Goal: Transaction & Acquisition: Purchase product/service

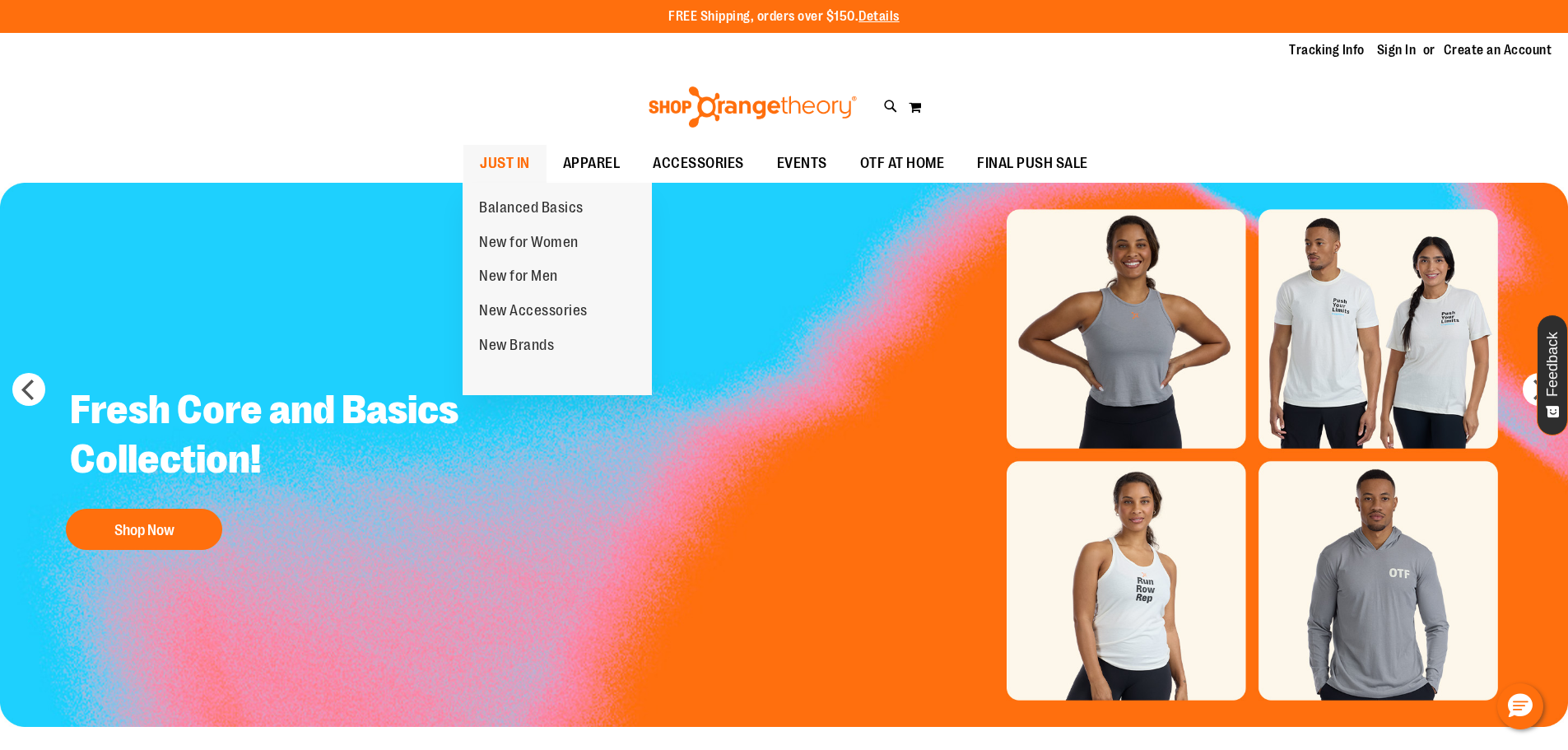
click at [522, 162] on span "JUST IN" at bounding box center [504, 163] width 50 height 37
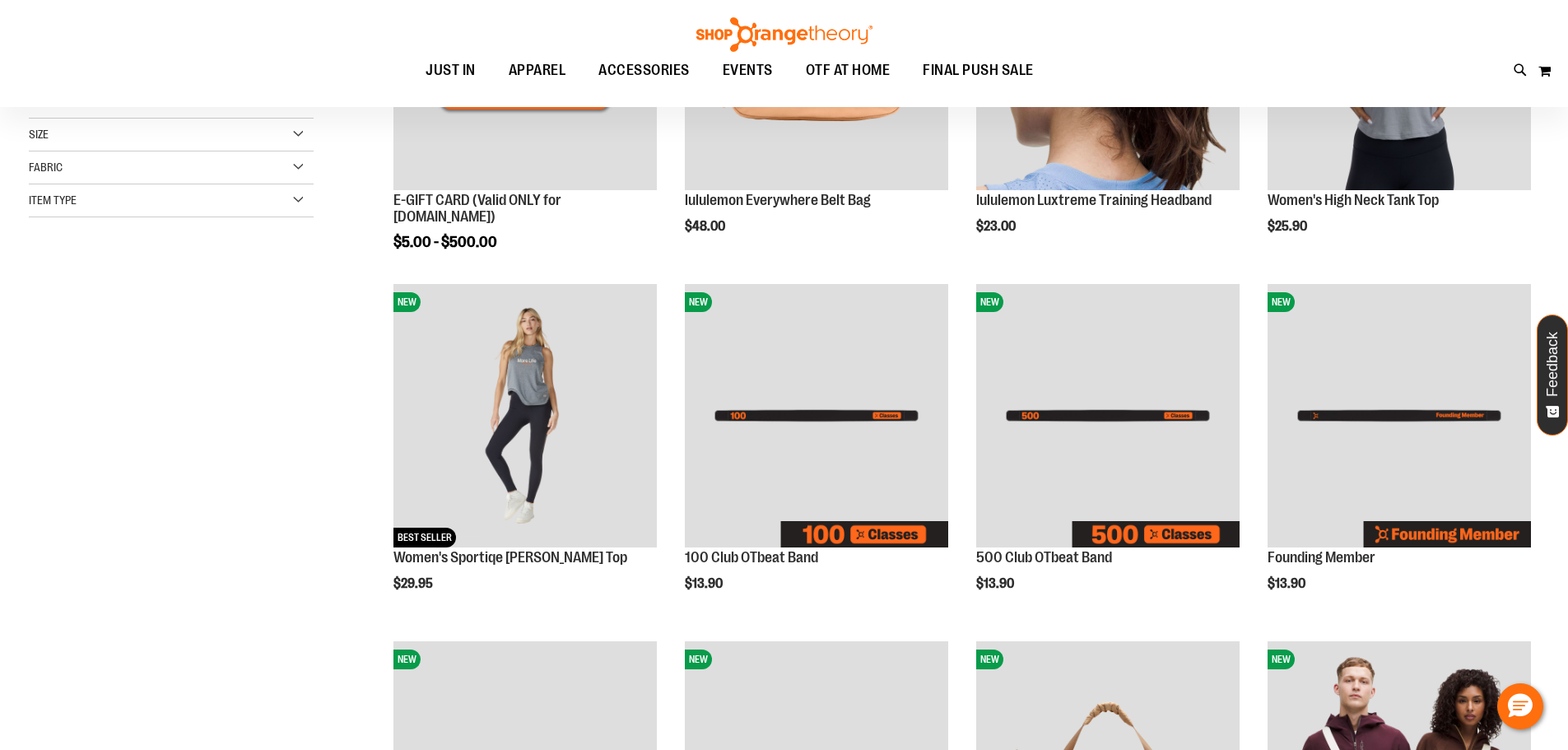
scroll to position [412, 0]
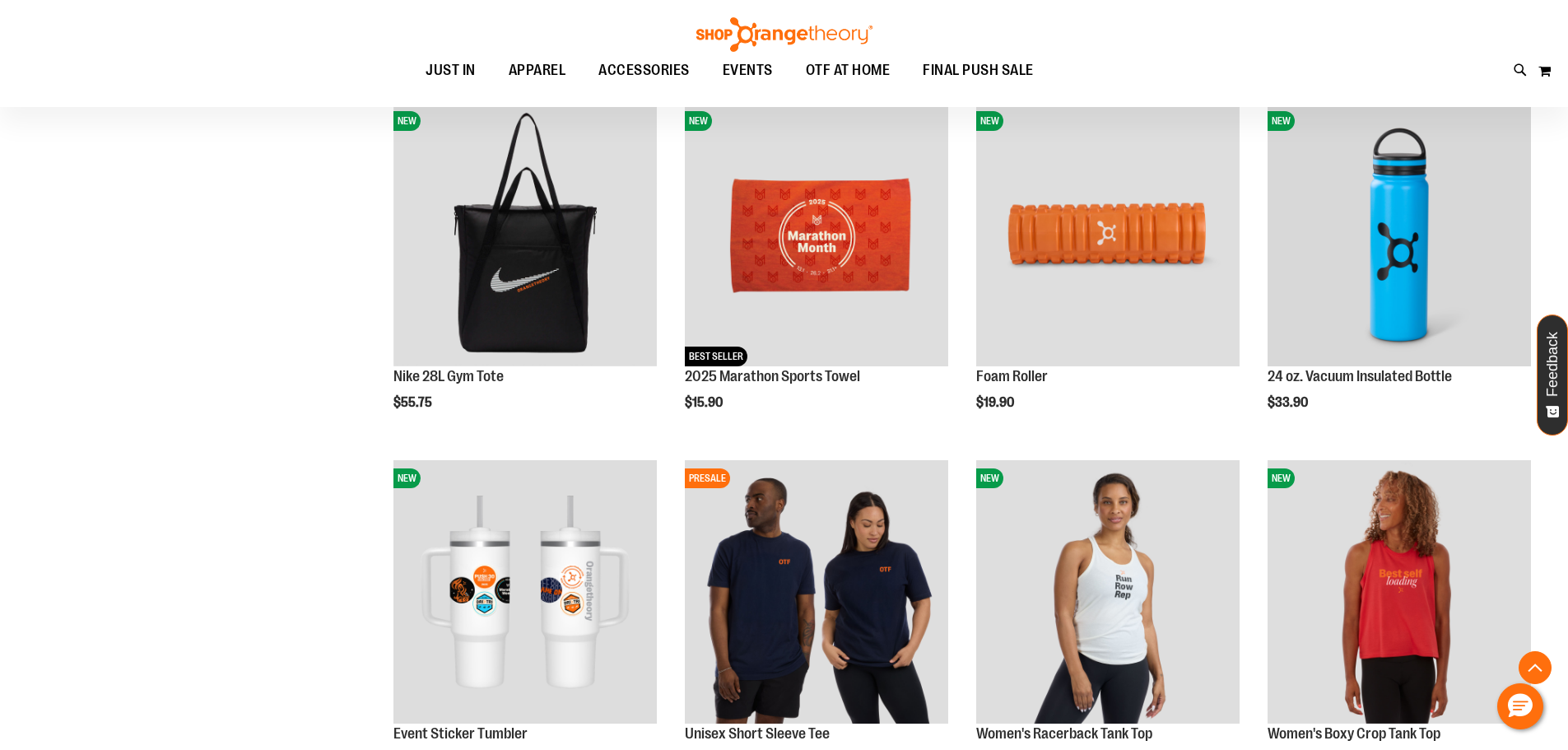
scroll to position [1317, 0]
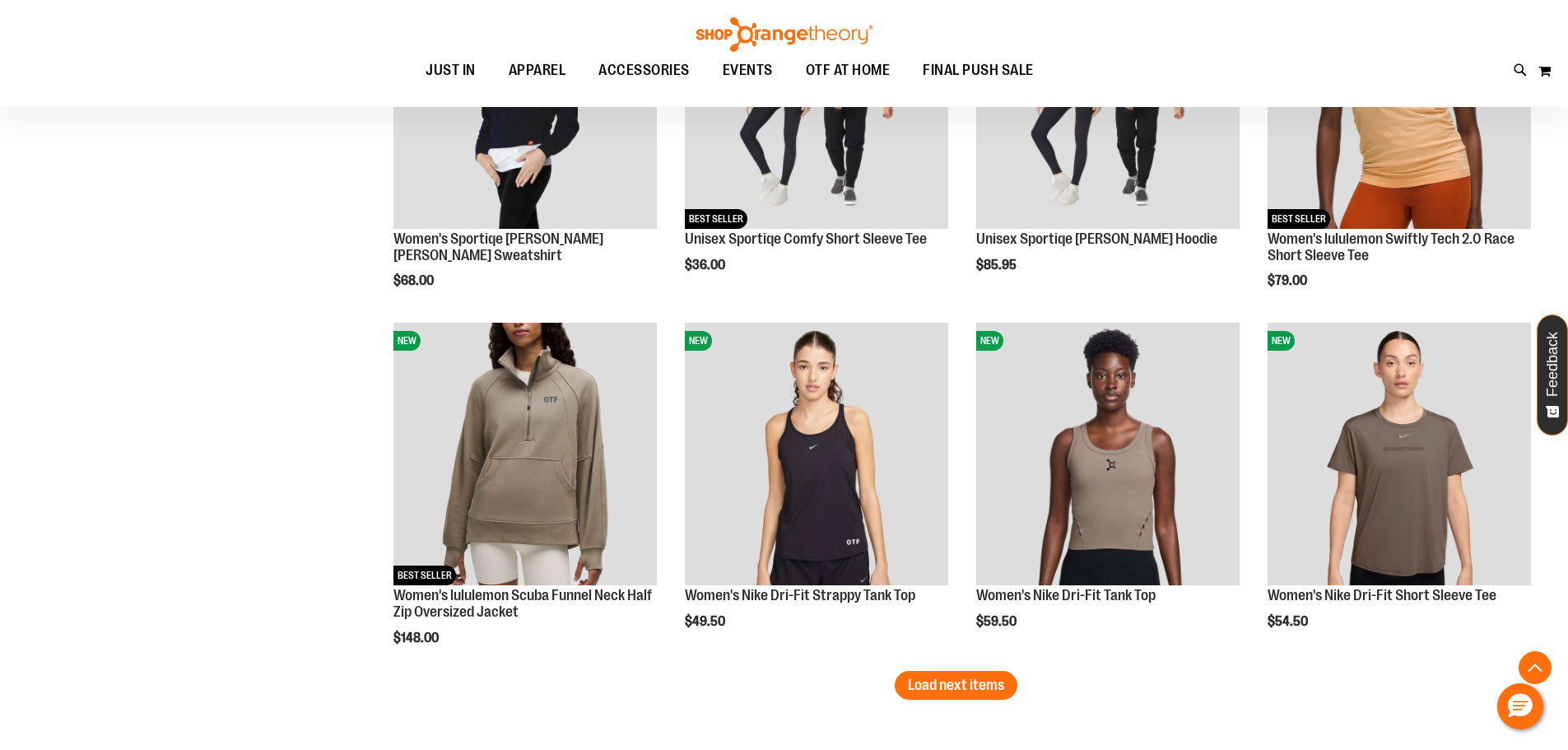
scroll to position [2963, 0]
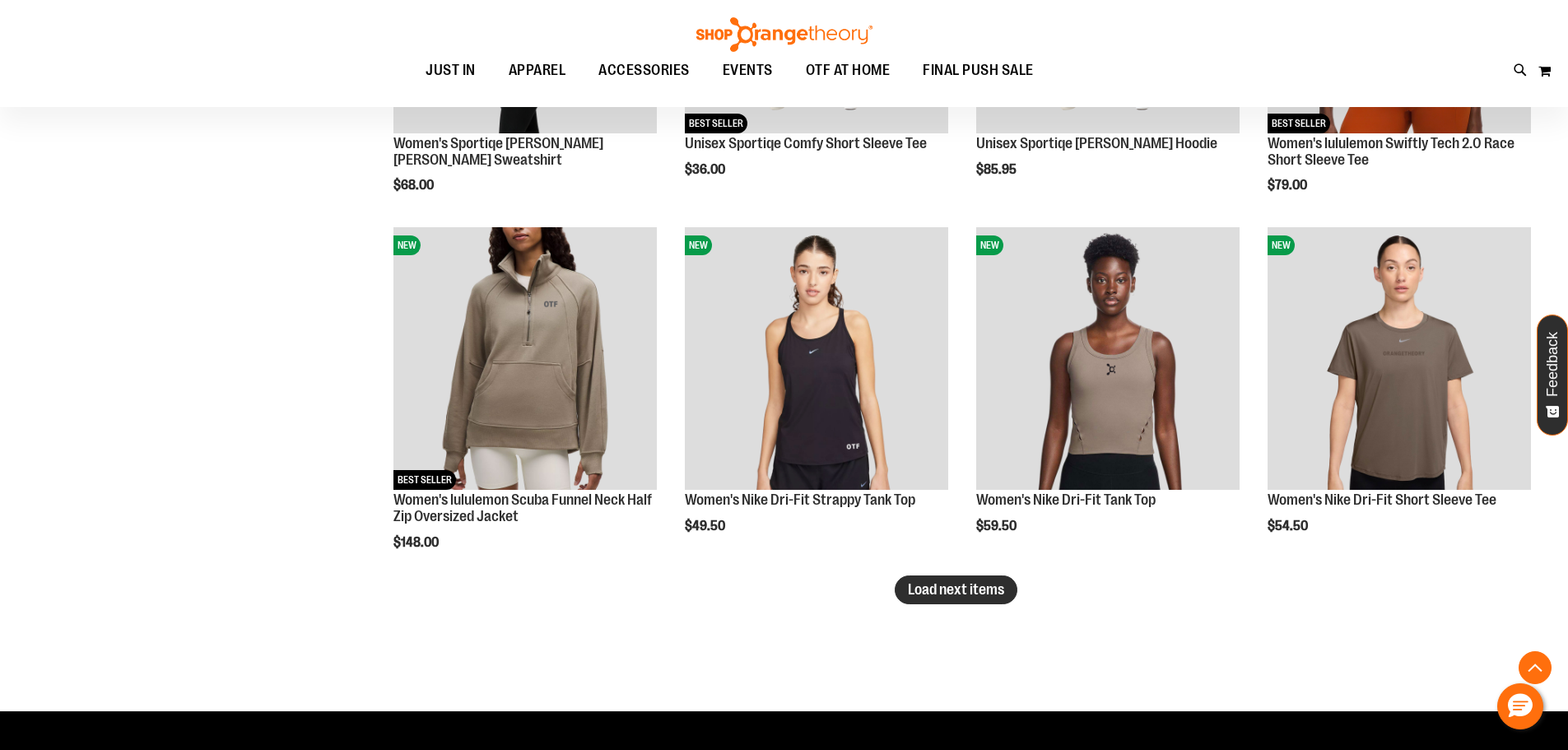
click at [944, 594] on span "Load next items" at bounding box center [957, 589] width 97 height 17
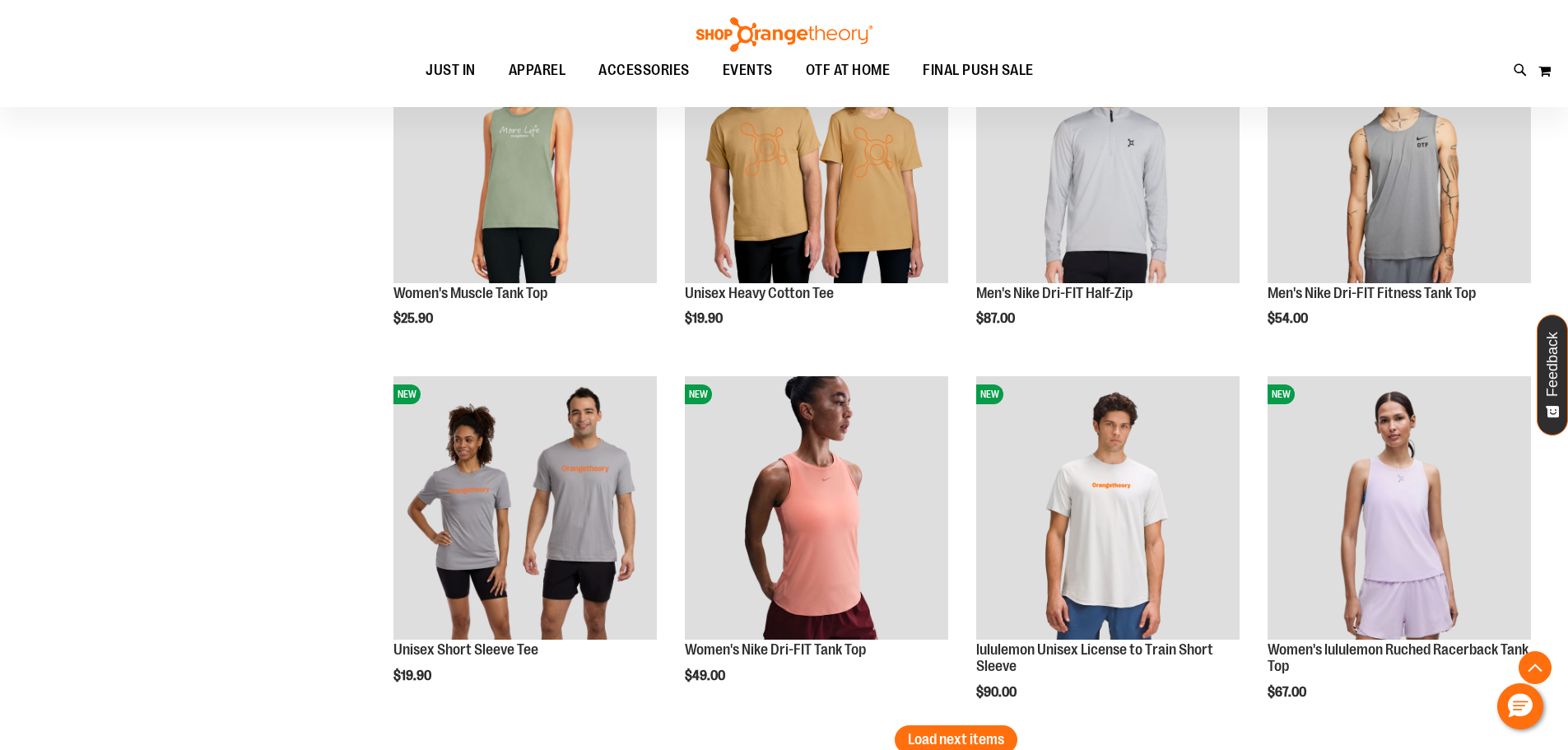
scroll to position [4033, 0]
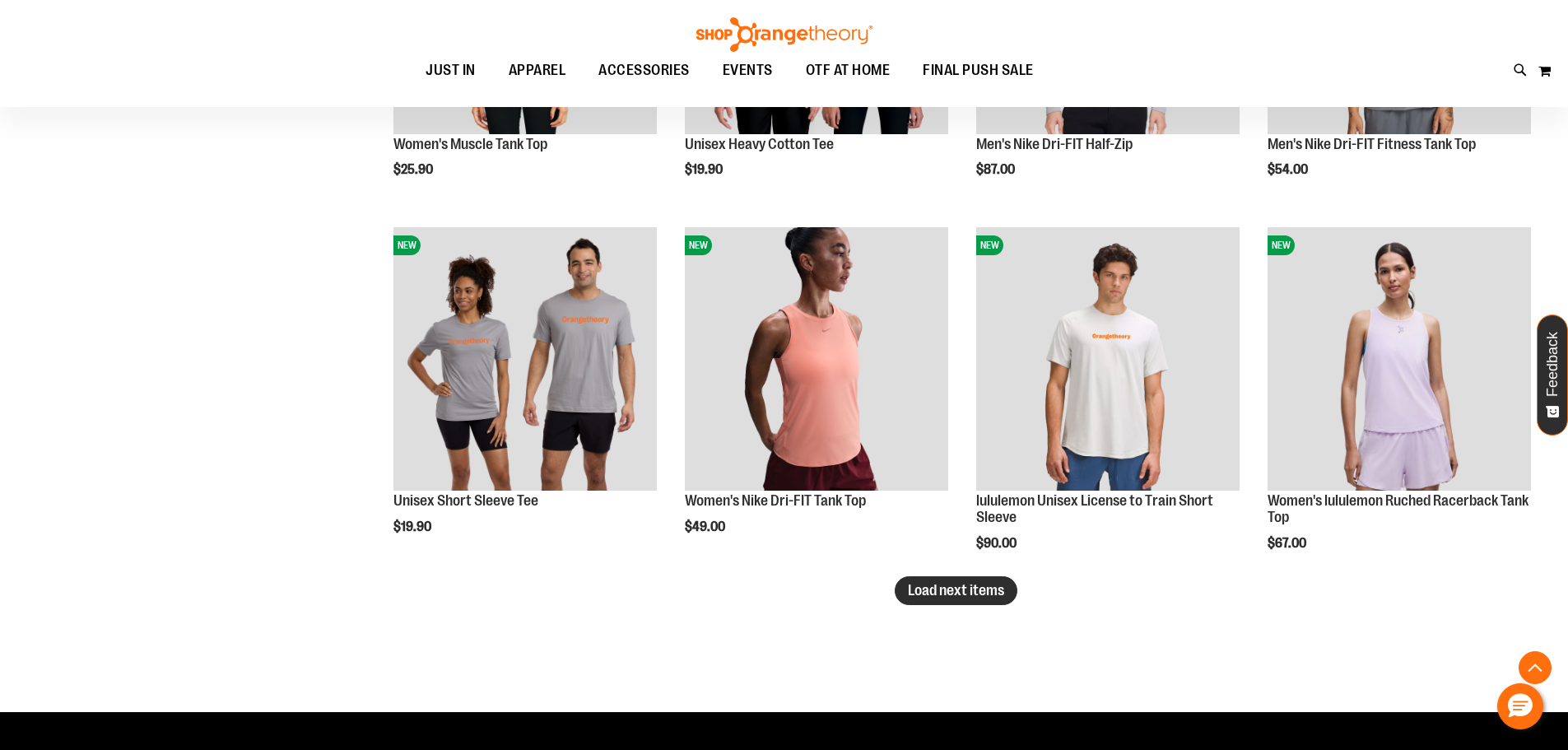
click at [959, 589] on span "Load next items" at bounding box center [957, 589] width 97 height 17
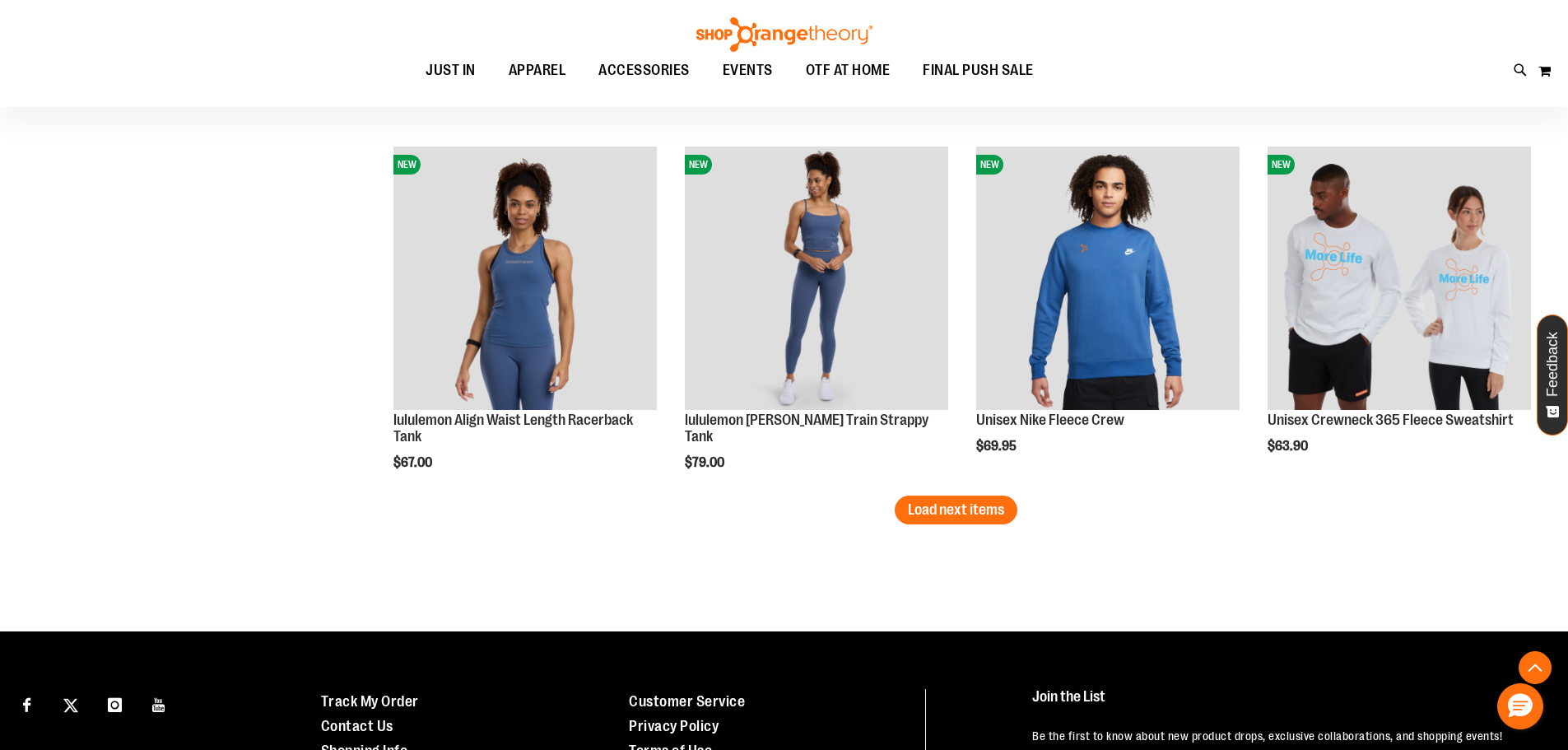
scroll to position [5185, 0]
click at [986, 511] on span "Load next items" at bounding box center [957, 508] width 97 height 17
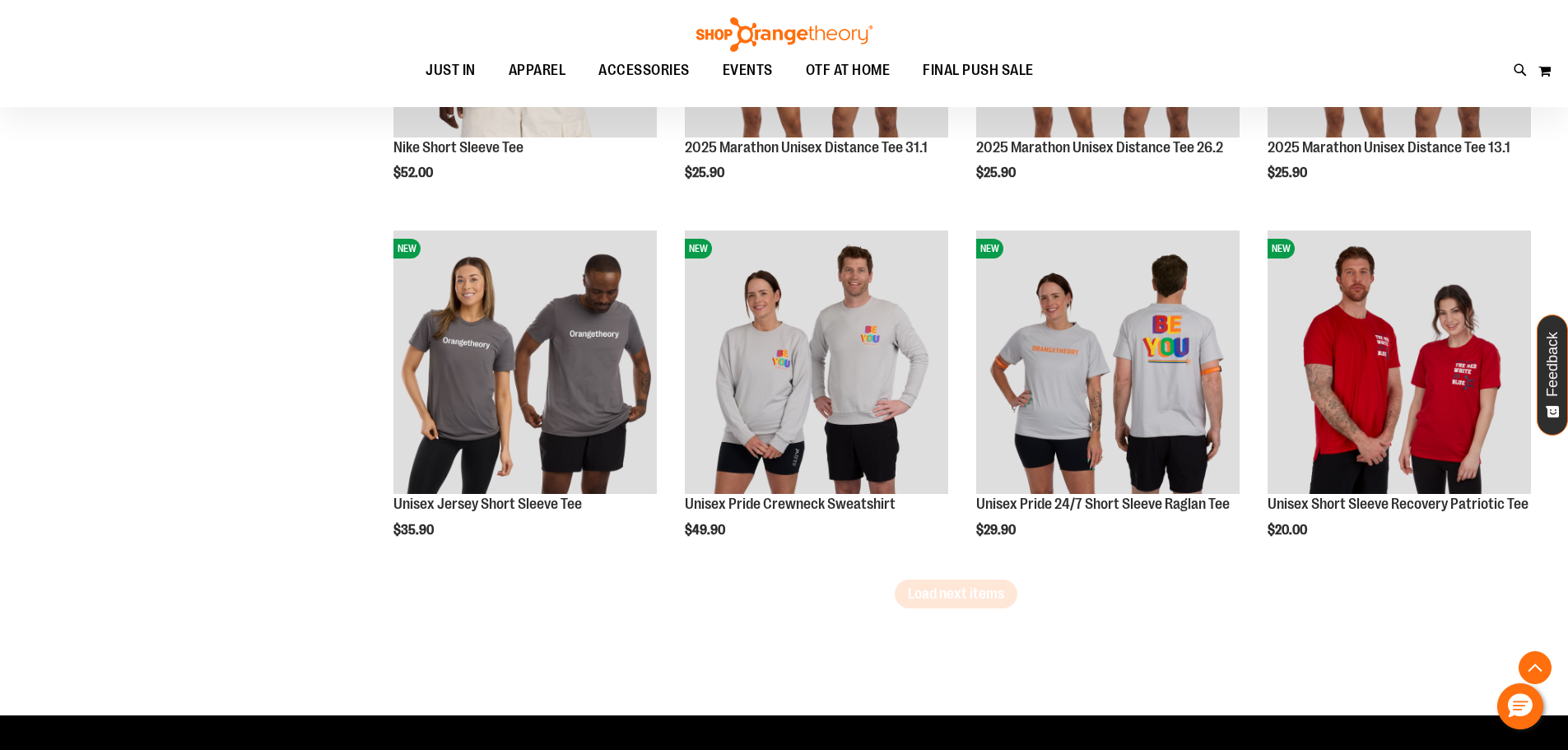
scroll to position [6173, 0]
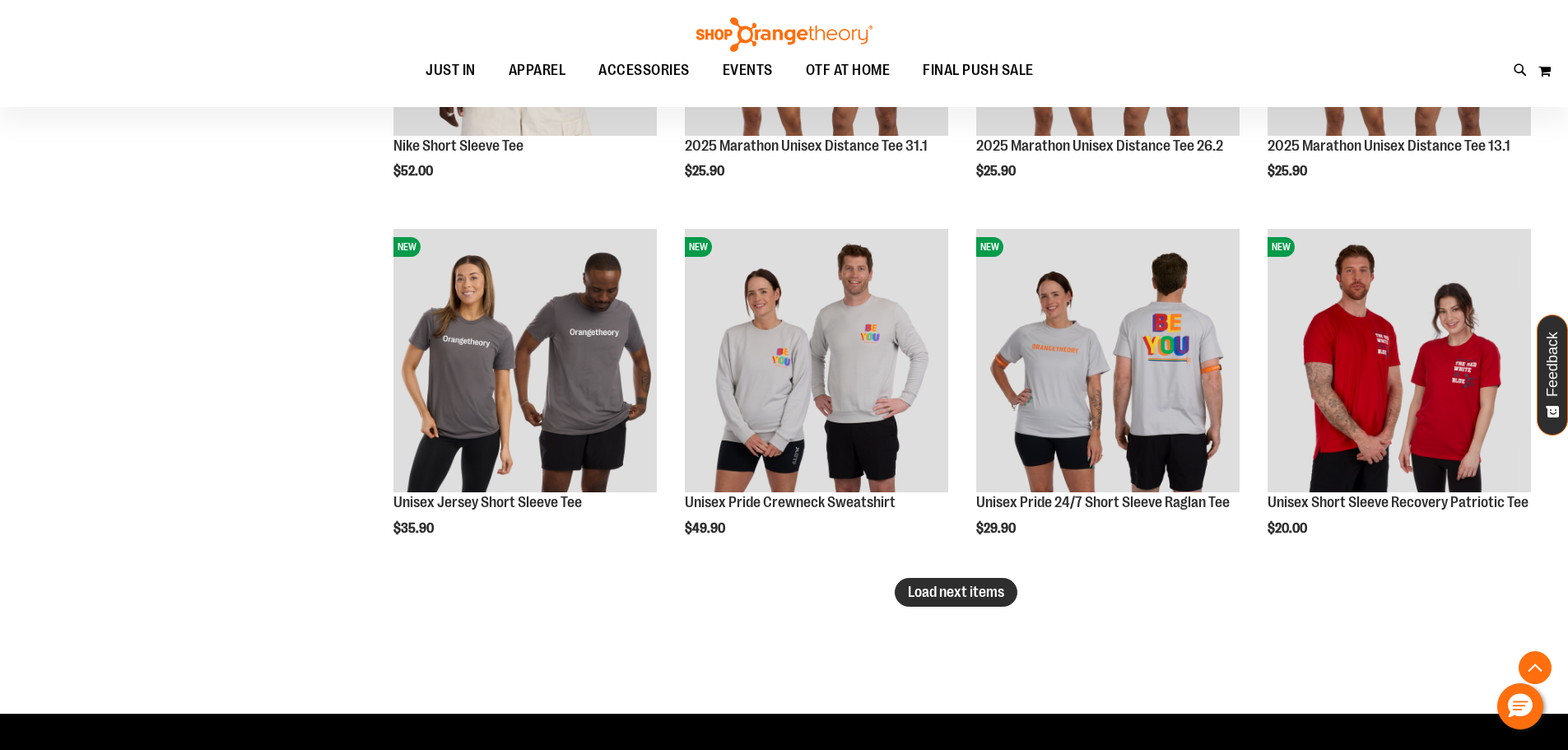
click at [979, 595] on span "Load next items" at bounding box center [957, 591] width 97 height 17
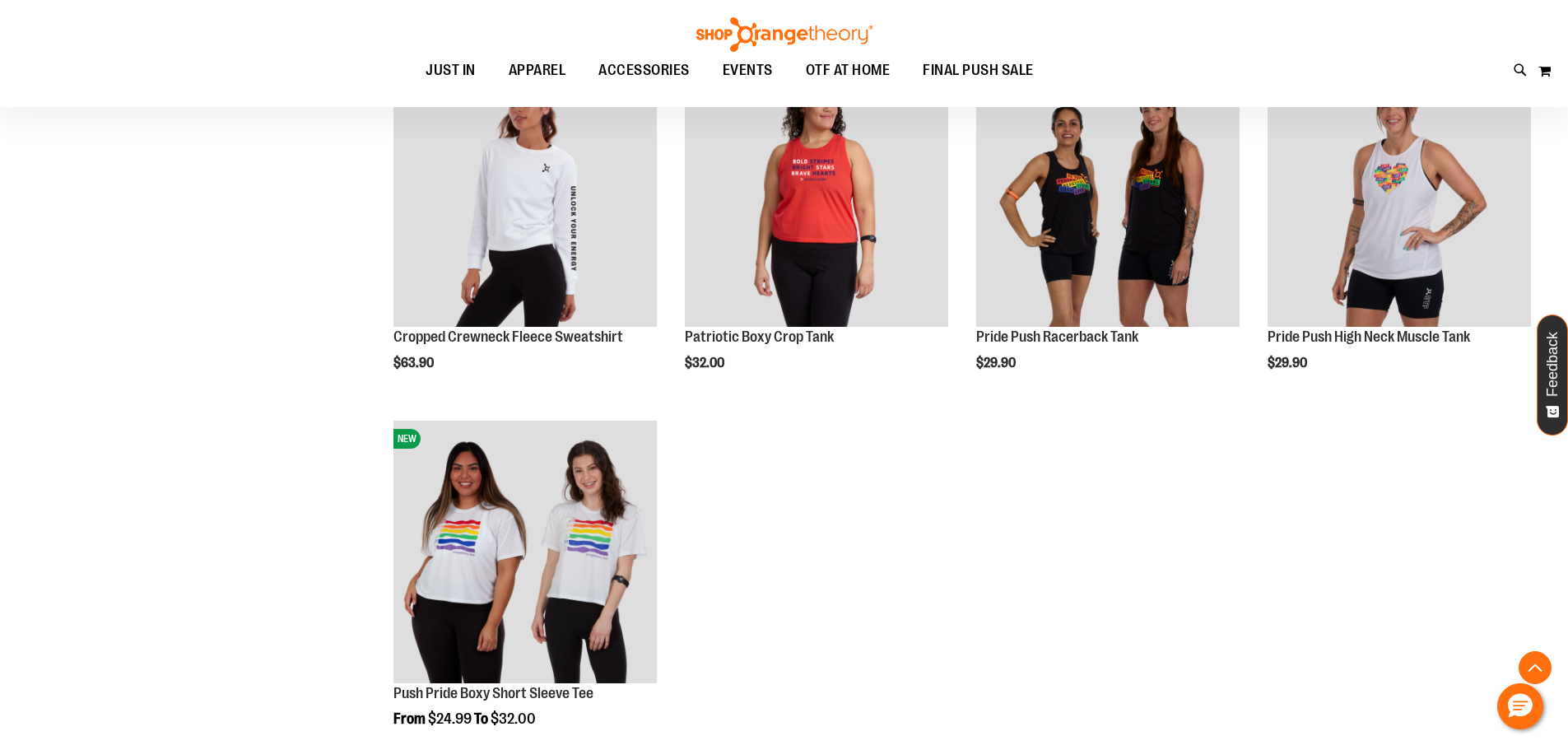
scroll to position [6667, 0]
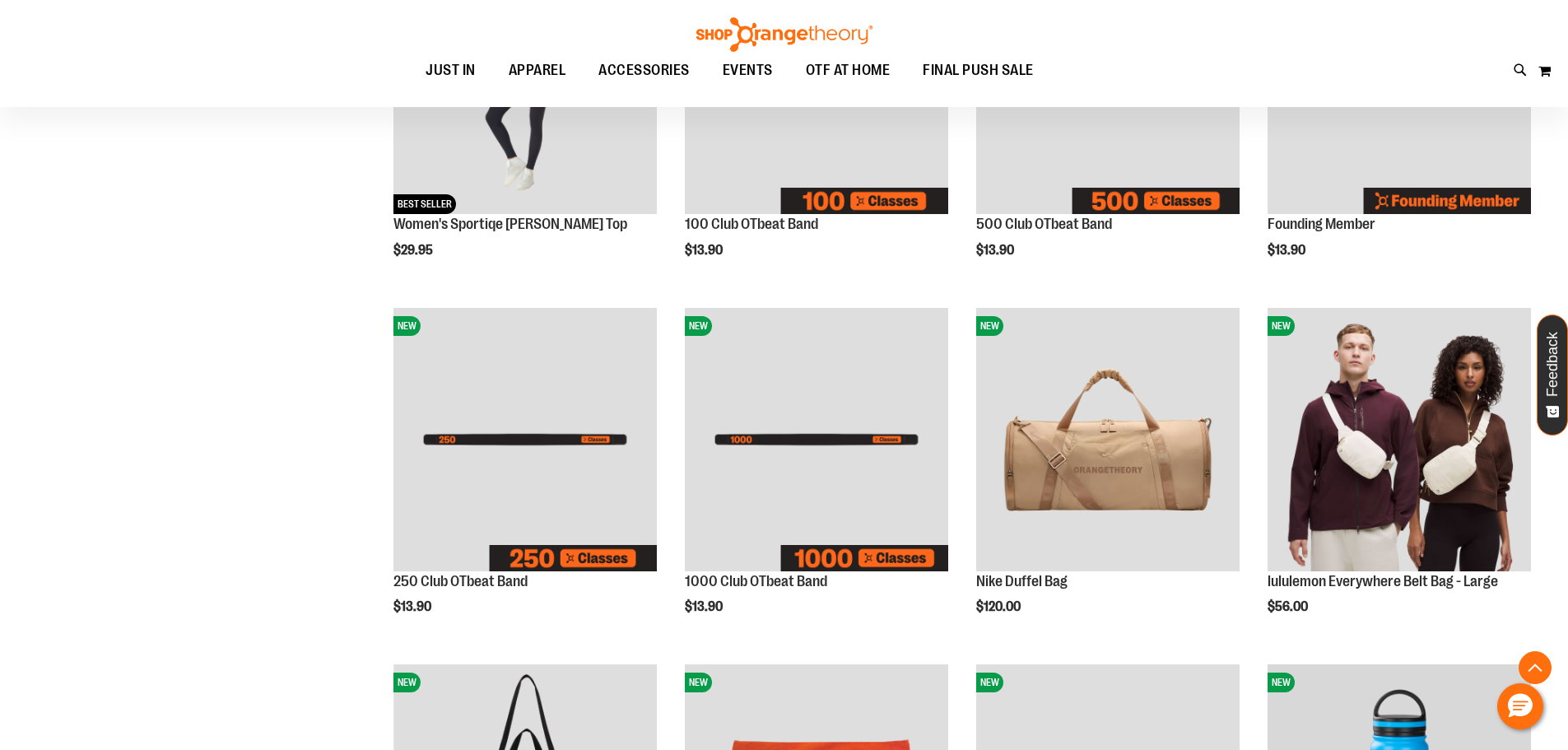
scroll to position [248, 0]
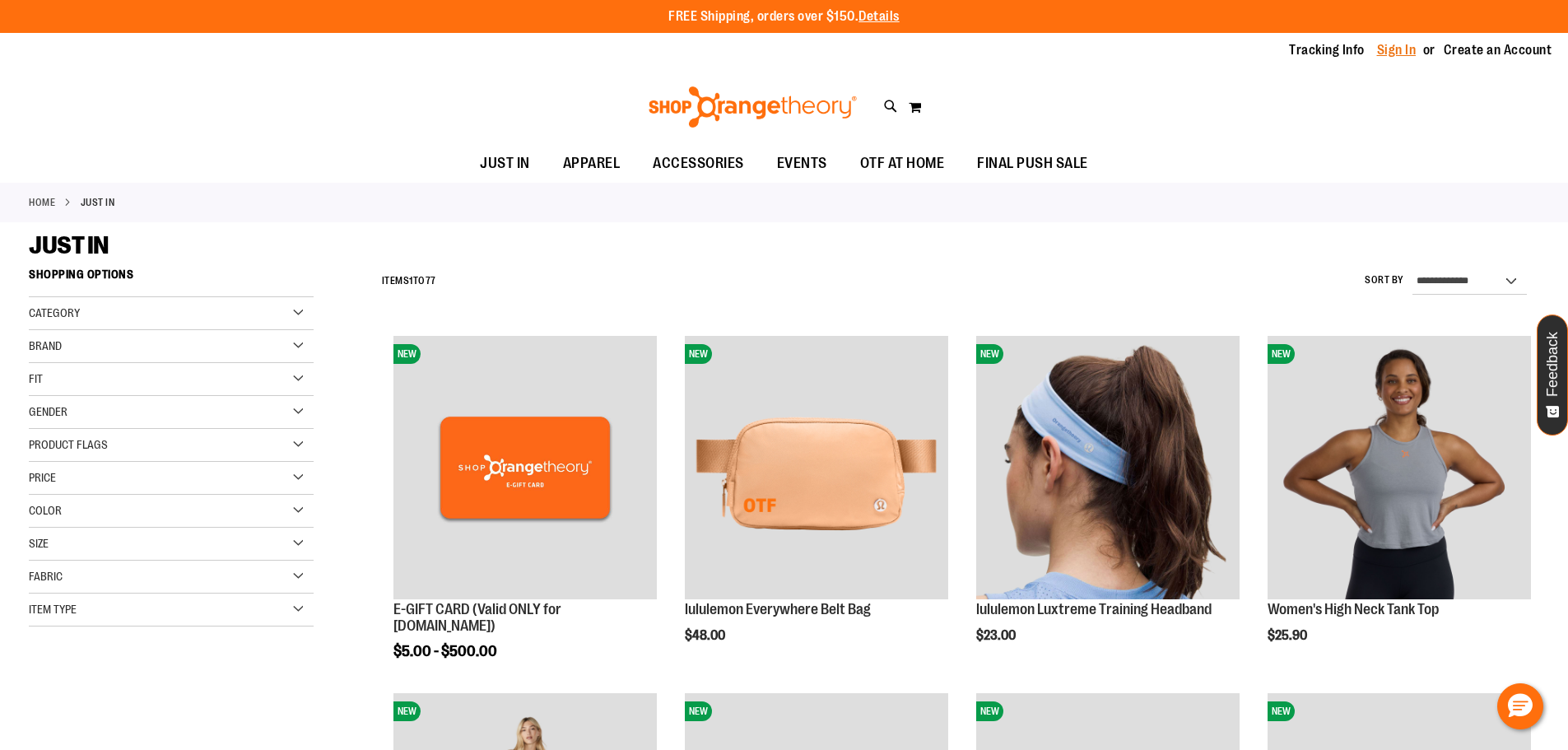
click at [1399, 46] on link "Sign In" at bounding box center [1397, 50] width 40 height 18
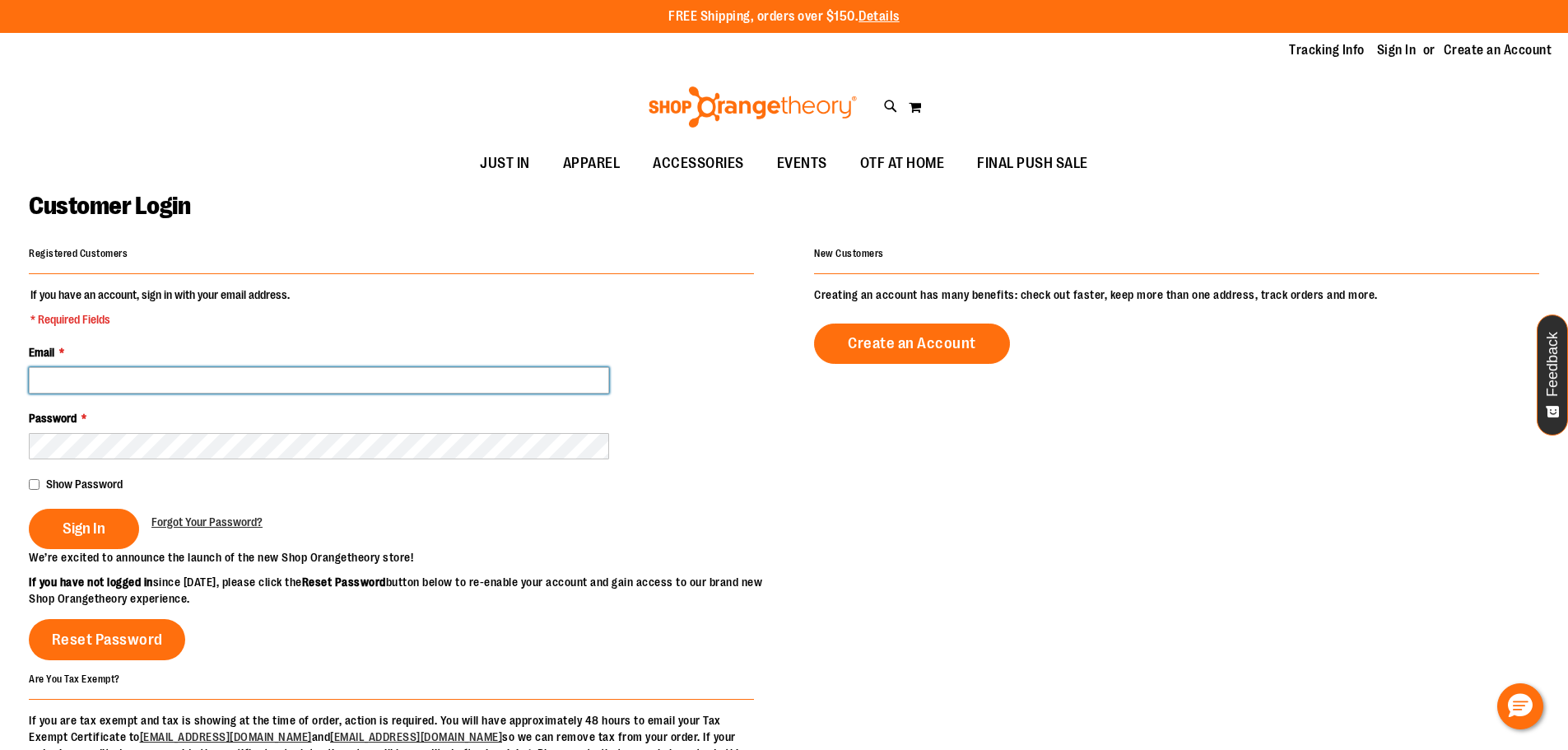
click at [104, 379] on input "Email *" at bounding box center [319, 380] width 581 height 26
type input "**********"
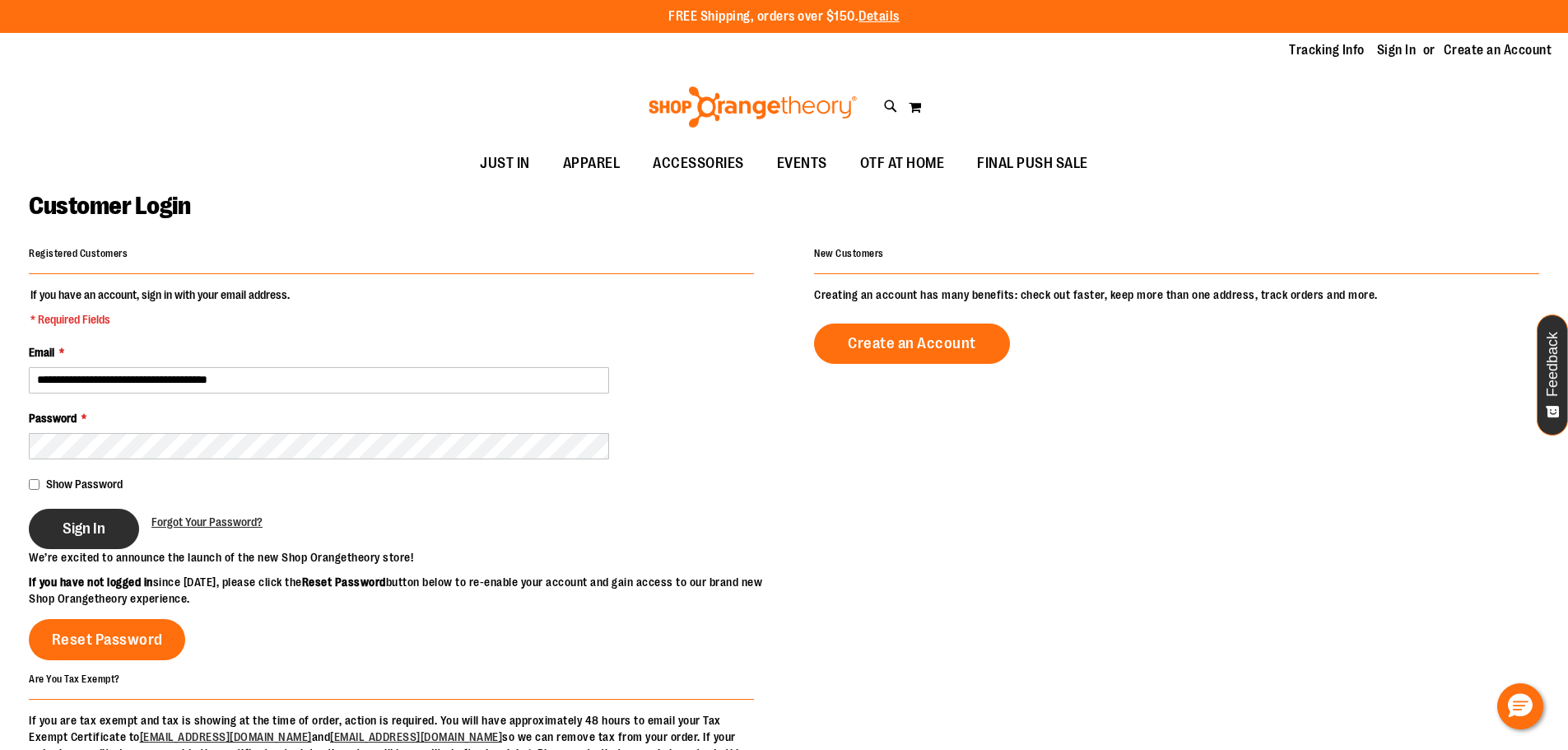
click at [49, 530] on button "Sign In" at bounding box center [84, 529] width 111 height 40
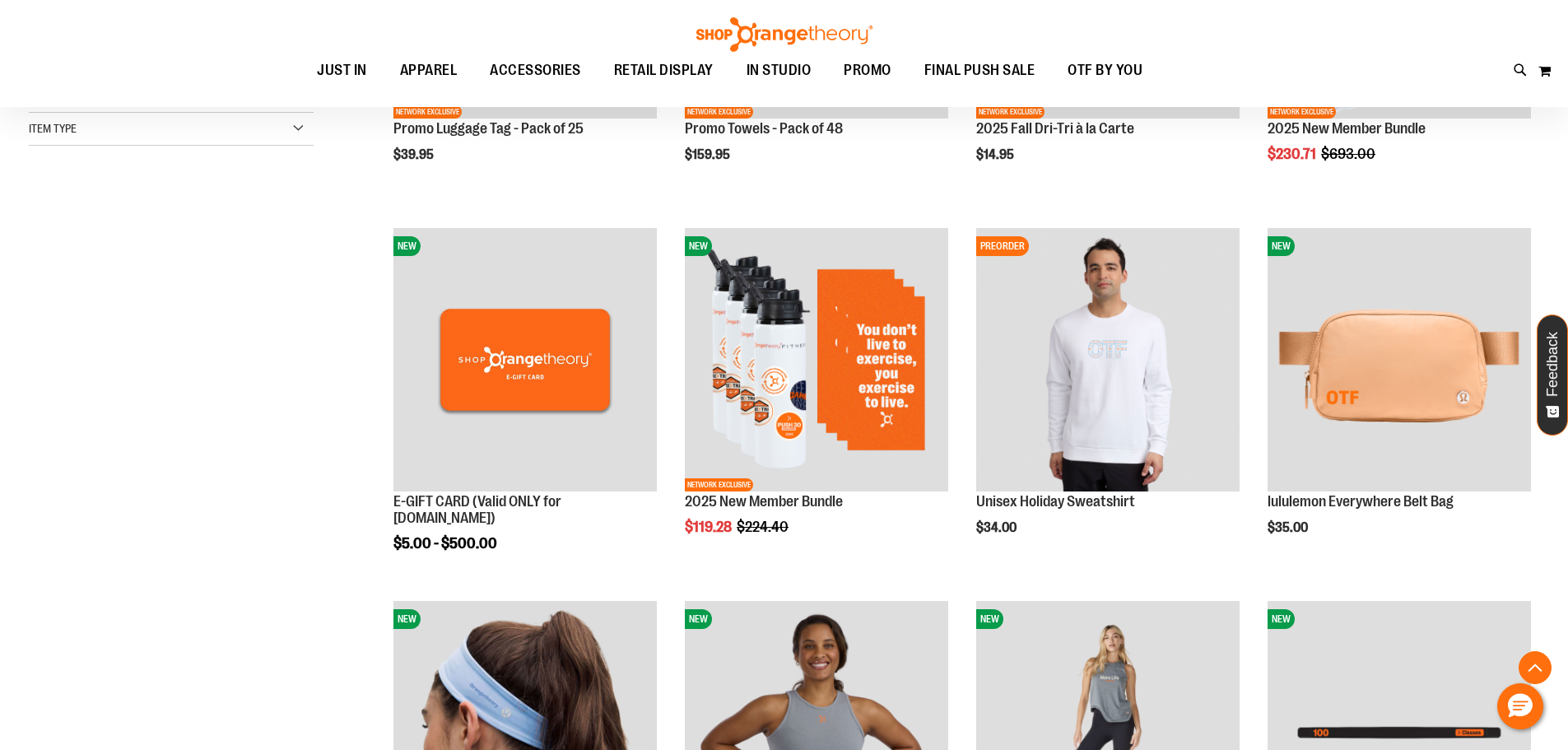
scroll to position [493, 0]
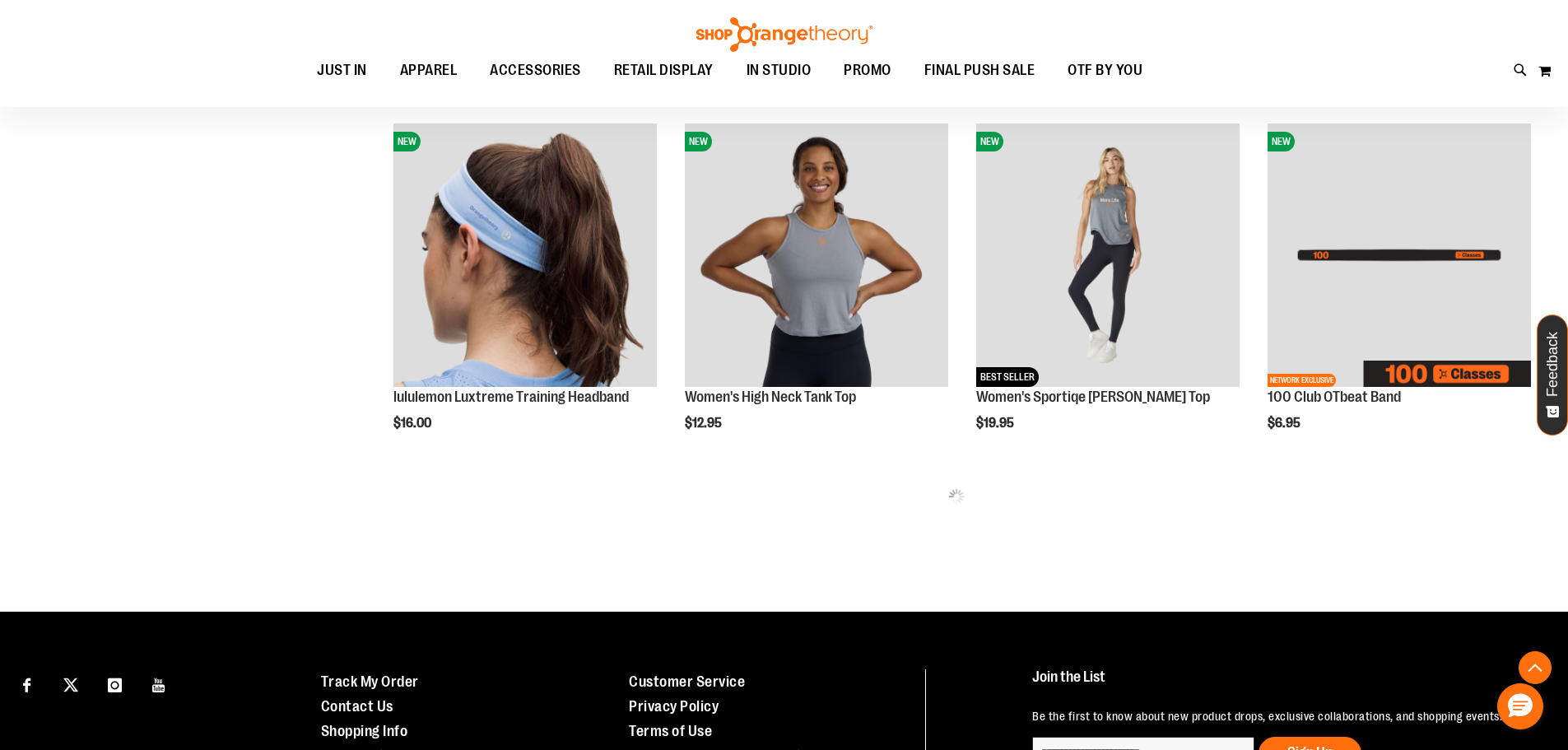
scroll to position [987, 0]
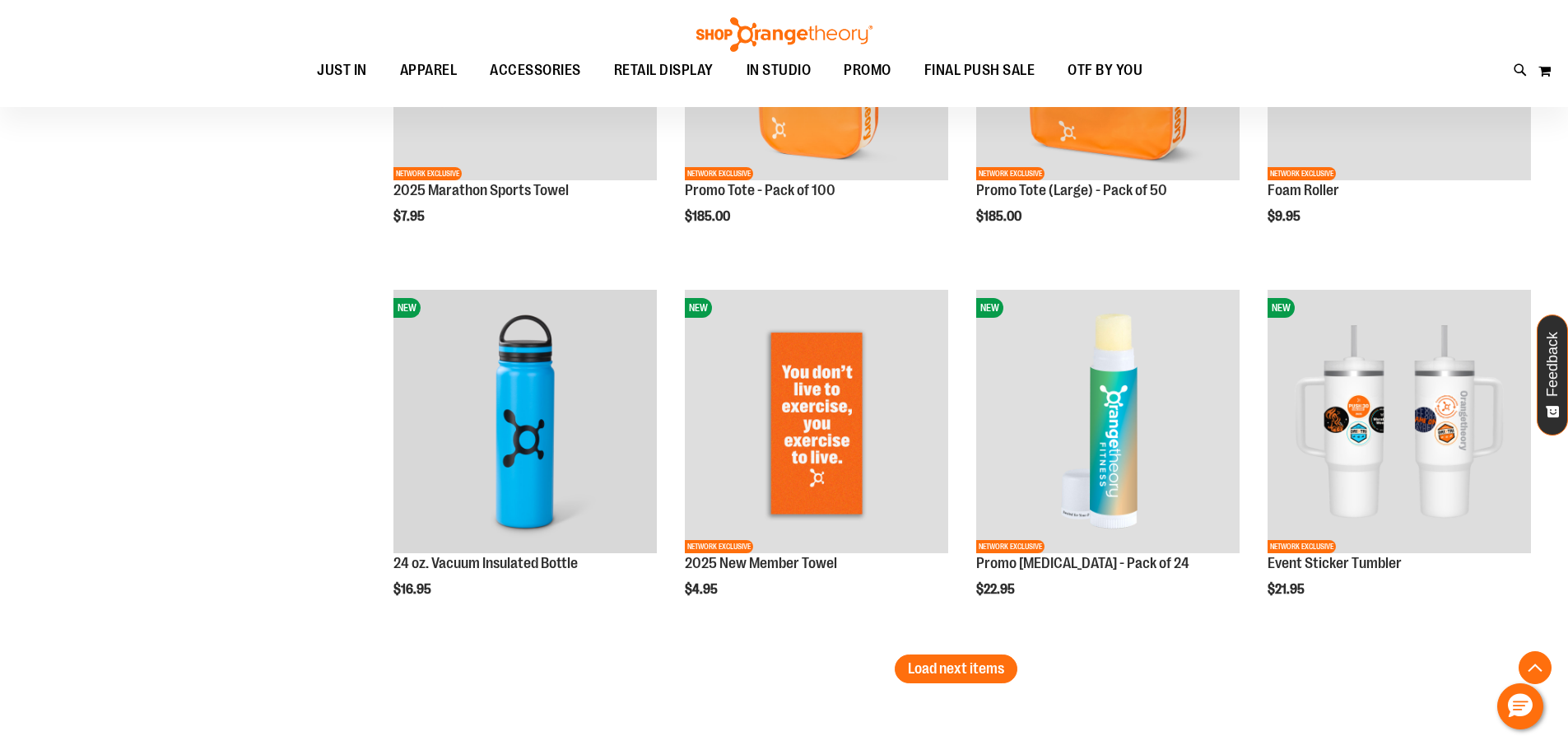
scroll to position [3044, 0]
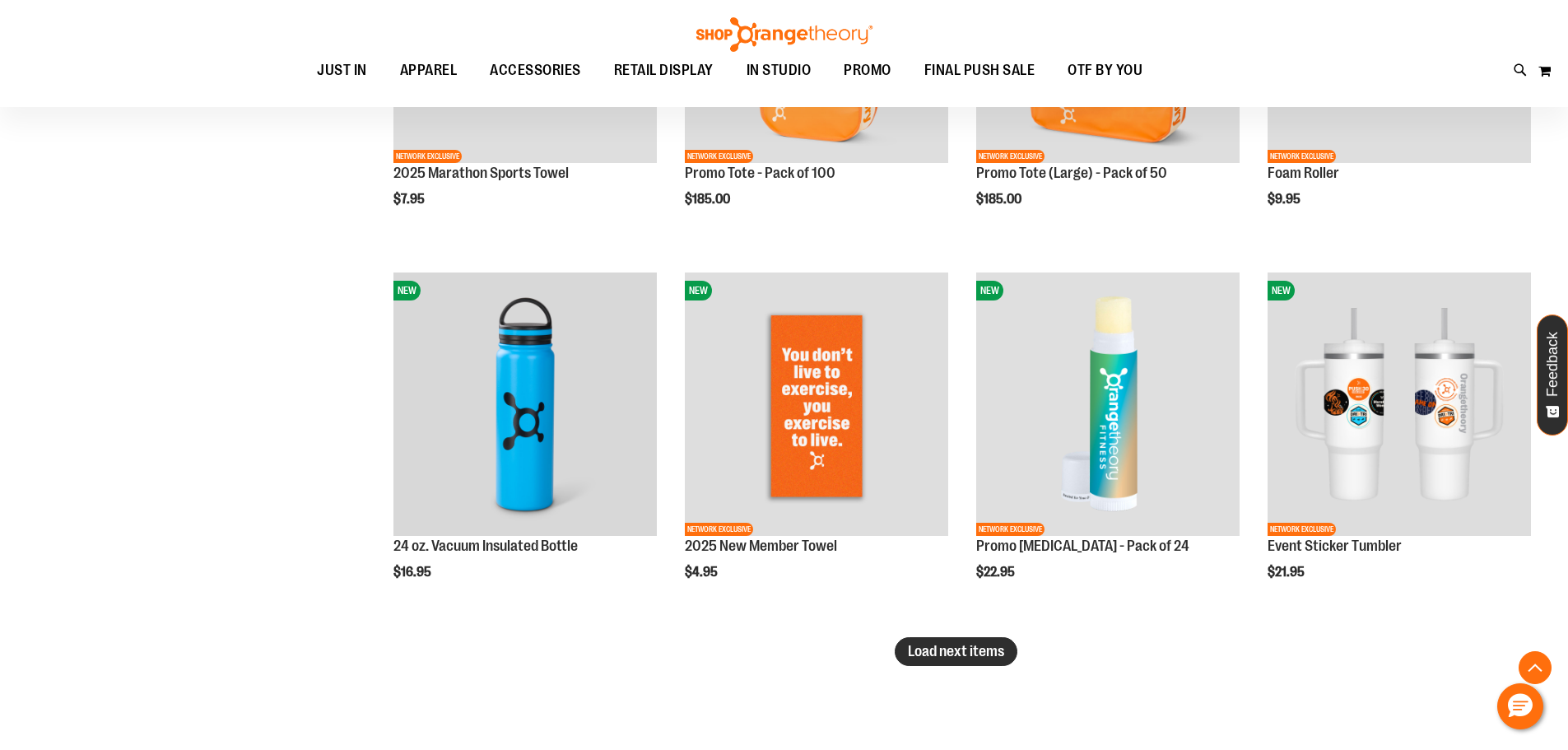
click at [981, 657] on span "Load next items" at bounding box center [957, 651] width 97 height 17
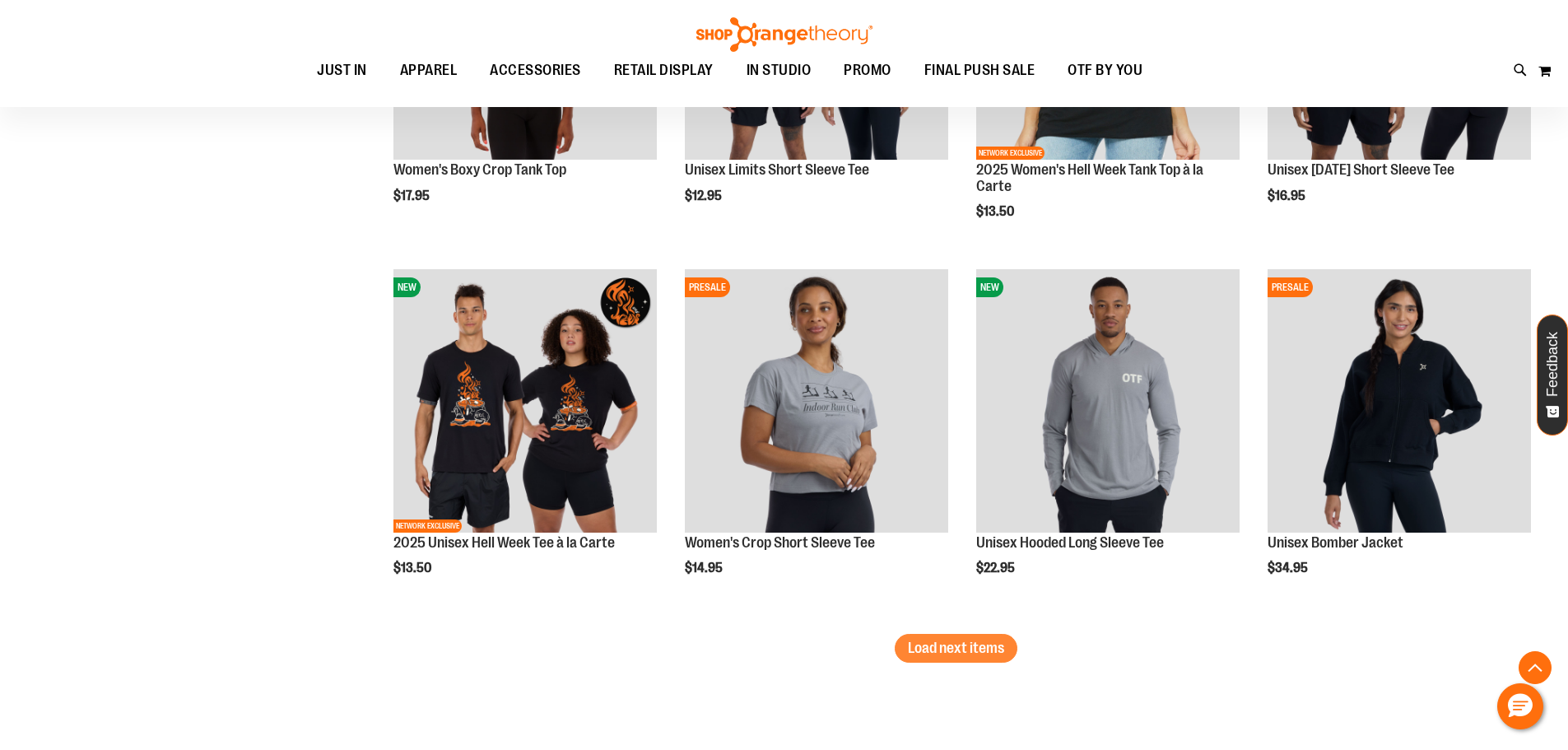
scroll to position [4196, 0]
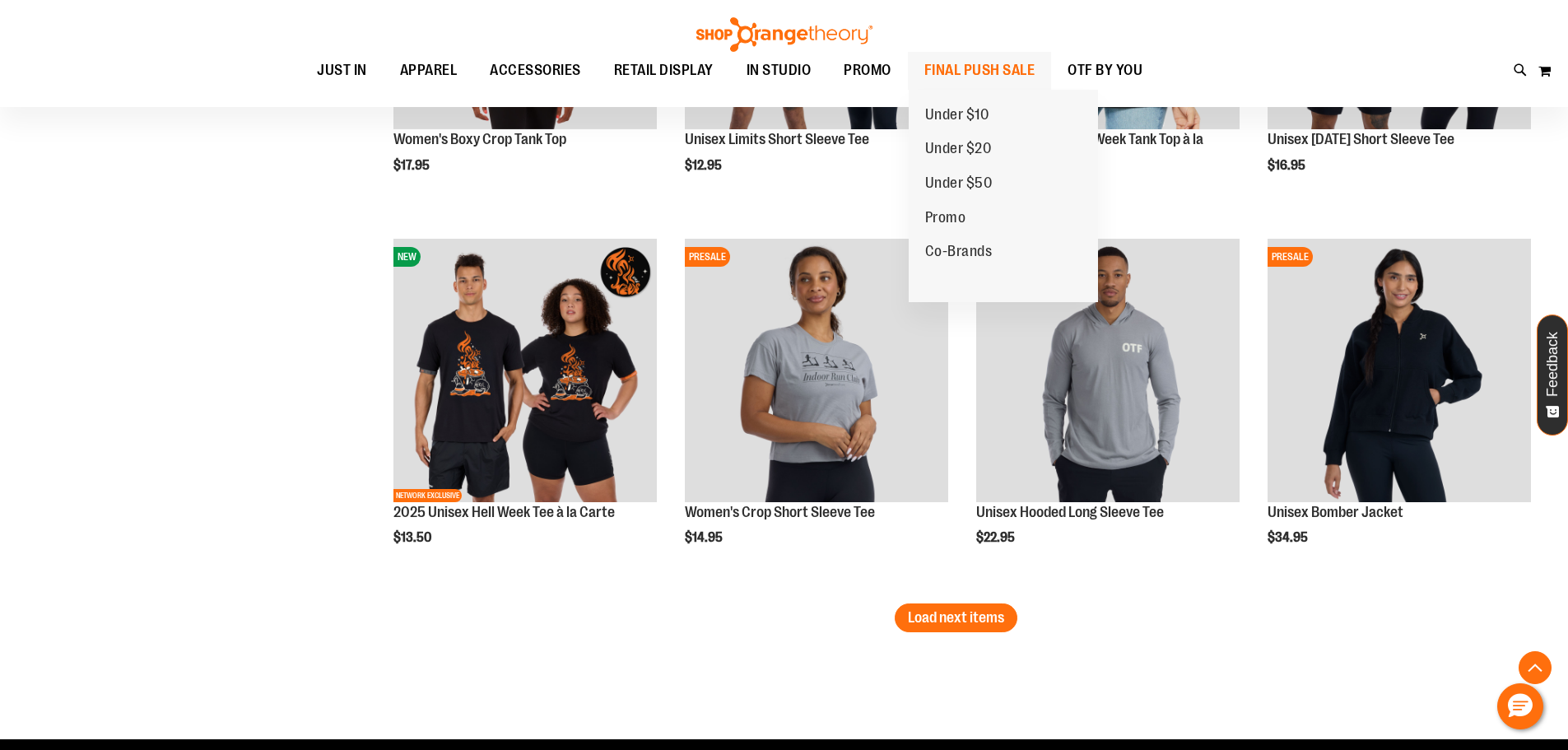
click at [1010, 70] on span "FINAL PUSH SALE" at bounding box center [979, 70] width 112 height 37
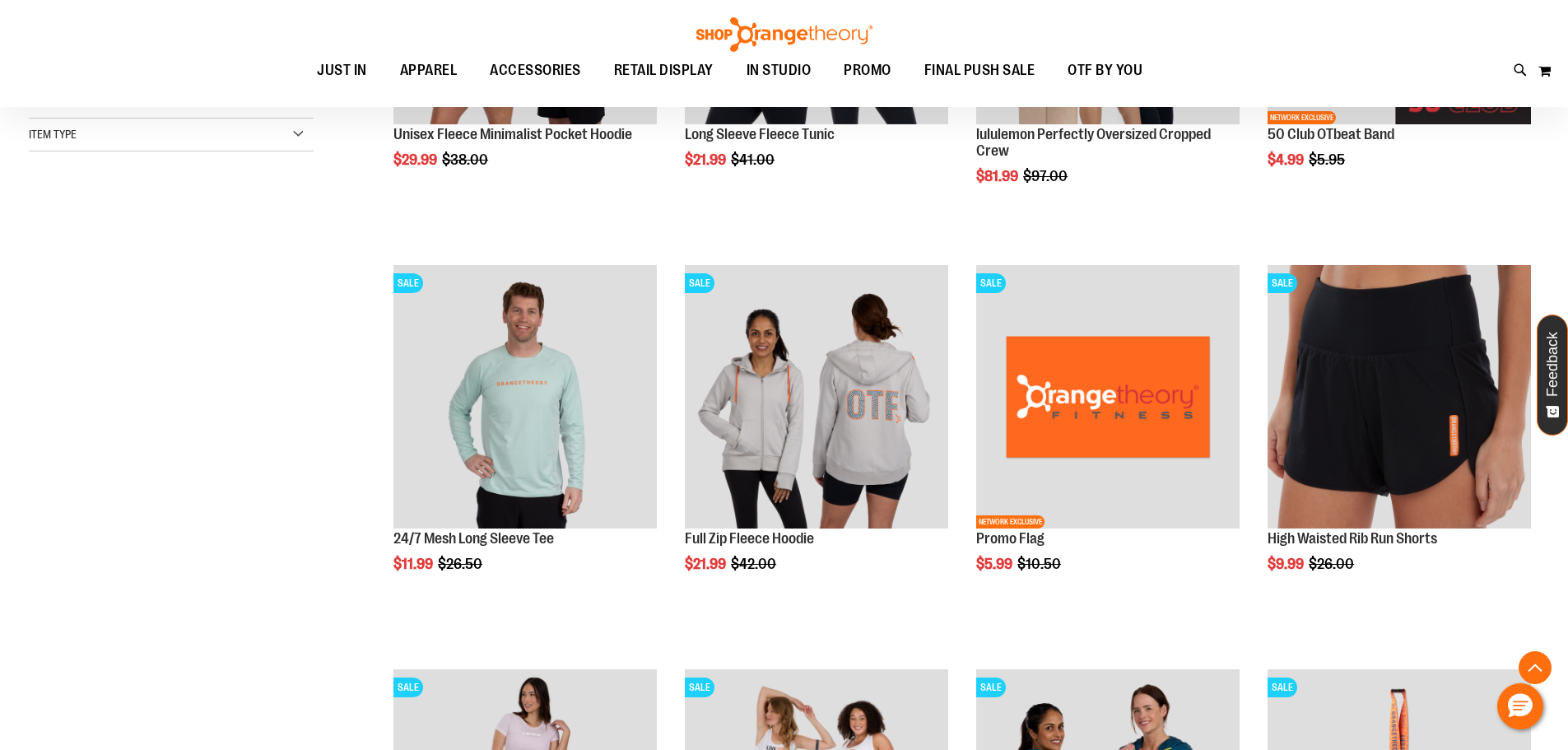
scroll to position [493, 0]
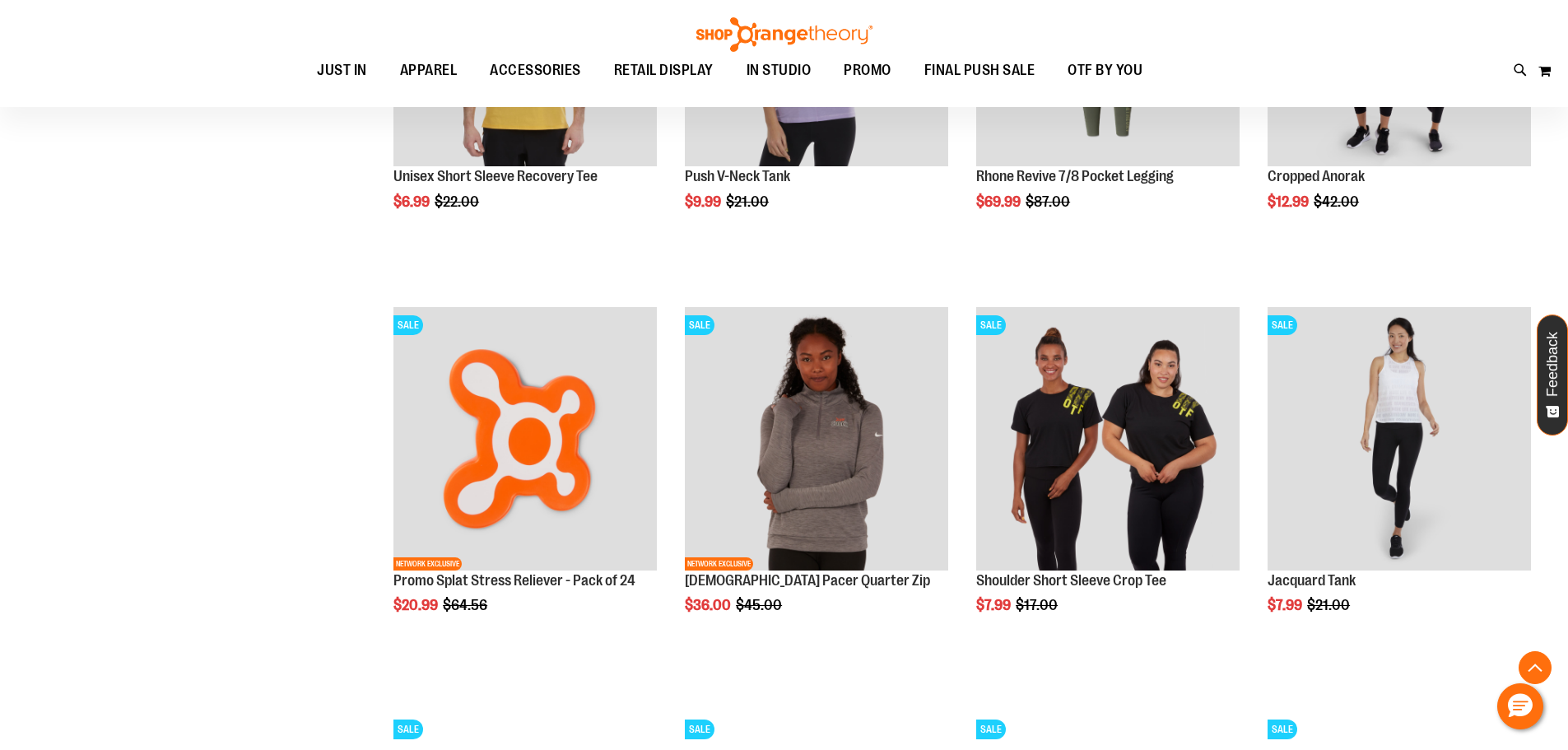
scroll to position [1645, 0]
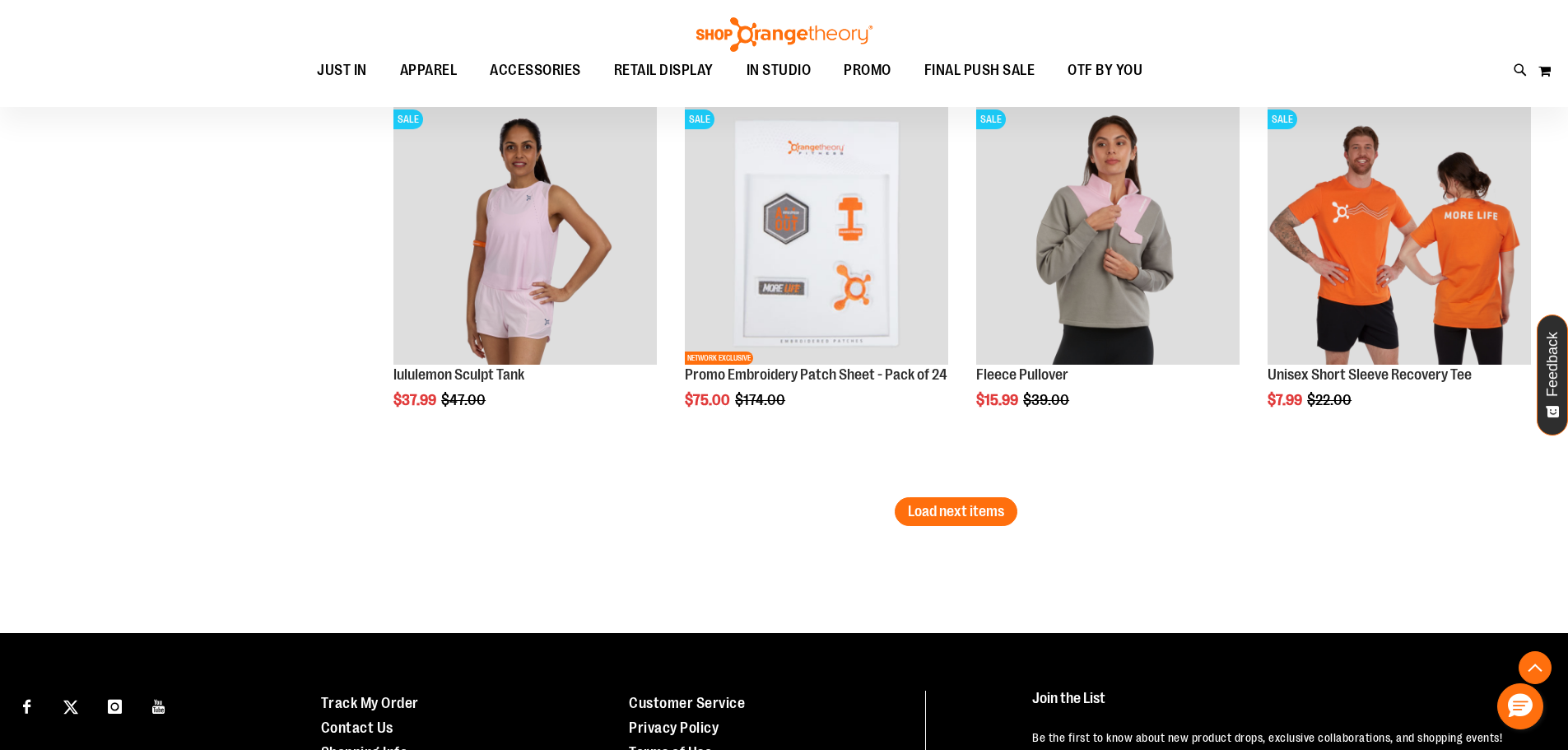
scroll to position [3537, 0]
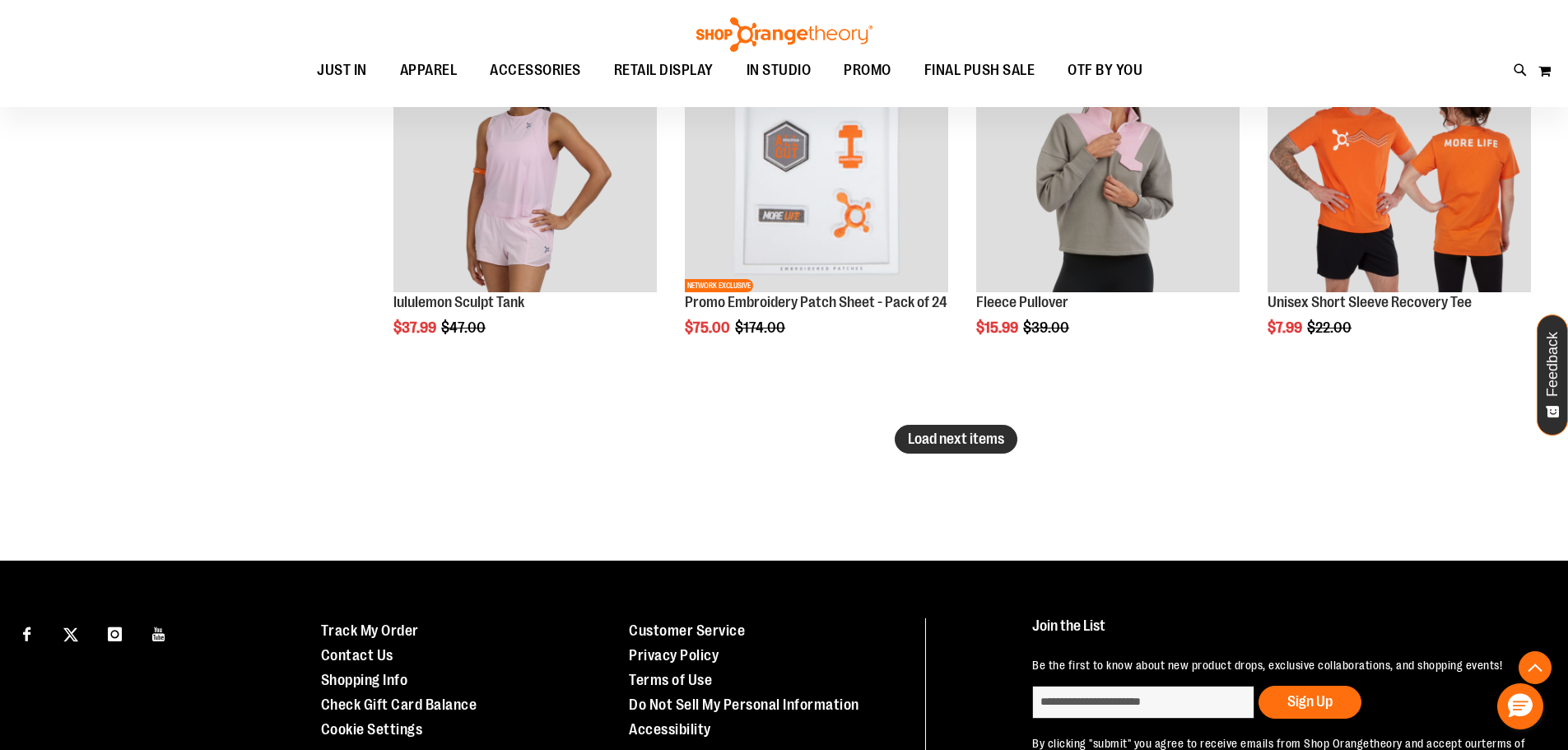
click at [946, 443] on span "Load next items" at bounding box center [957, 438] width 97 height 17
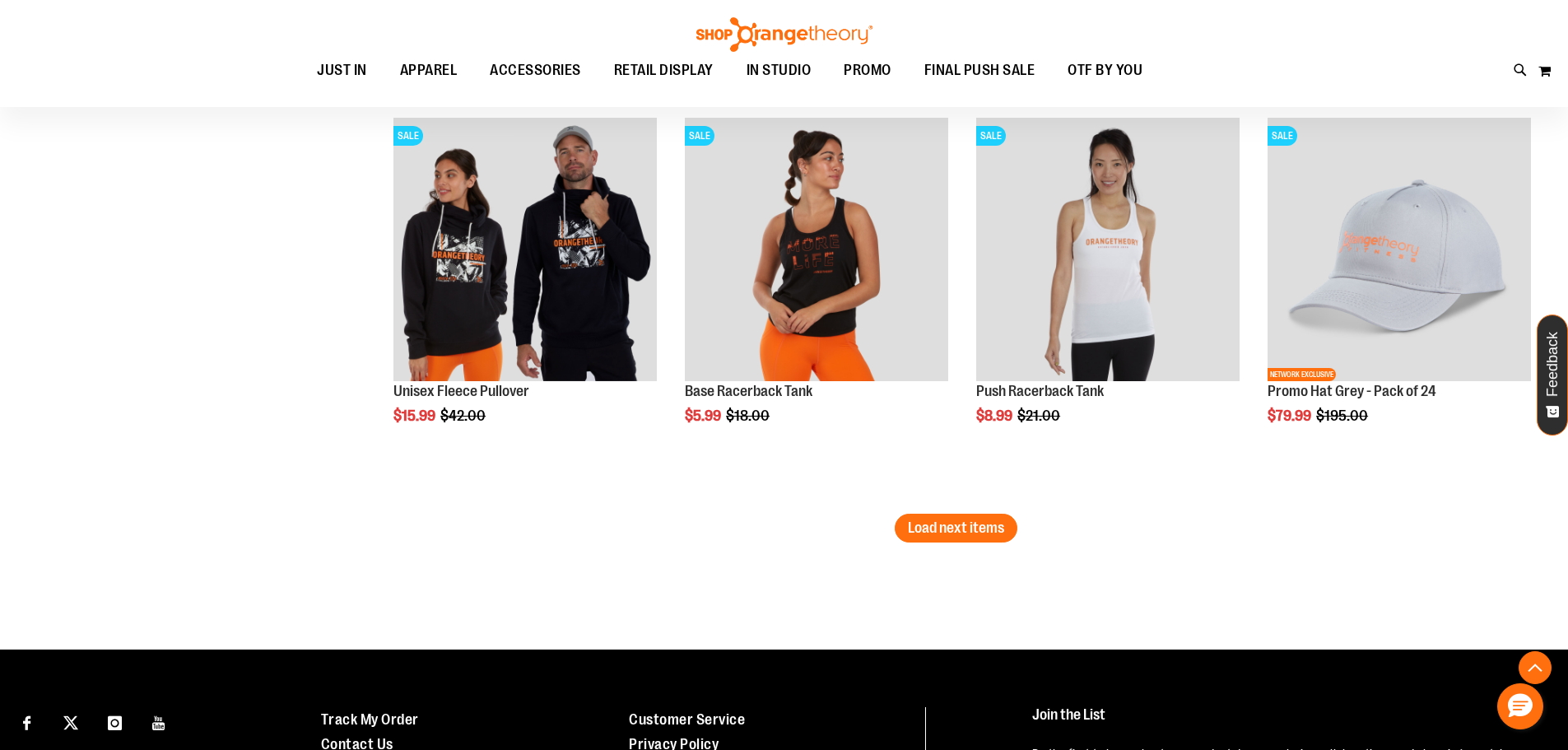
scroll to position [4690, 0]
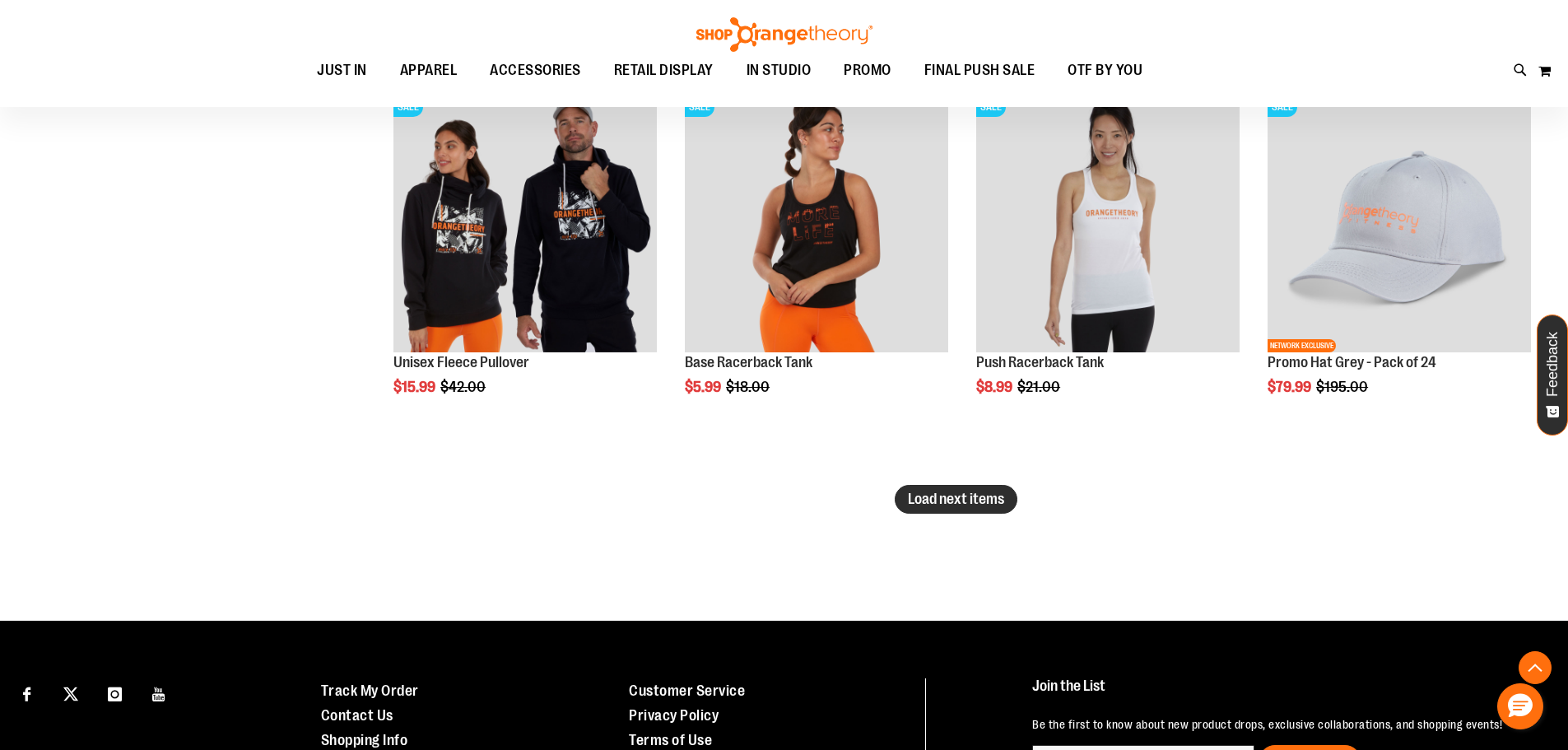
click at [949, 495] on span "Load next items" at bounding box center [957, 498] width 97 height 17
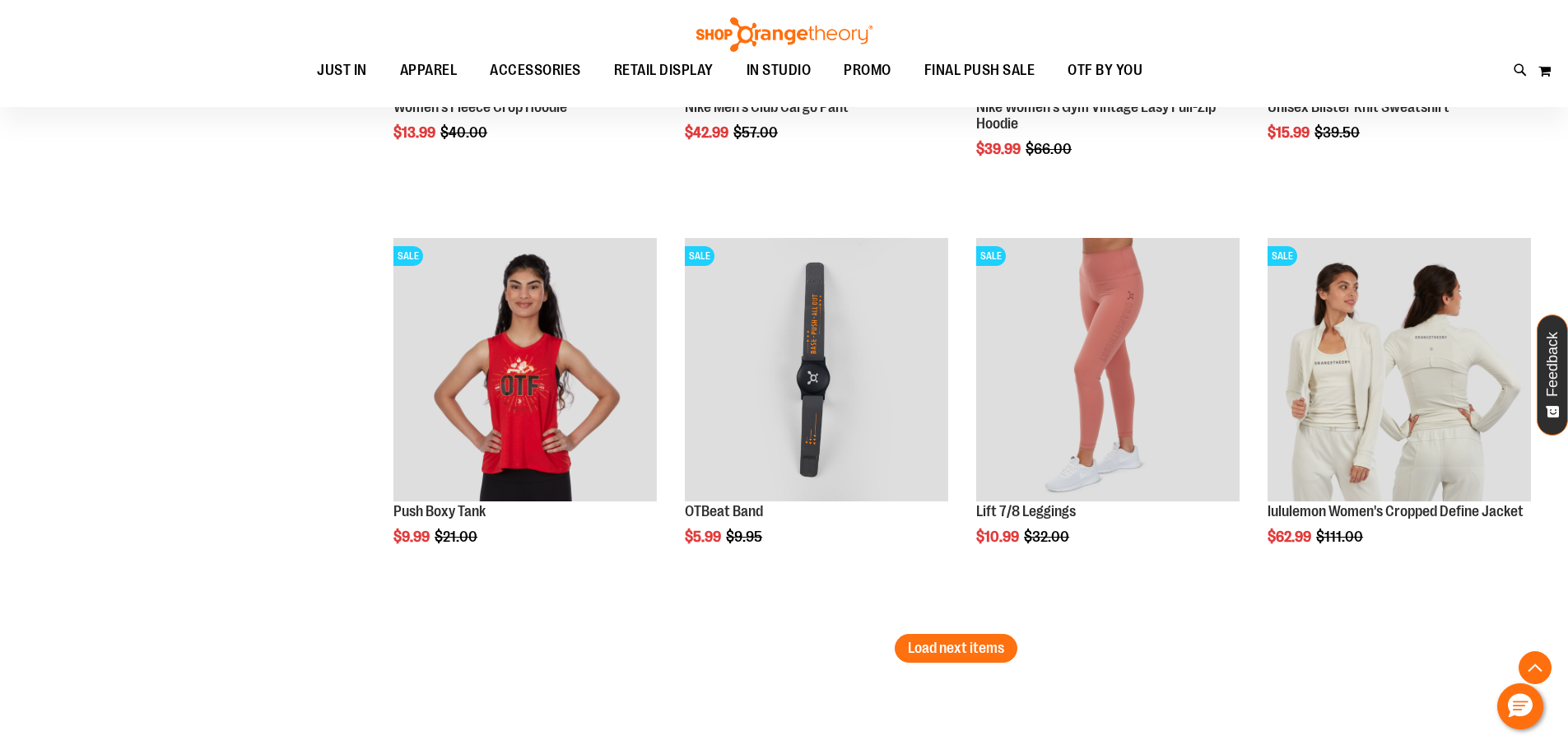
scroll to position [5759, 0]
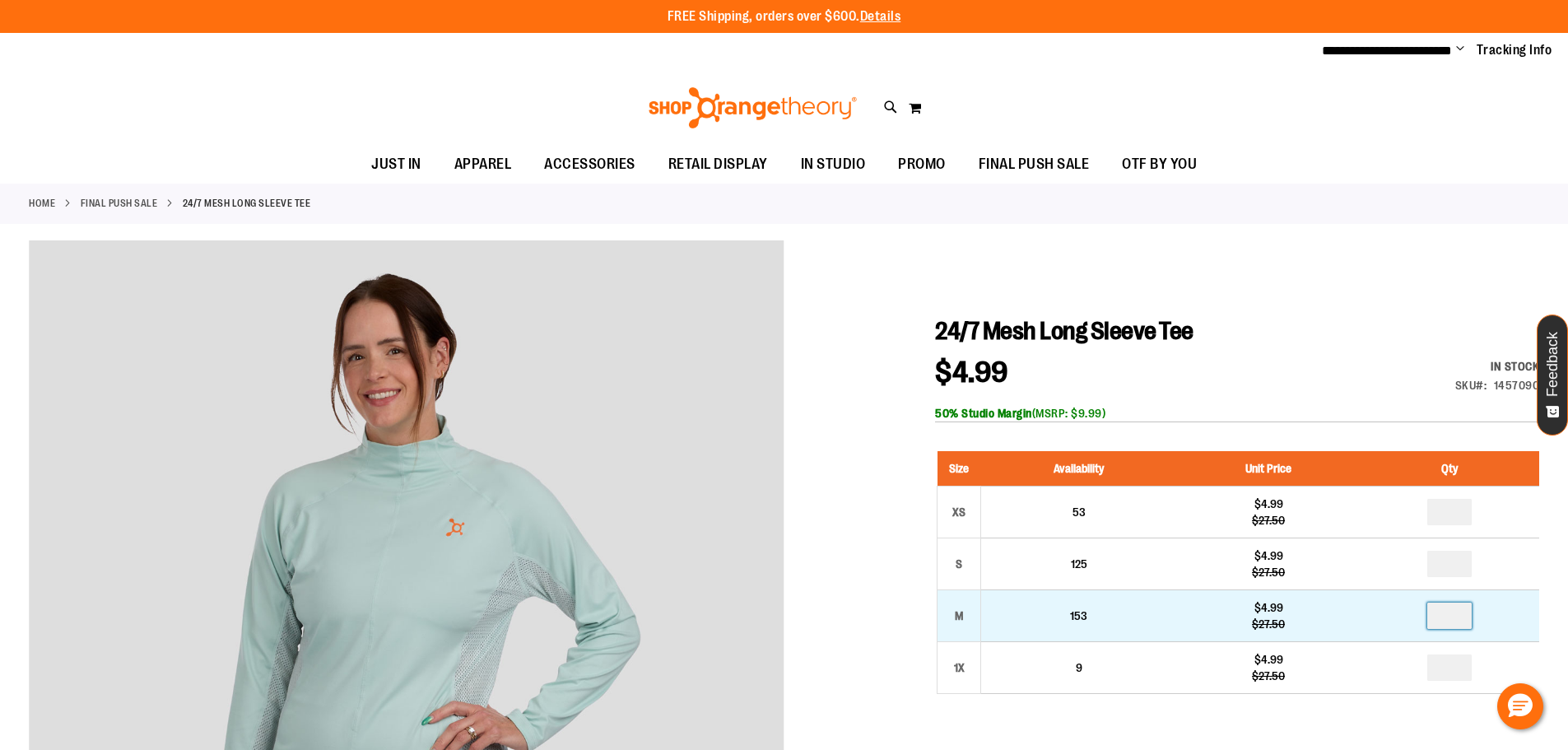
click at [1464, 616] on input "number" at bounding box center [1449, 616] width 45 height 26
type input "*"
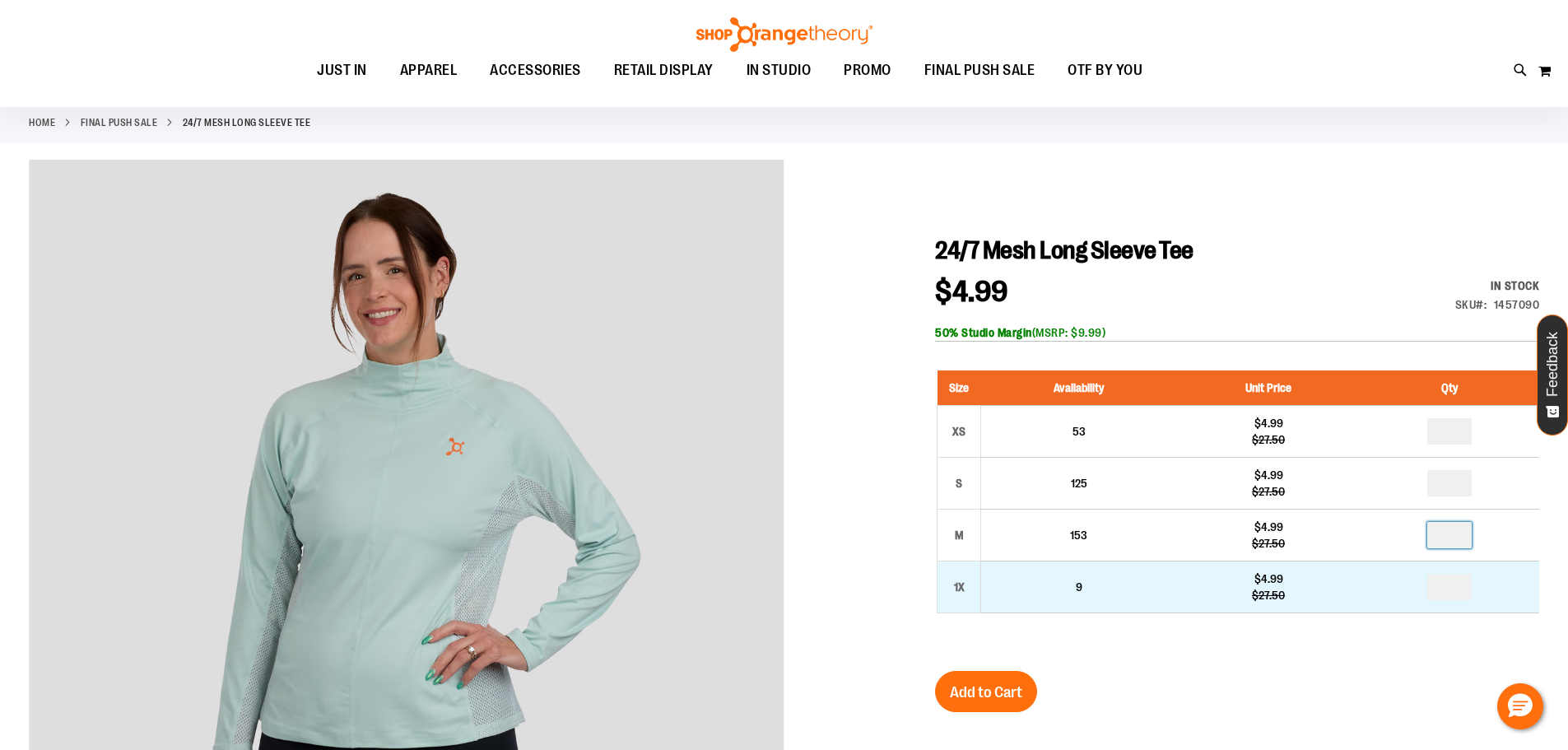
scroll to position [83, 0]
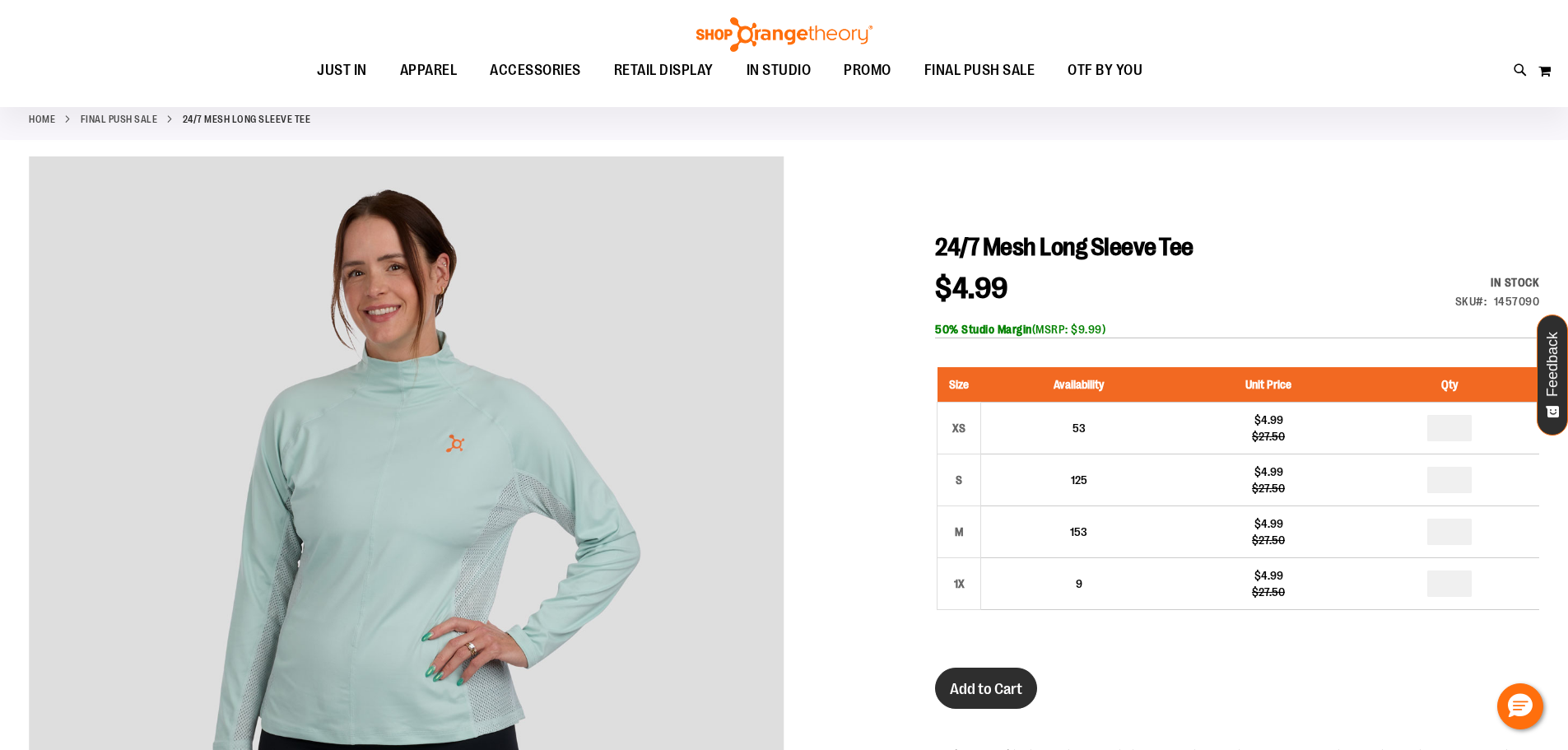
click at [973, 689] on span "Add to Cart" at bounding box center [986, 689] width 72 height 18
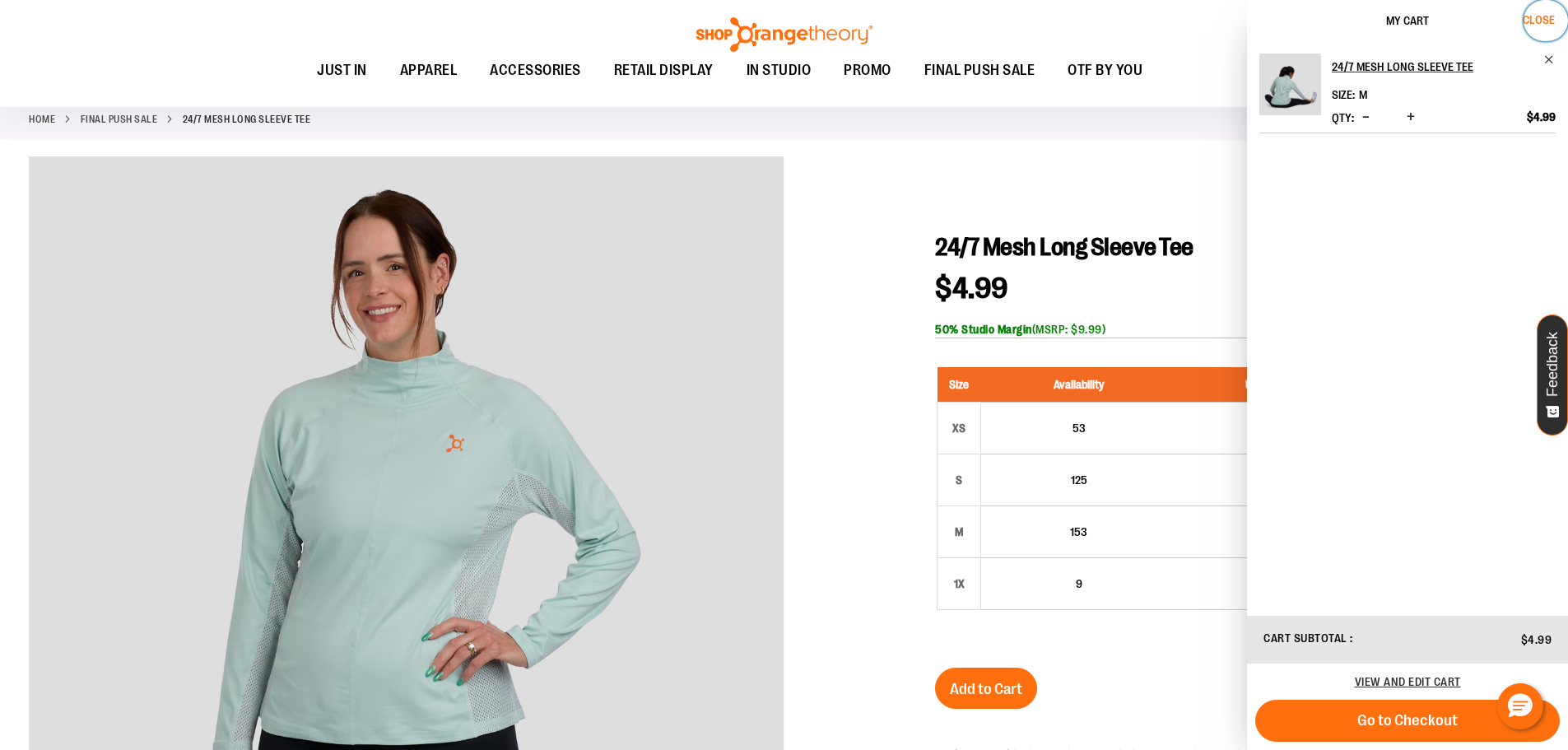
click at [1541, 18] on span "Close" at bounding box center [1539, 19] width 33 height 13
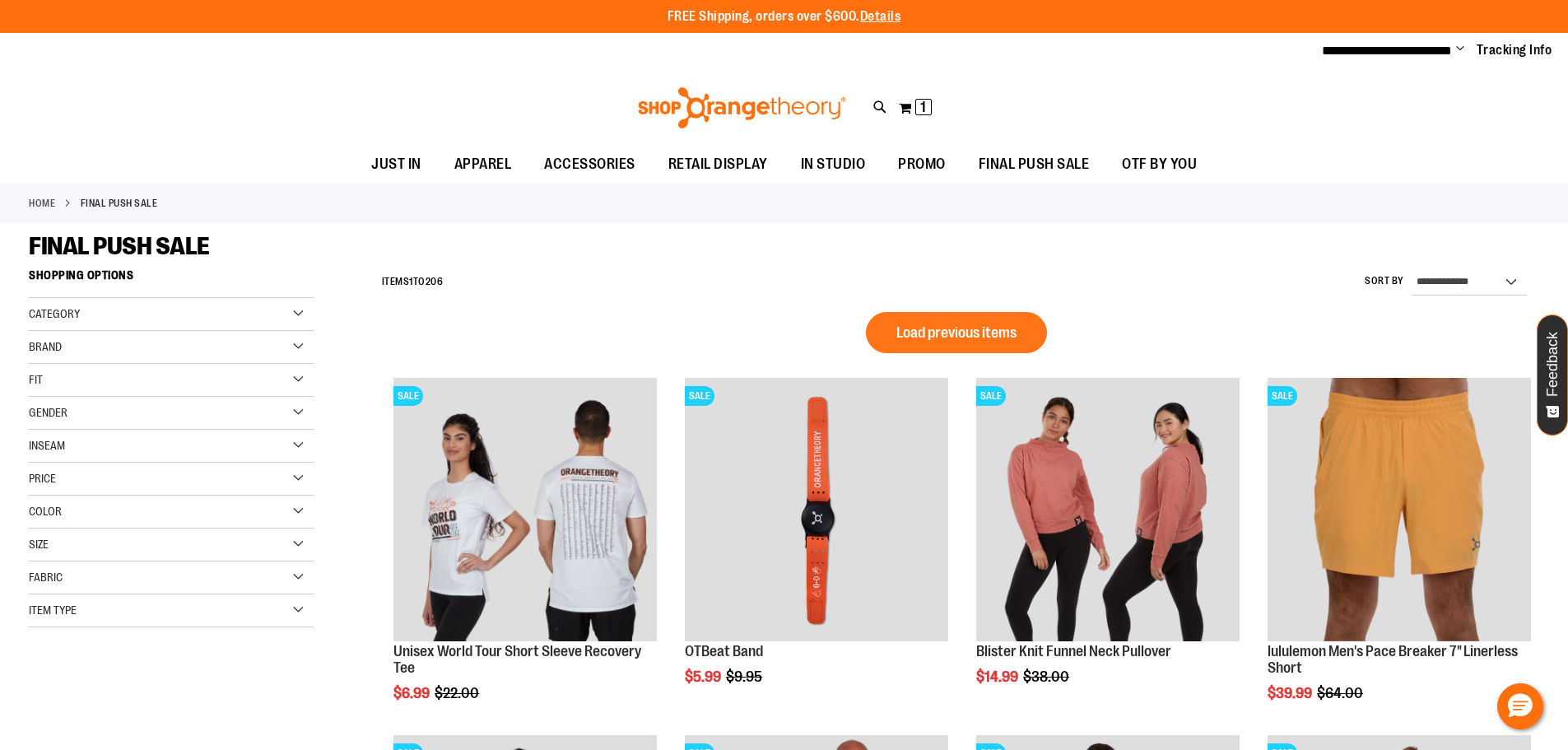
scroll to position [1104, 0]
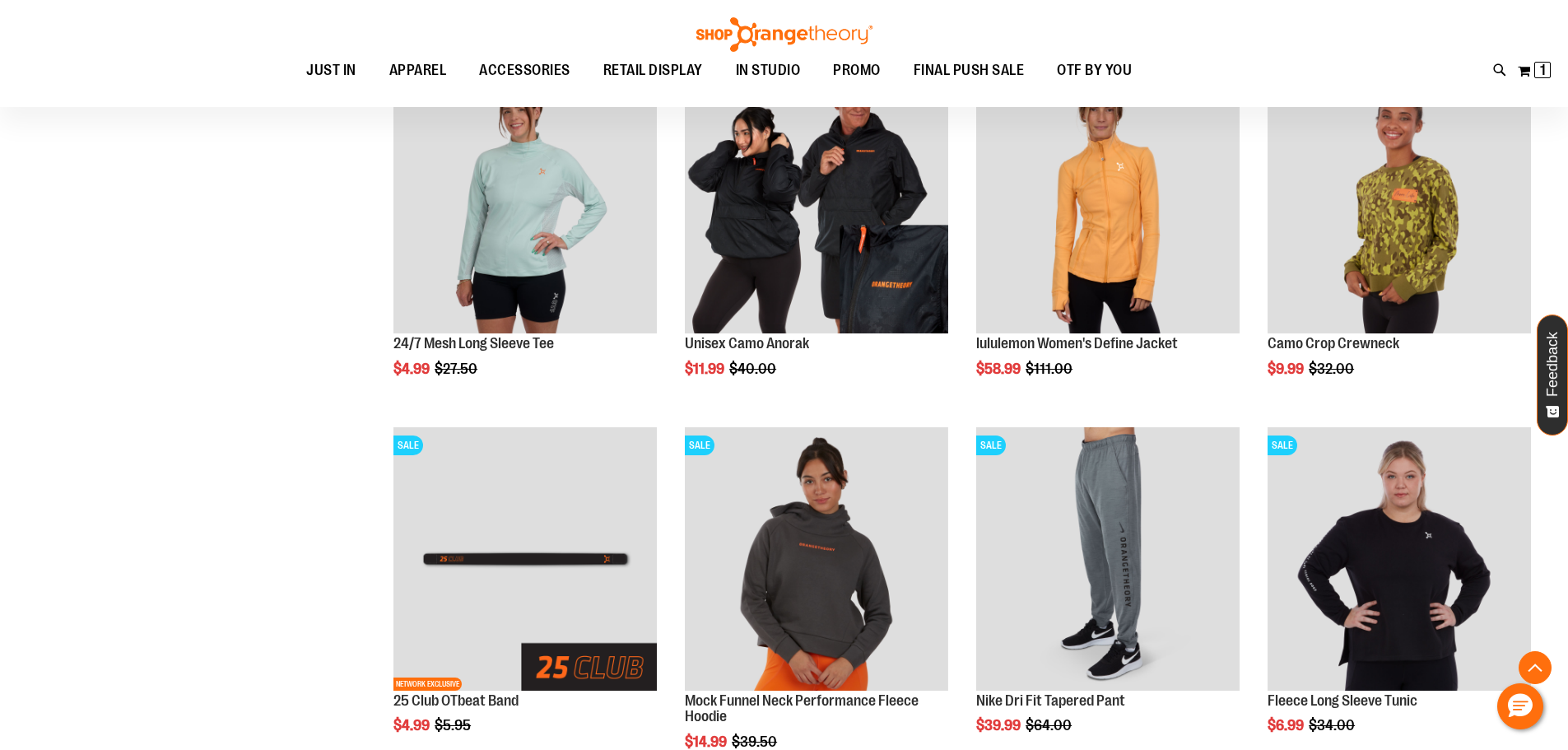
scroll to position [692, 0]
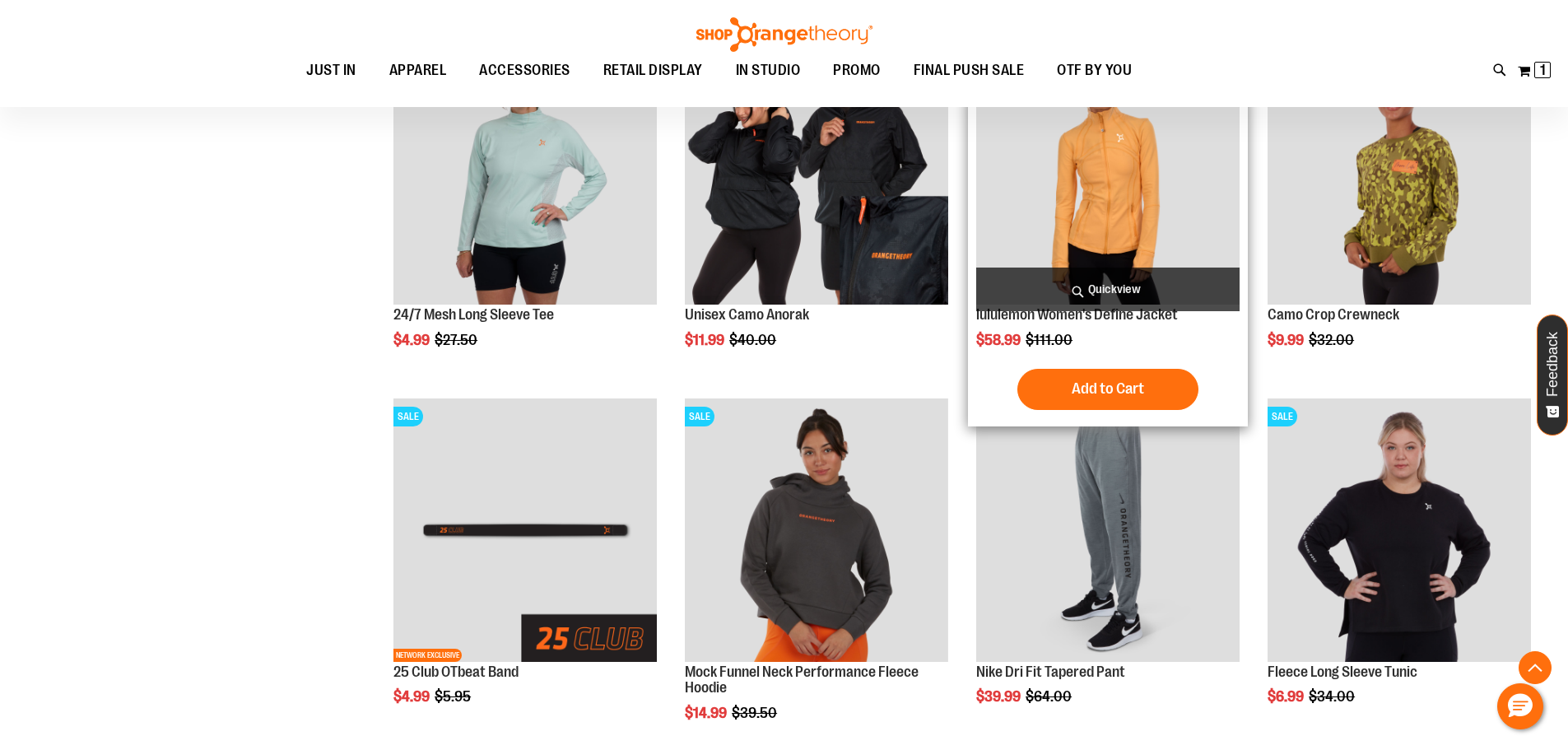
click at [1119, 211] on img "product" at bounding box center [1108, 173] width 264 height 263
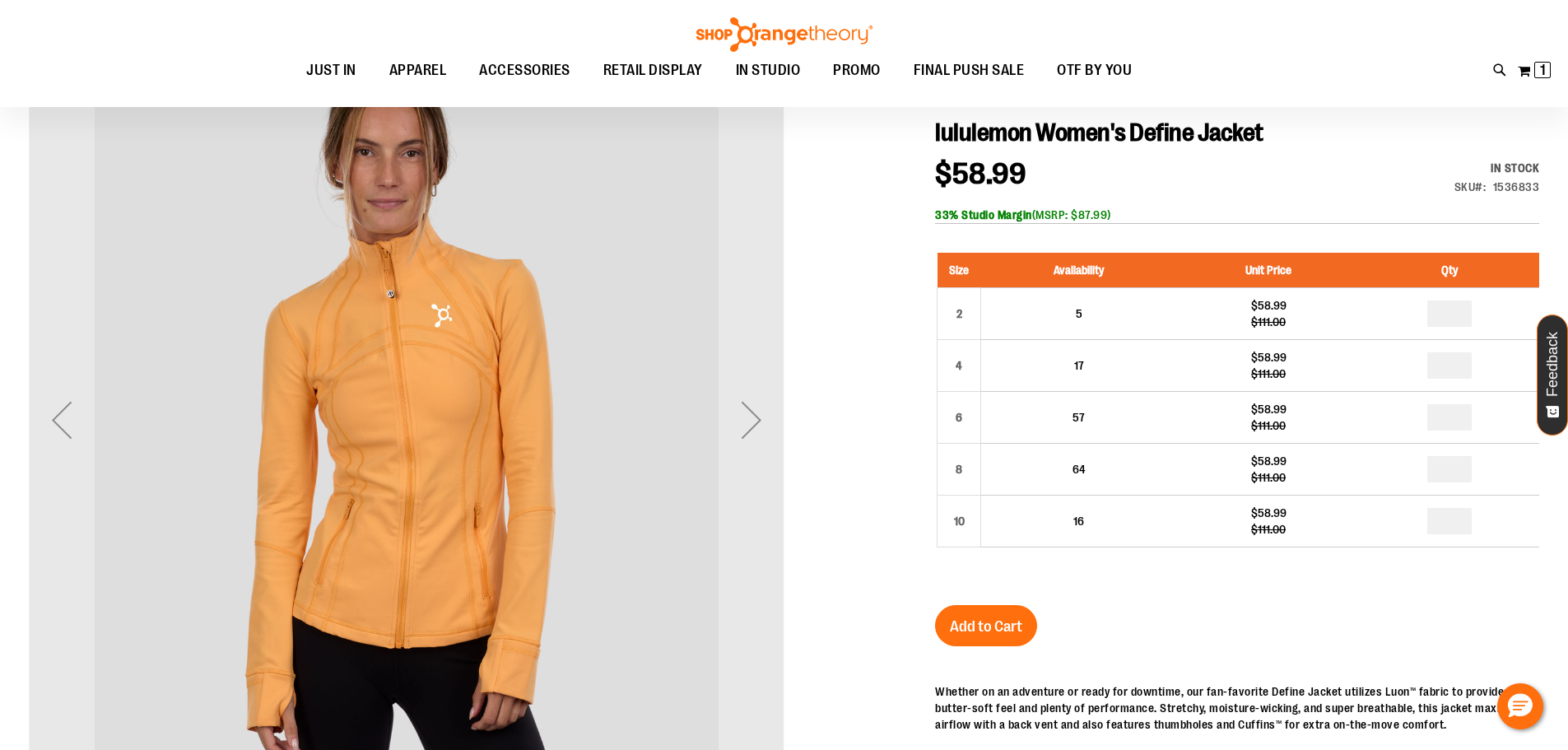
scroll to position [246, 0]
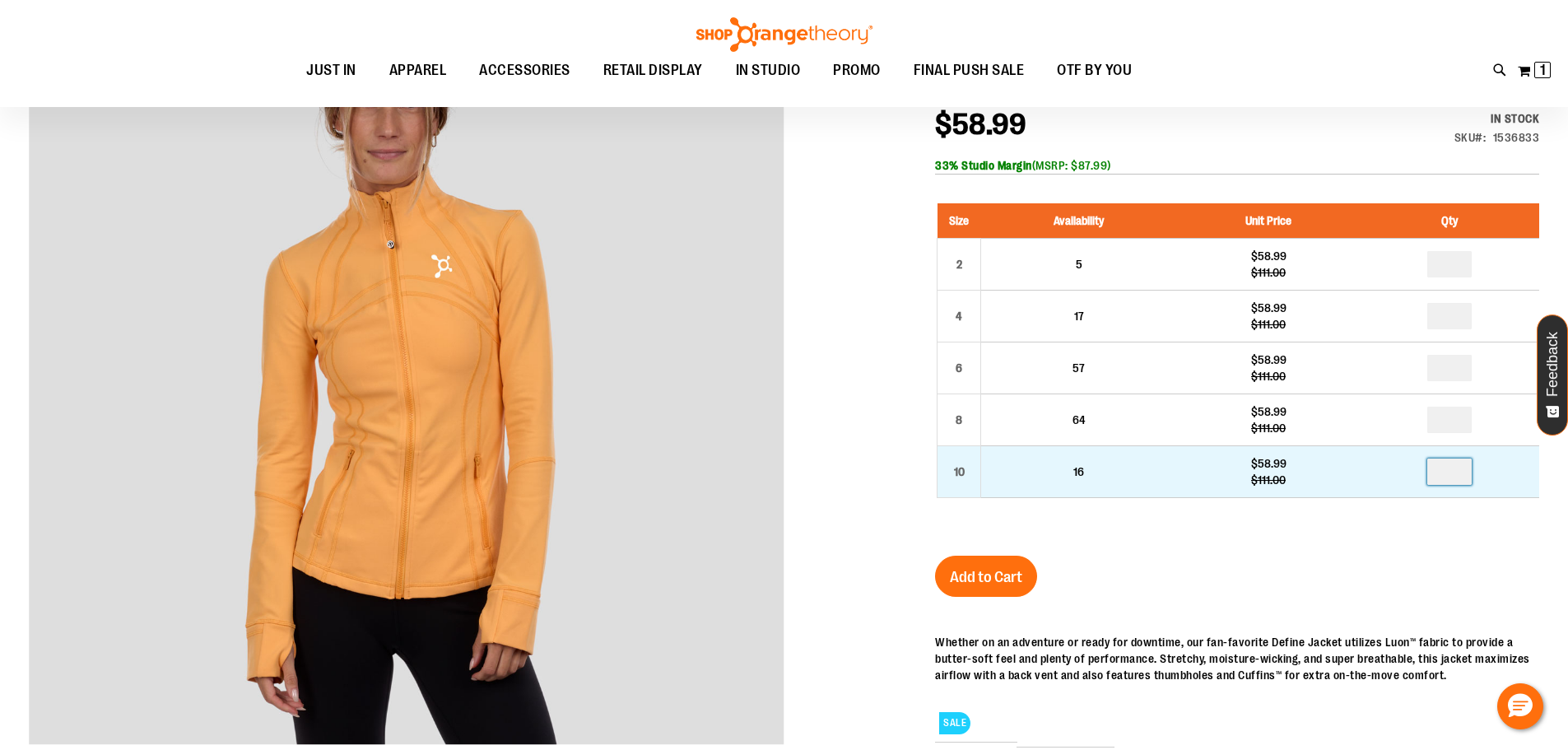
click at [1460, 468] on input "number" at bounding box center [1449, 472] width 45 height 26
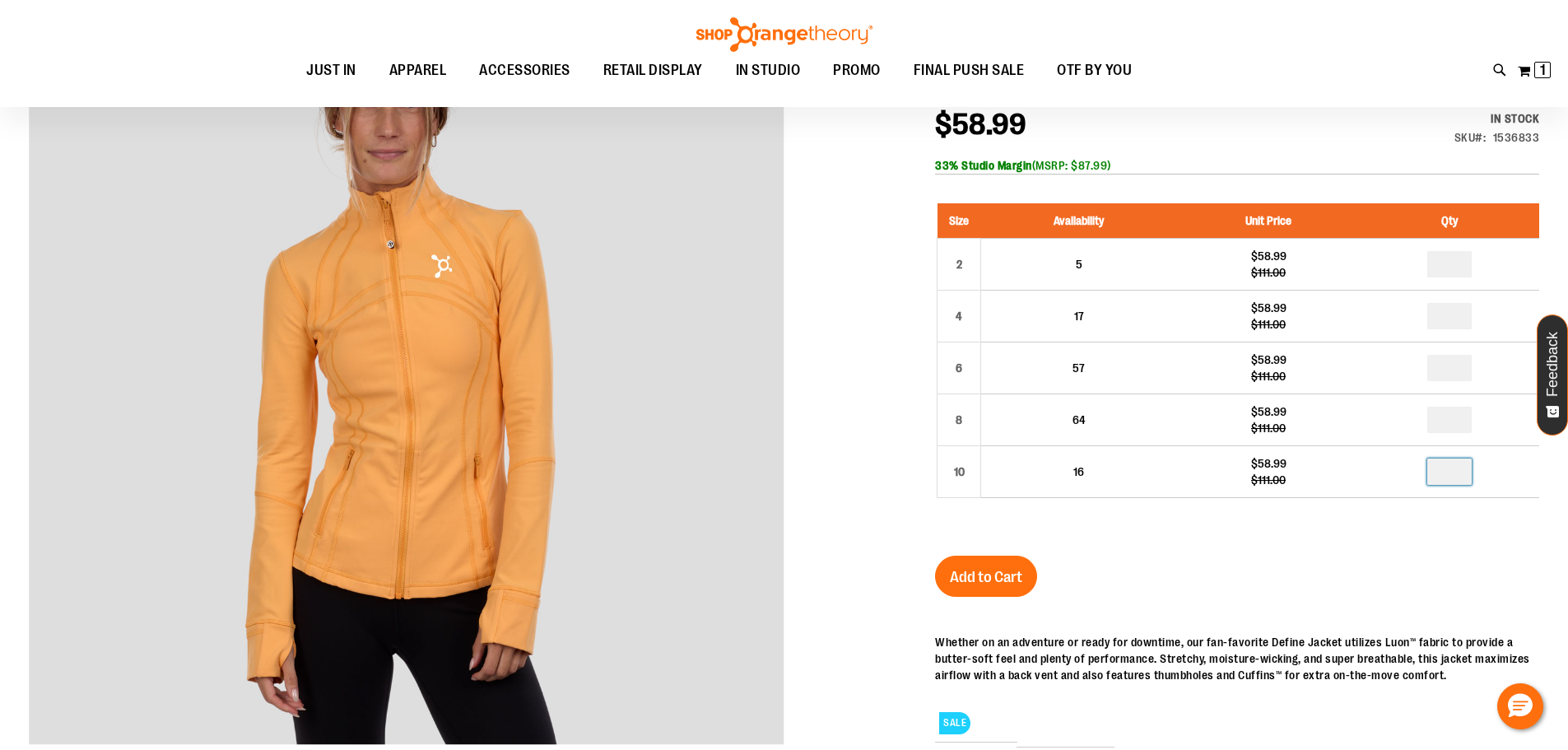
type input "*"
click at [963, 578] on span "Add to Cart" at bounding box center [986, 577] width 72 height 18
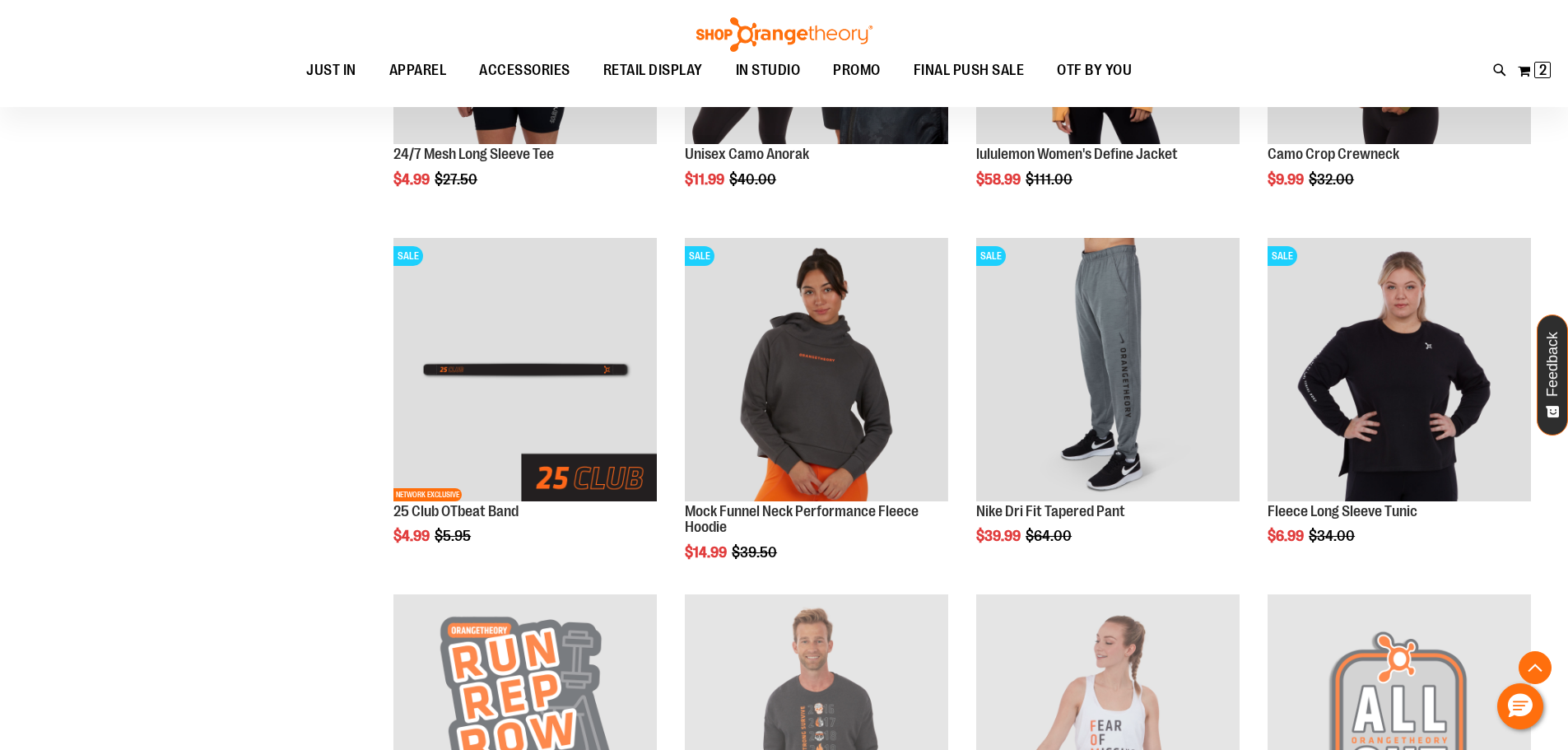
scroll to position [634, 0]
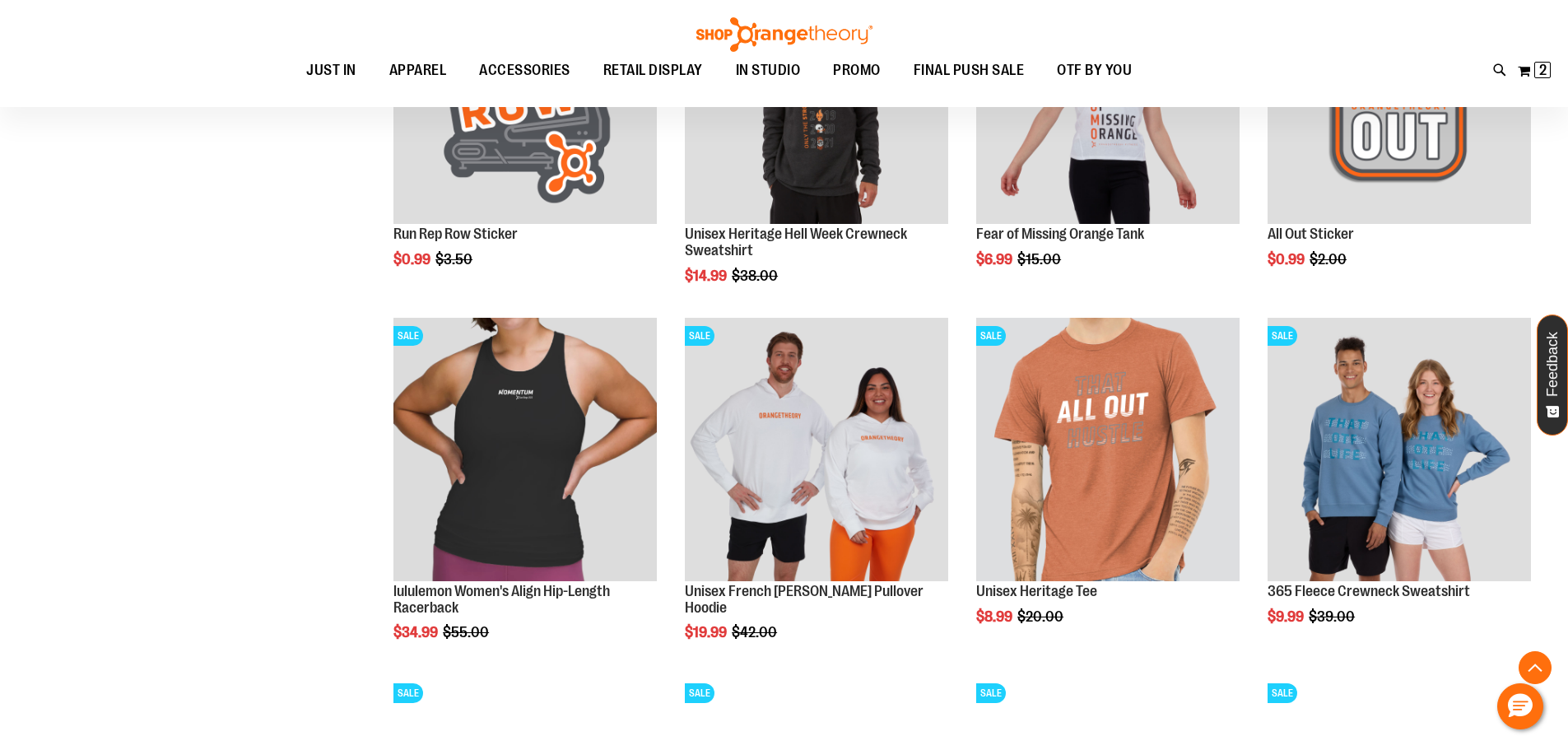
scroll to position [1292, 0]
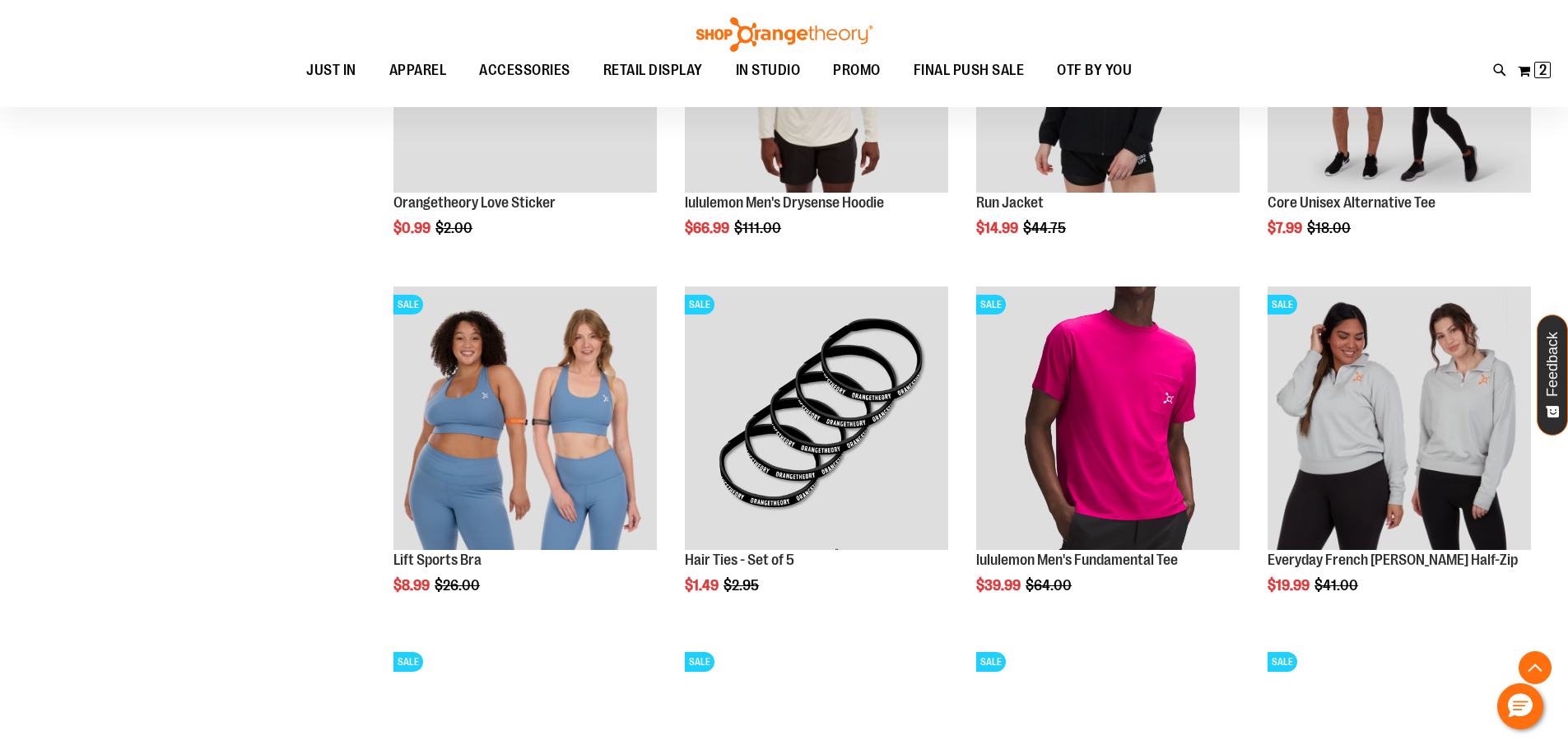
scroll to position [2033, 0]
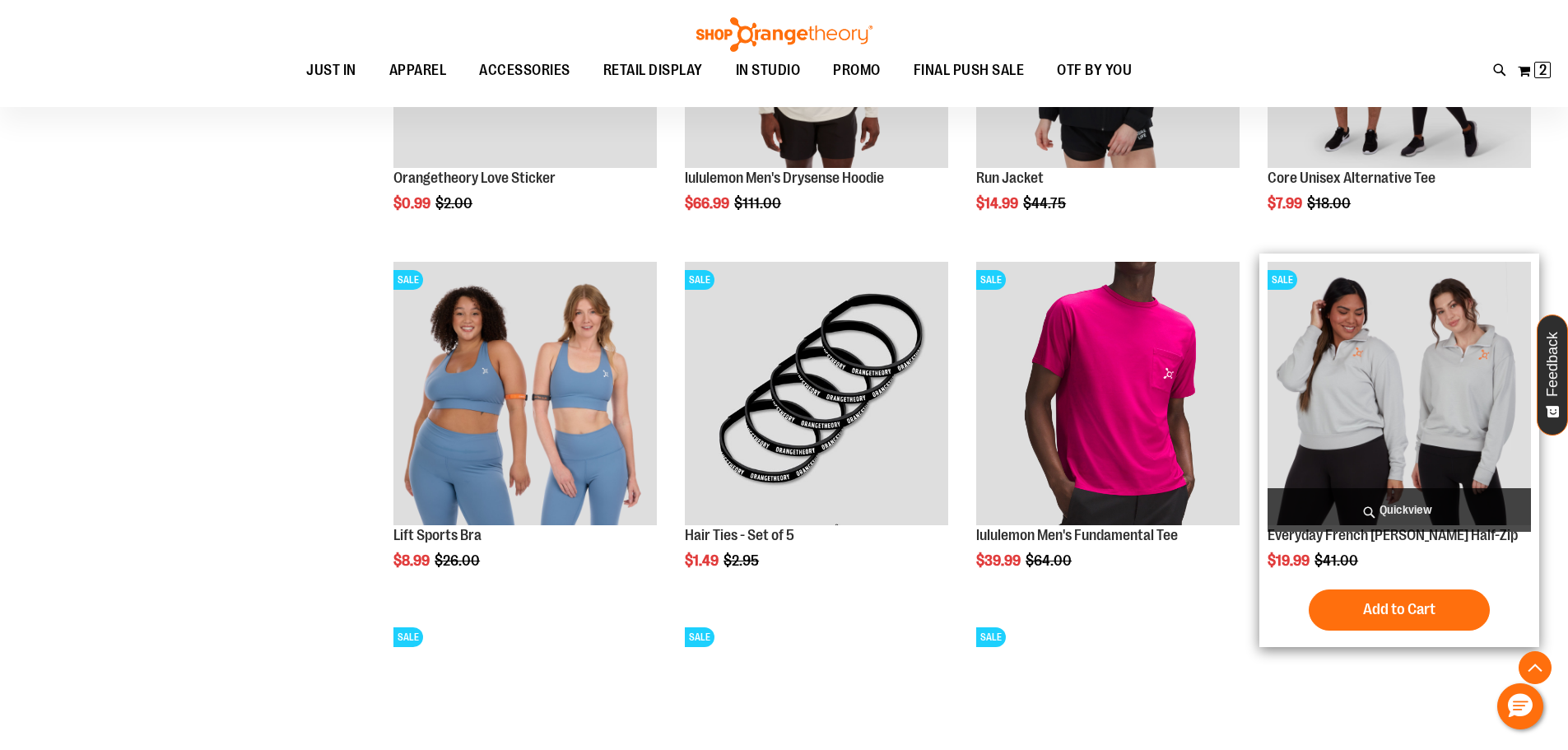
click at [1428, 382] on img "product" at bounding box center [1399, 393] width 264 height 263
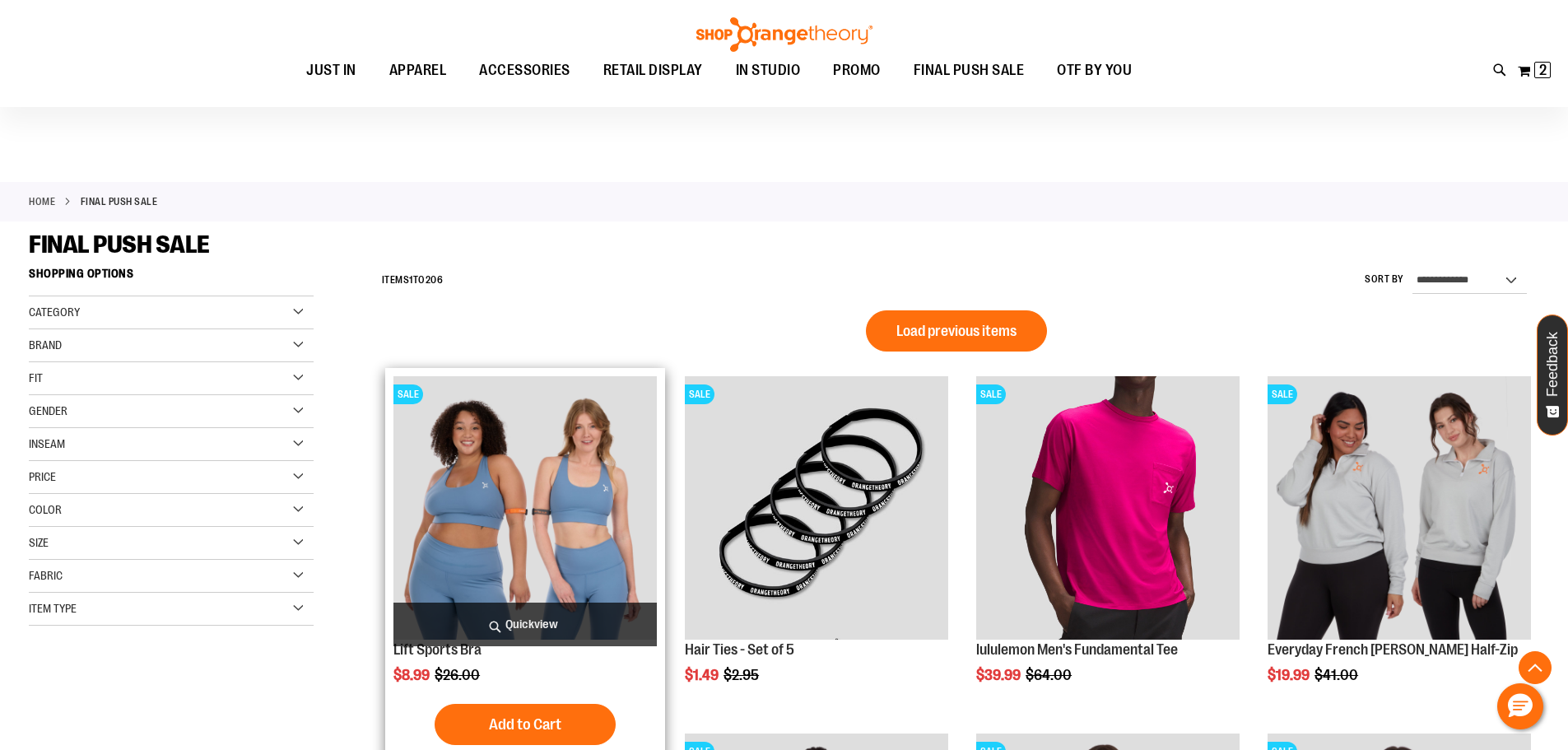
scroll to position [1104, 0]
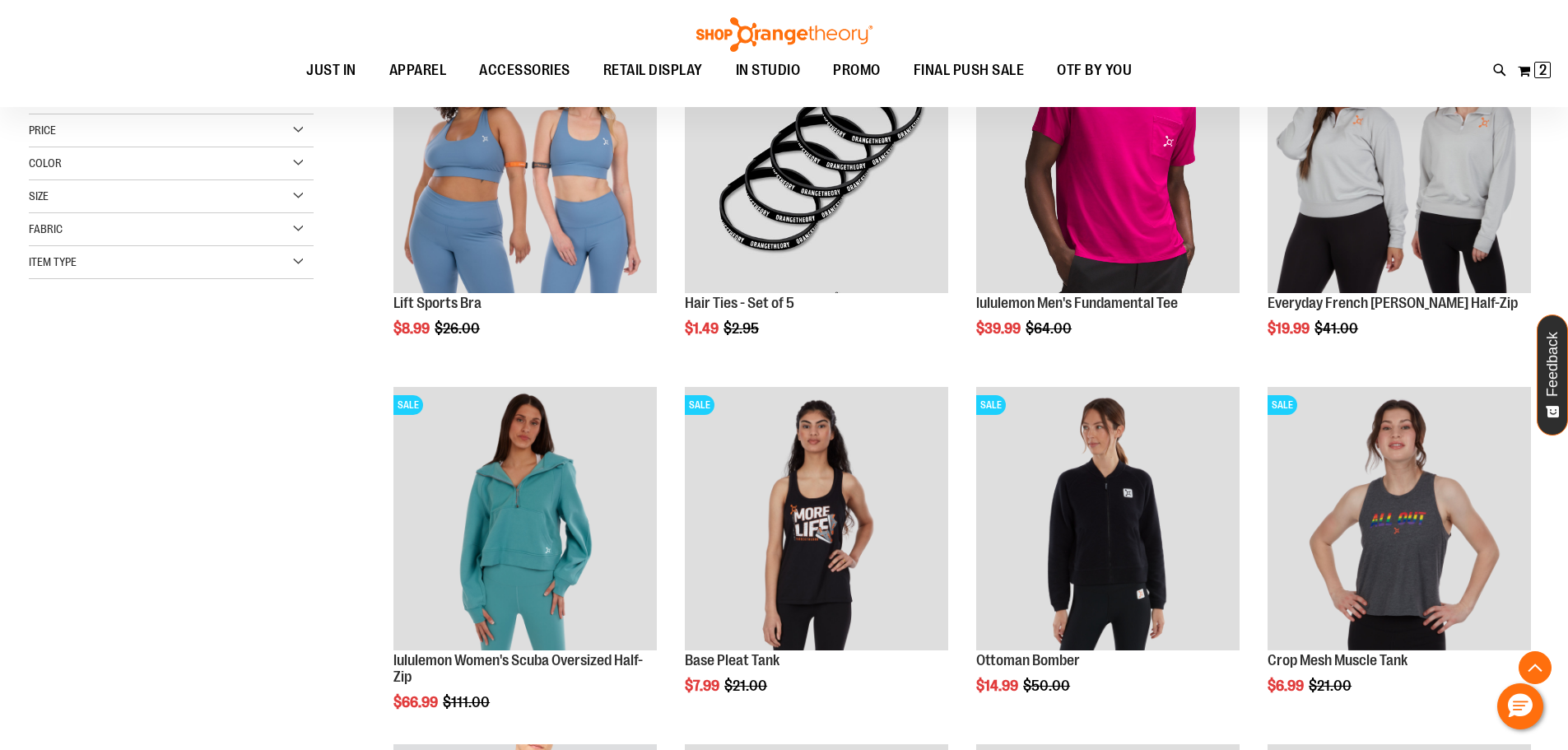
scroll to position [297, 0]
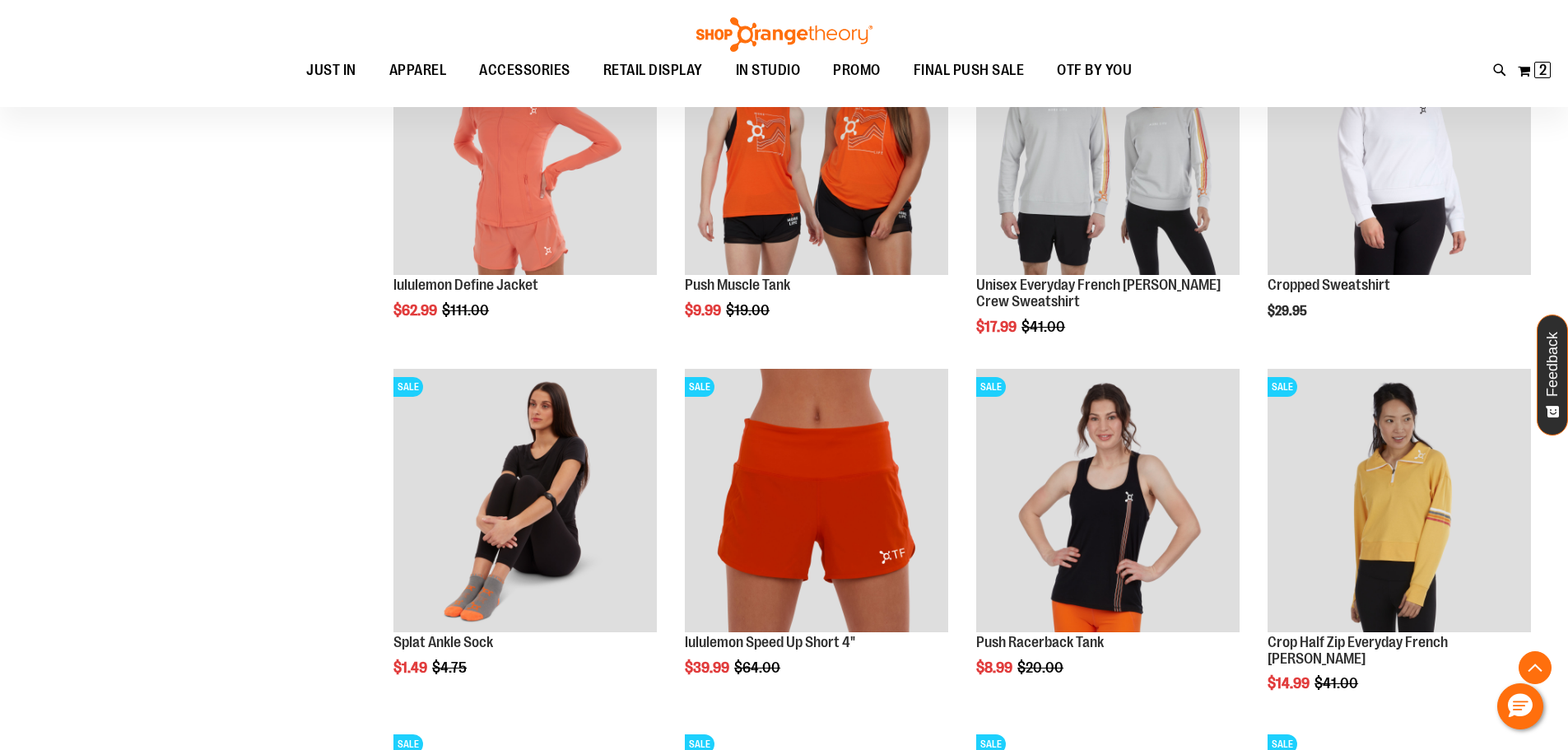
scroll to position [1449, 0]
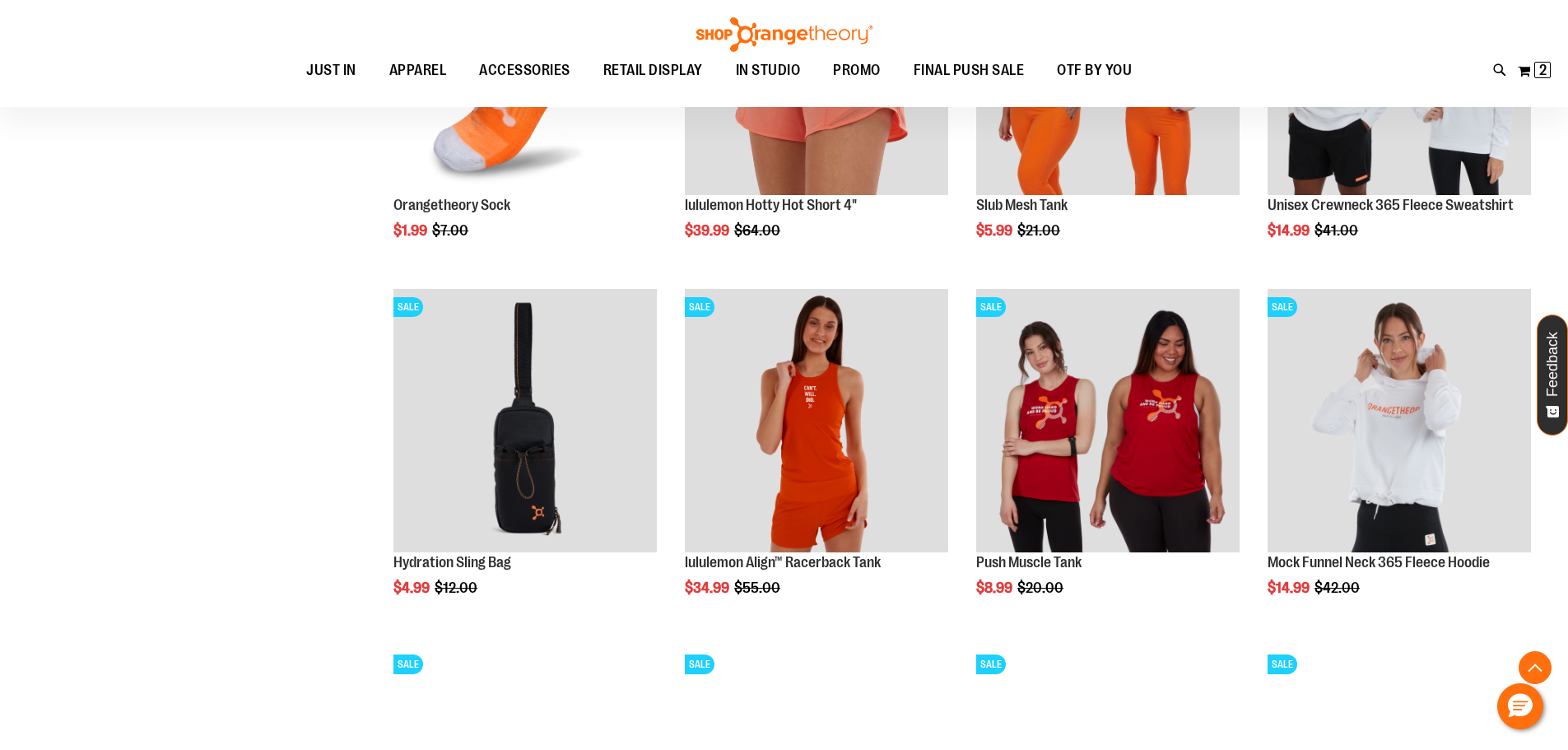
scroll to position [2272, 0]
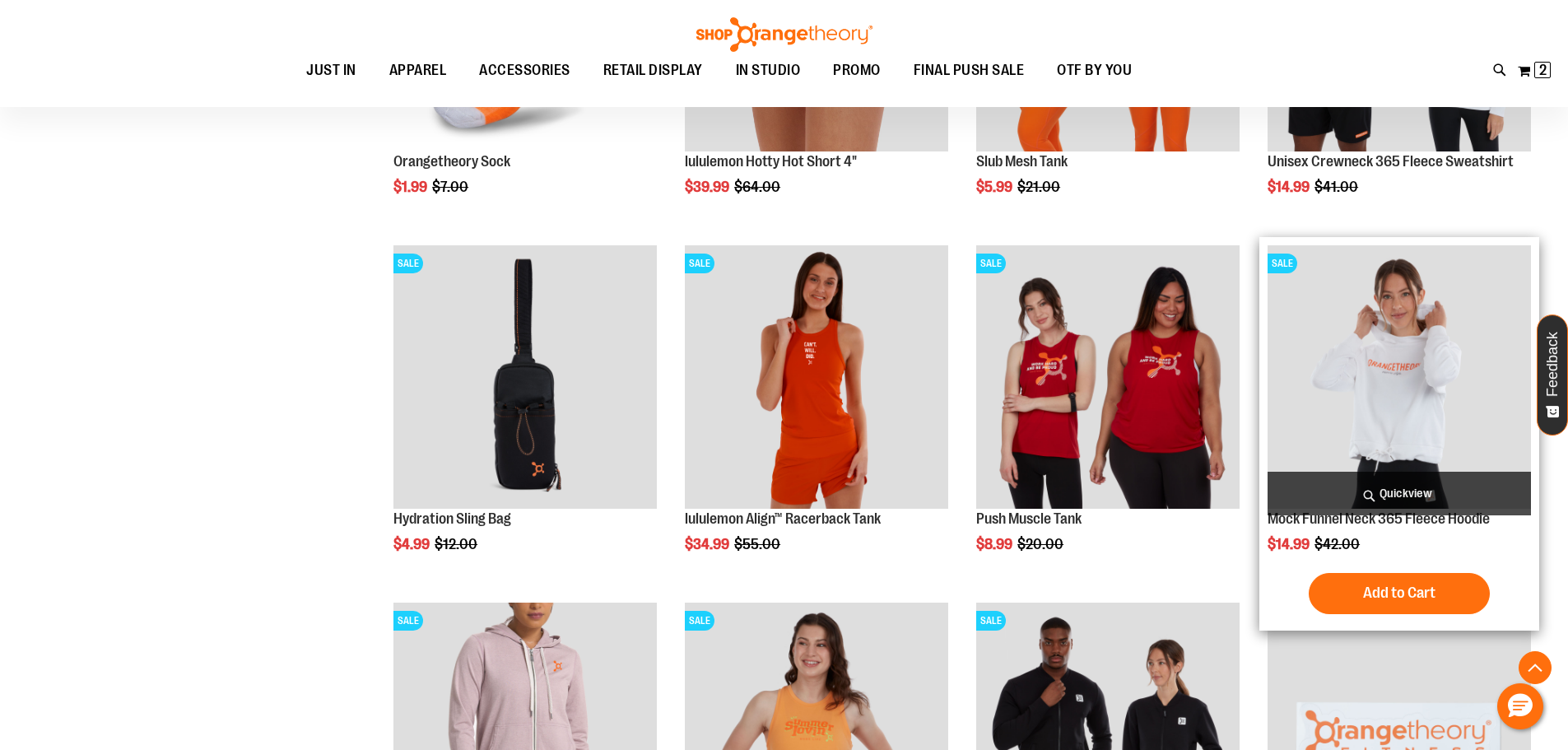
click at [1419, 347] on img "product" at bounding box center [1399, 377] width 264 height 263
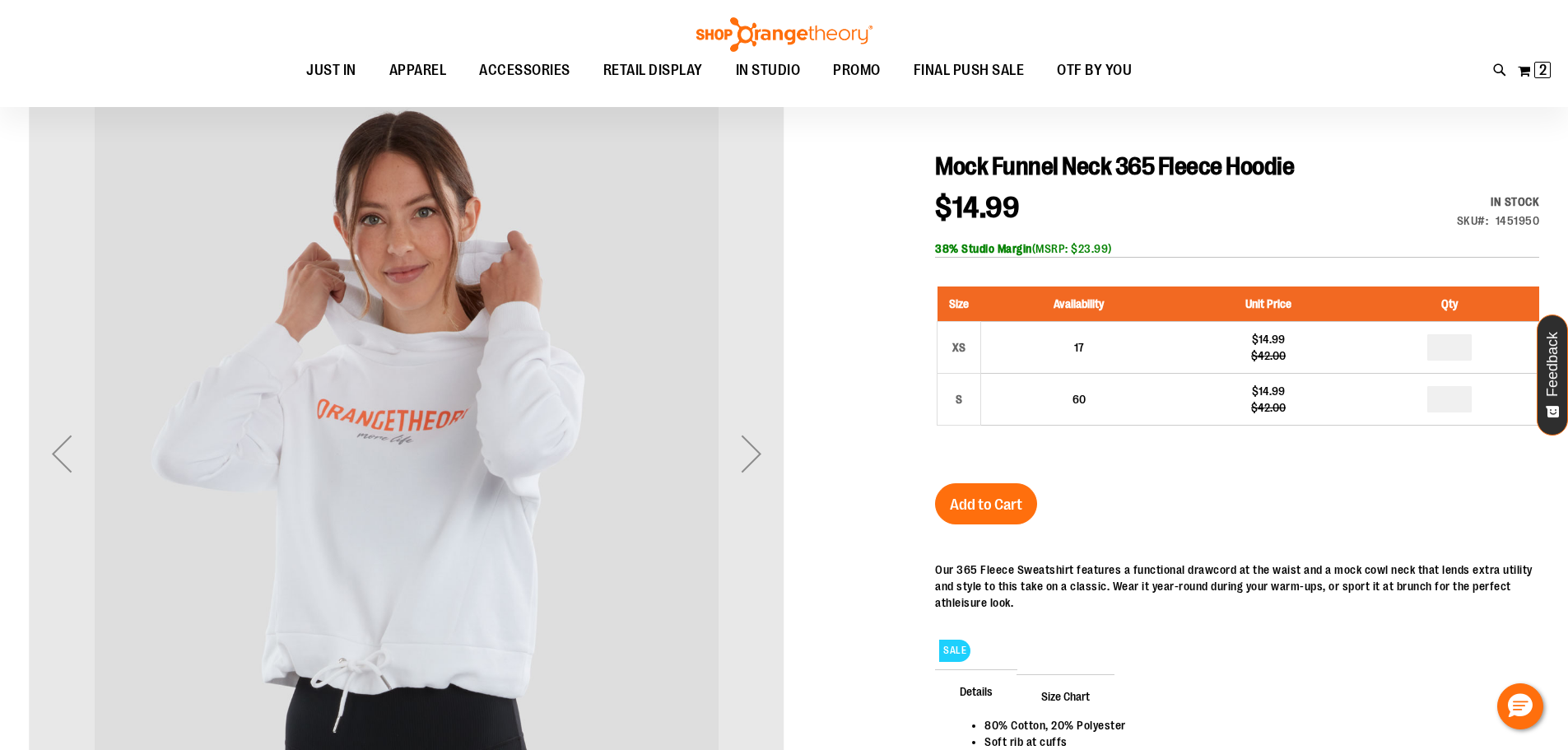
scroll to position [163, 0]
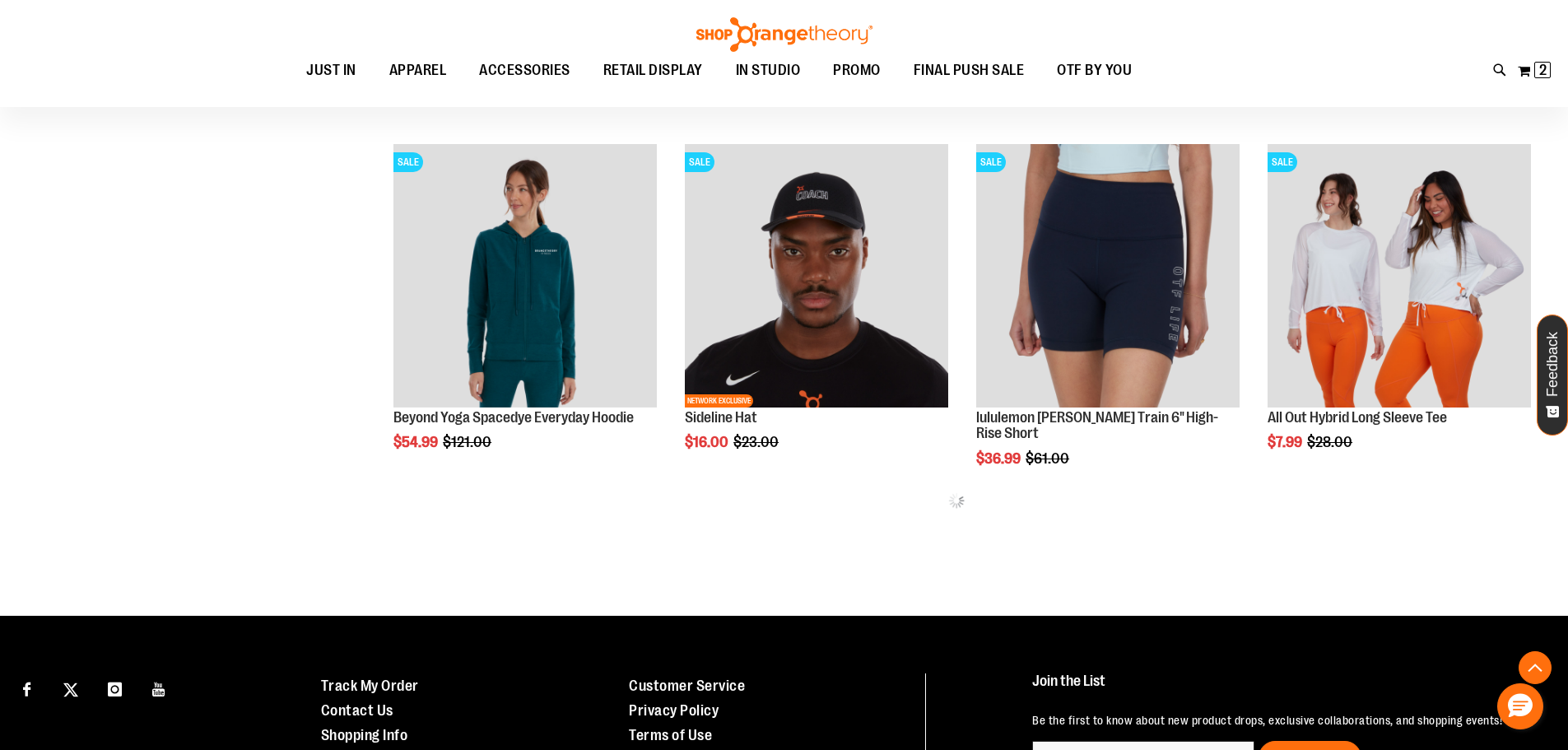
scroll to position [939, 0]
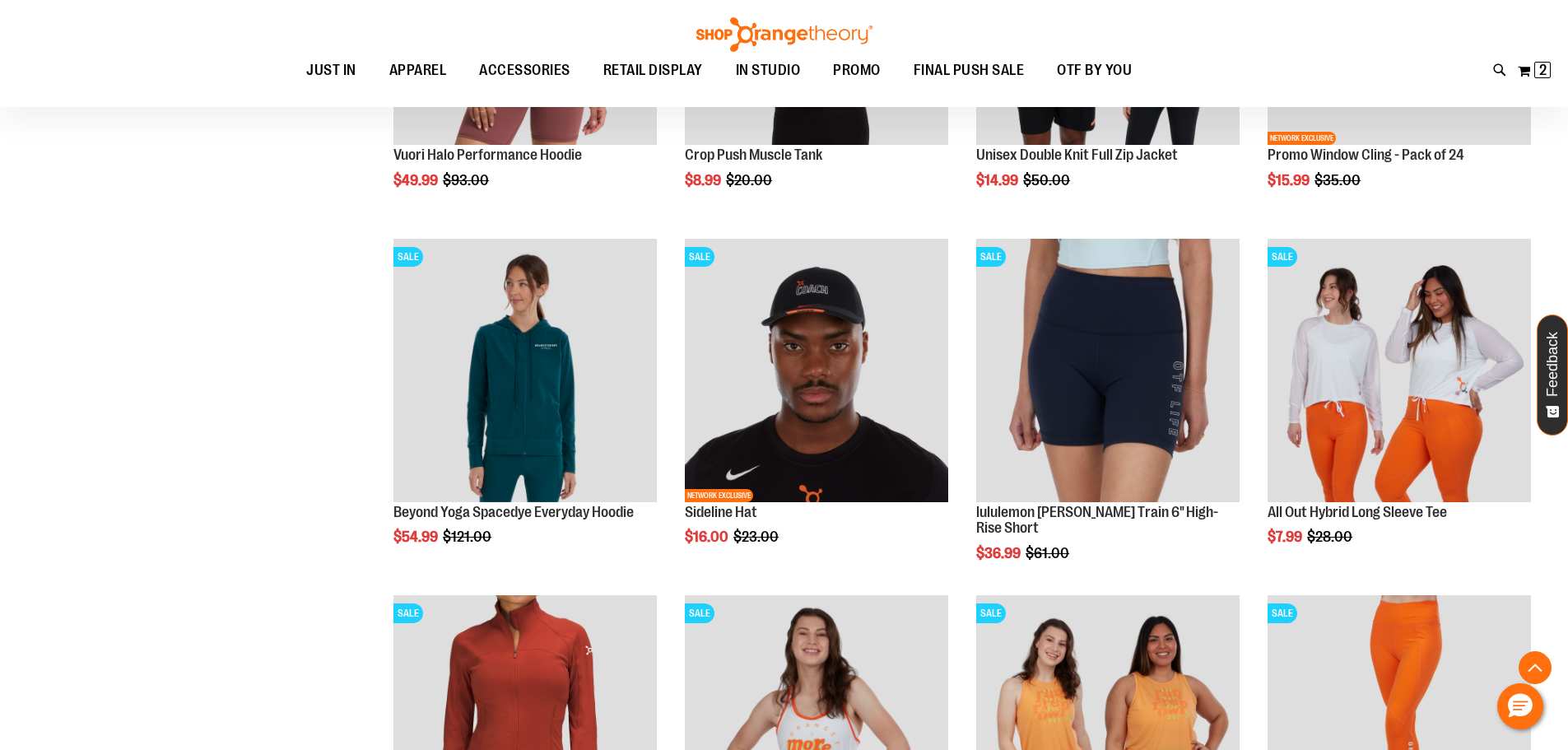
scroll to position [856, 0]
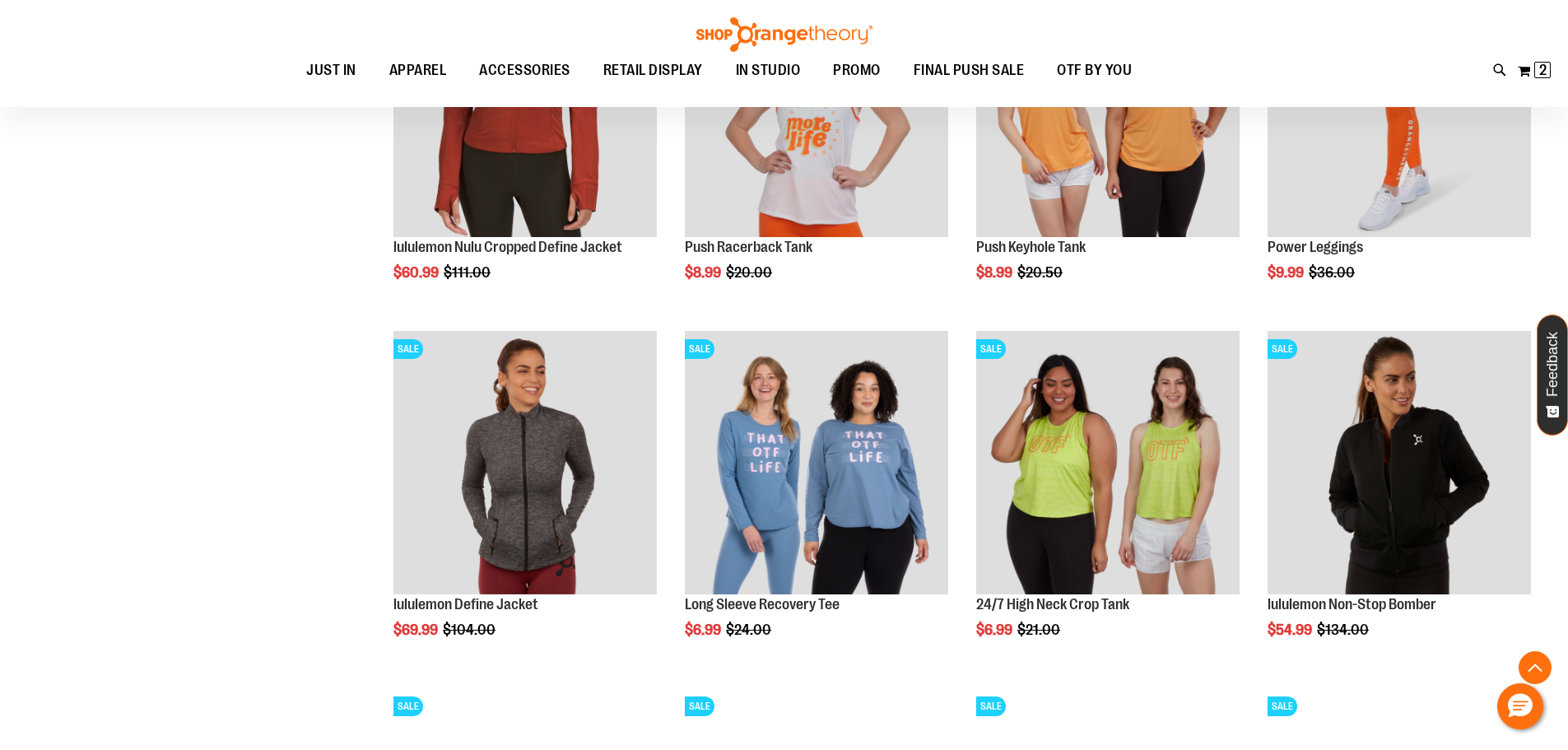
scroll to position [1515, 0]
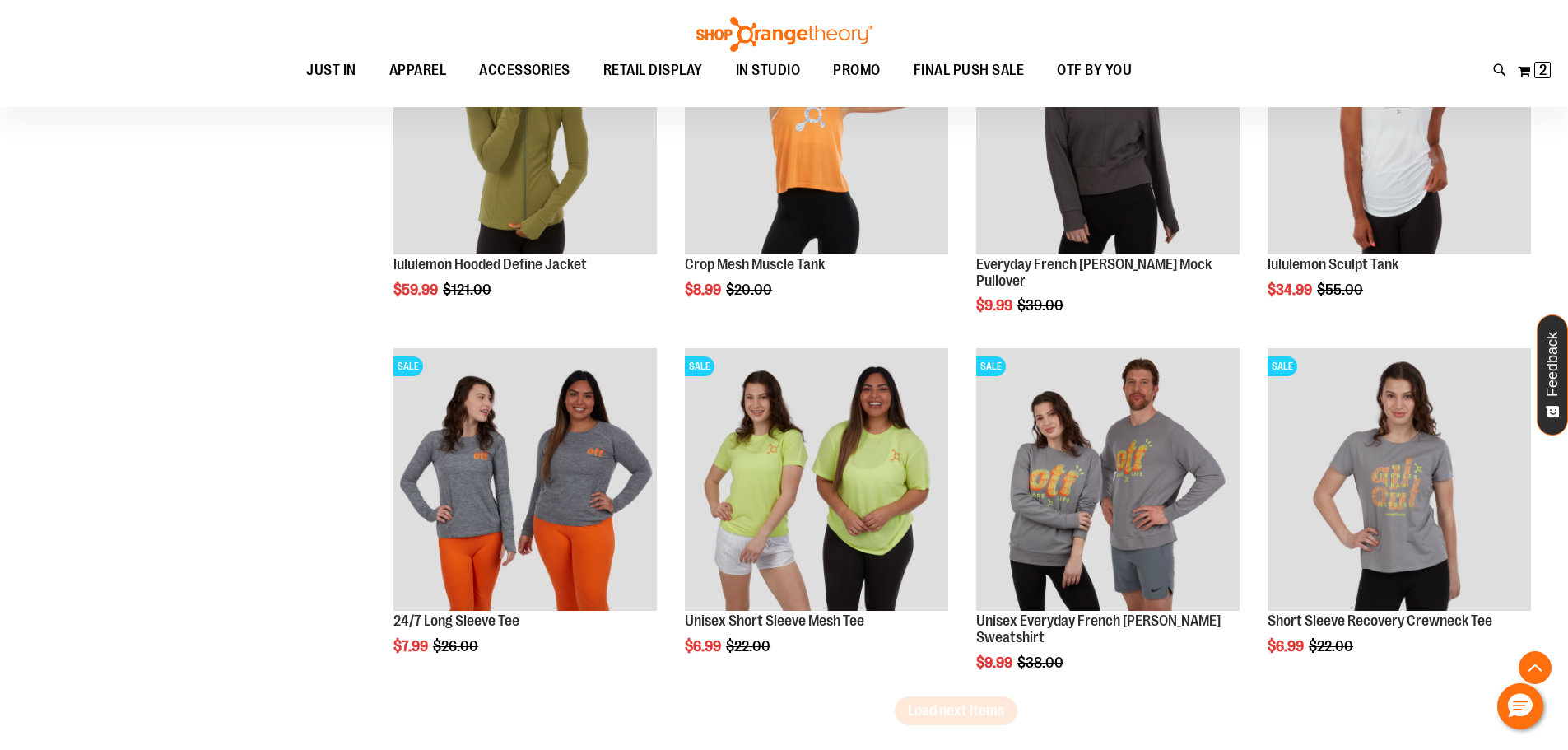
scroll to position [2914, 0]
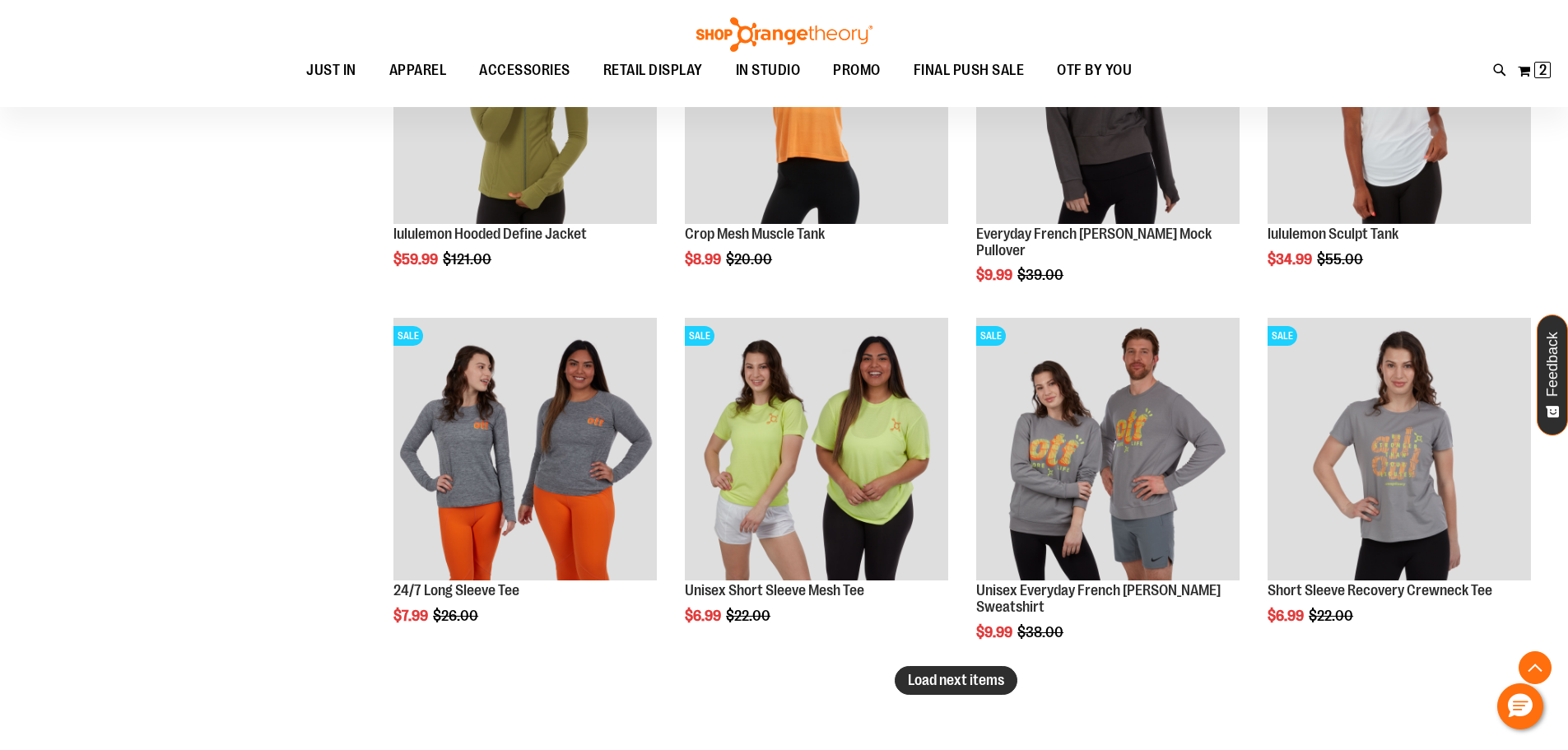
click at [935, 685] on span "Load next items" at bounding box center [957, 680] width 97 height 17
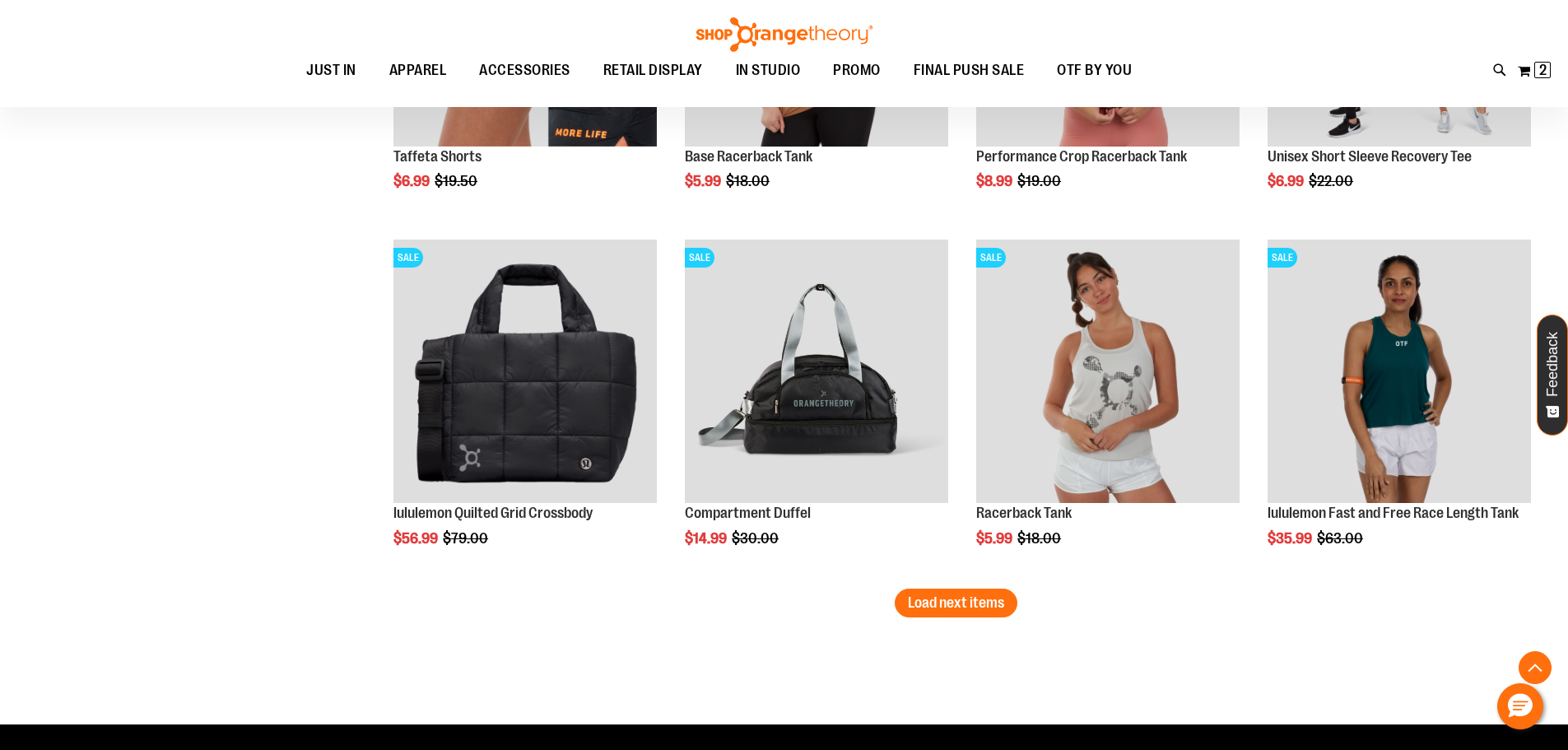
scroll to position [4066, 0]
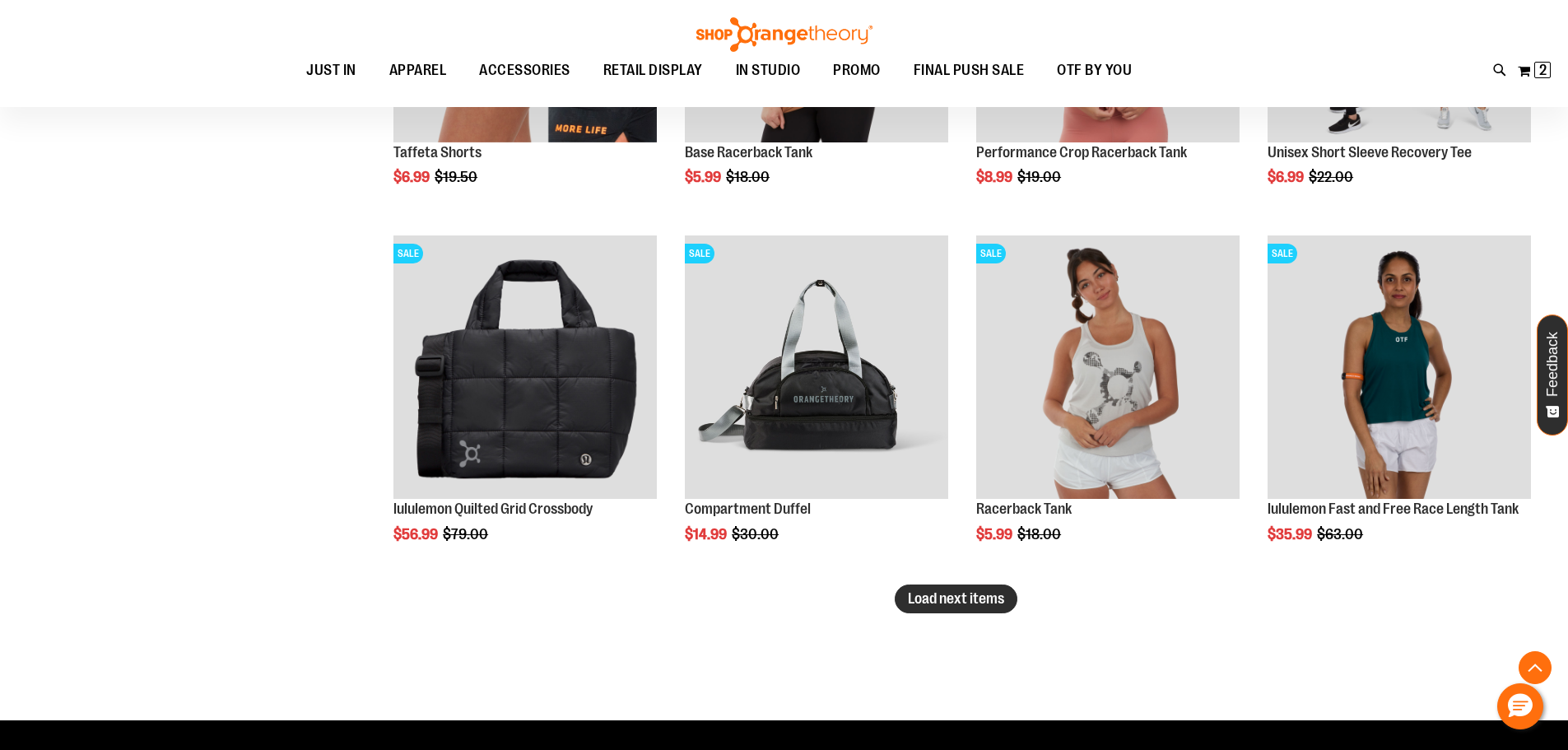
click at [942, 593] on span "Load next items" at bounding box center [957, 598] width 97 height 17
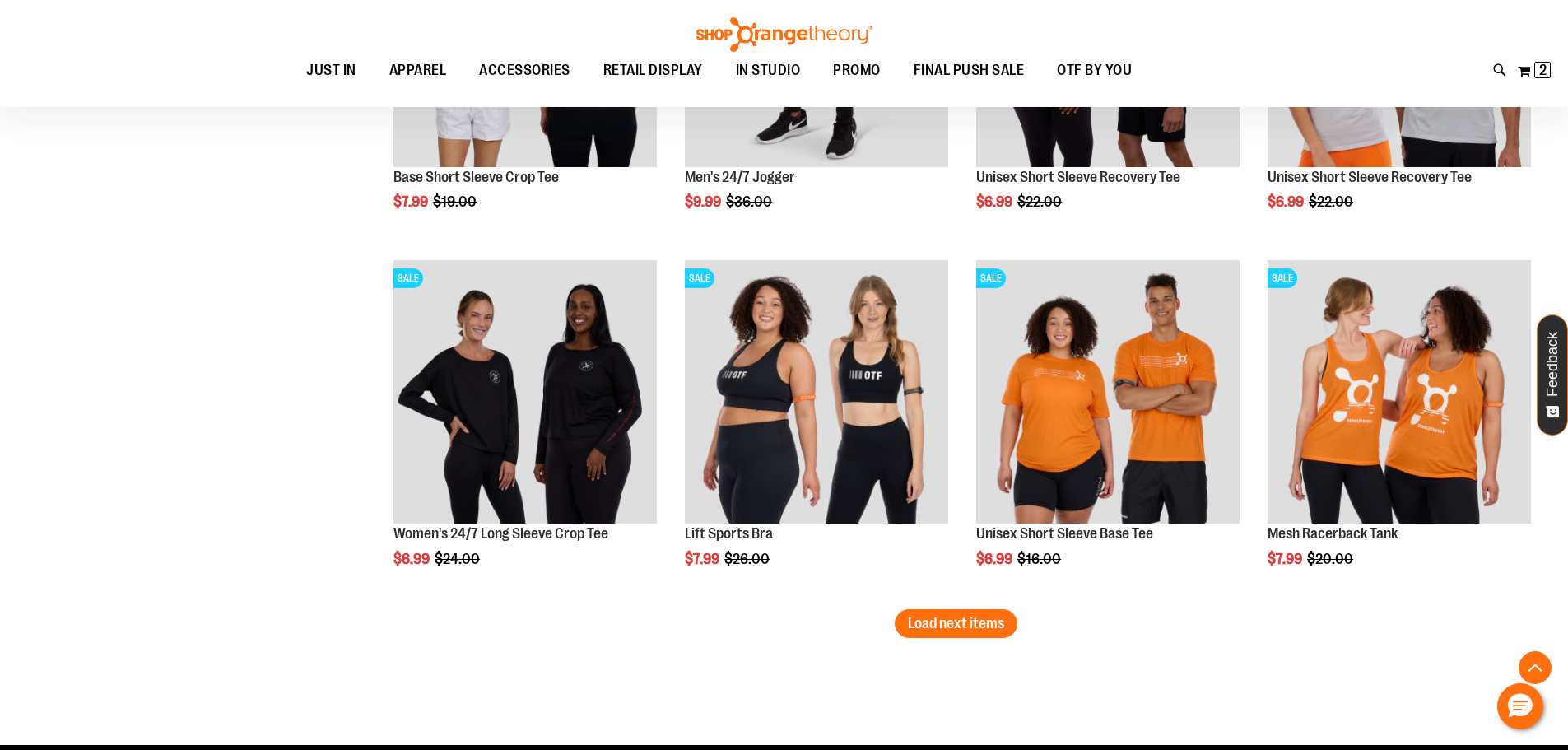
scroll to position [5136, 0]
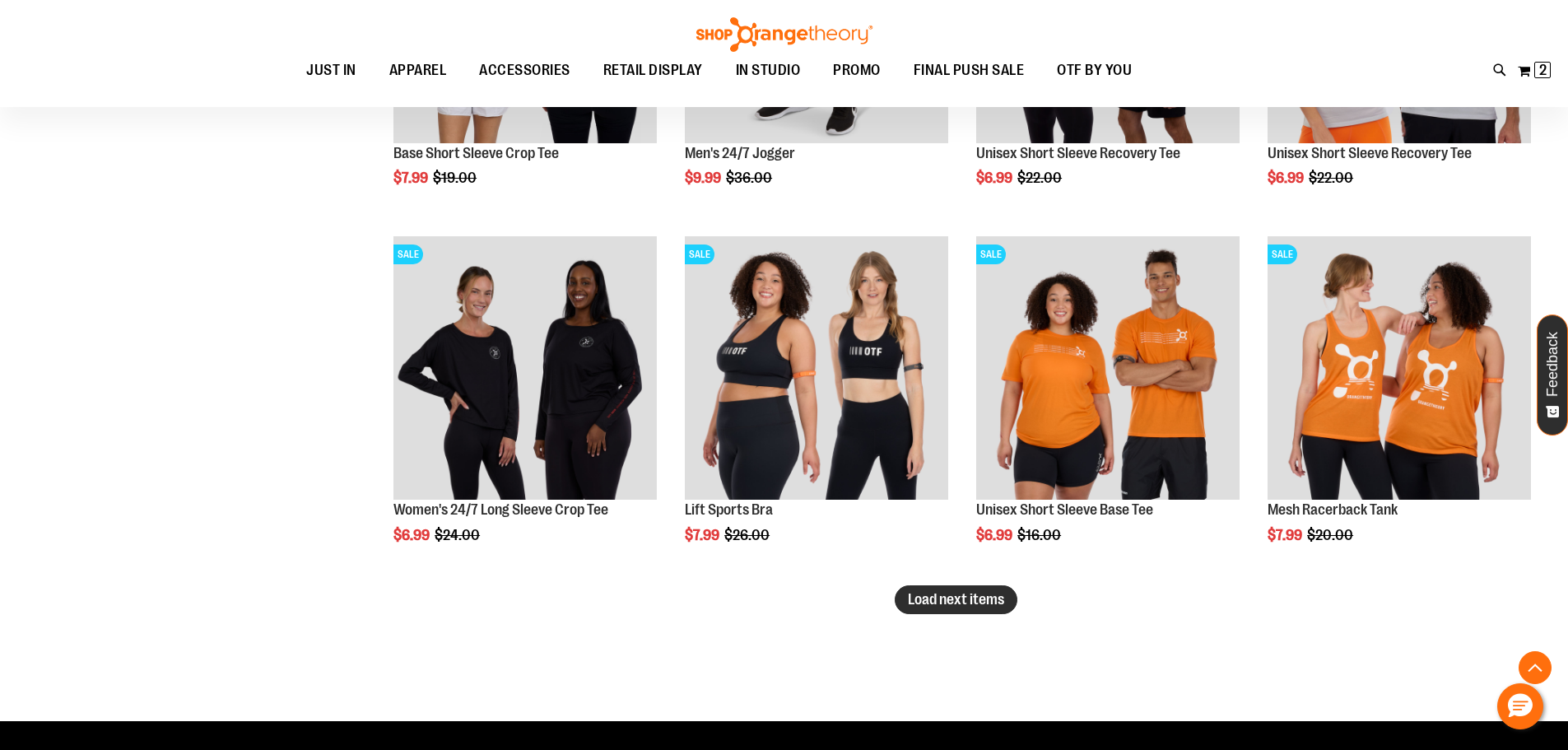
click at [979, 595] on span "Load next items" at bounding box center [957, 599] width 97 height 17
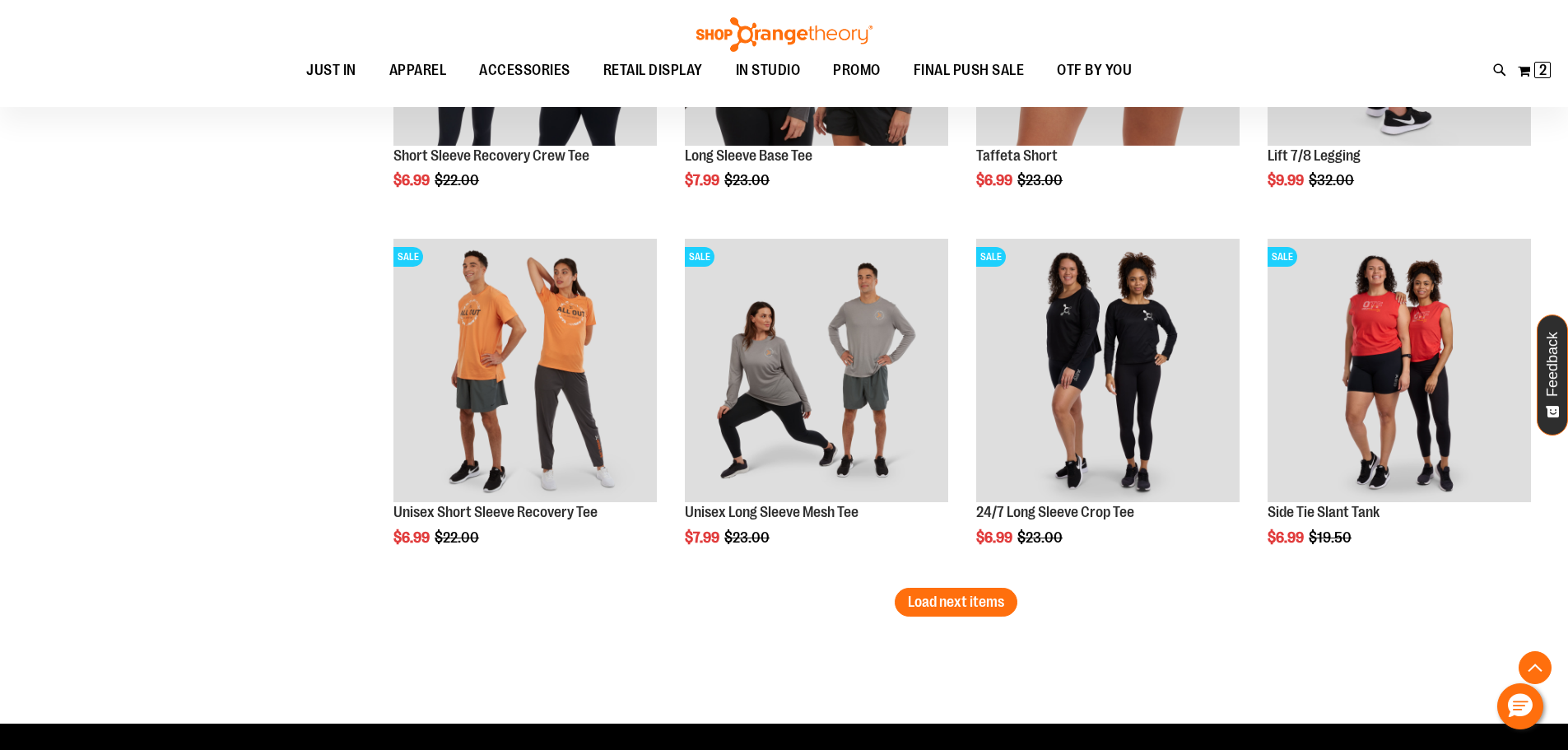
scroll to position [6206, 0]
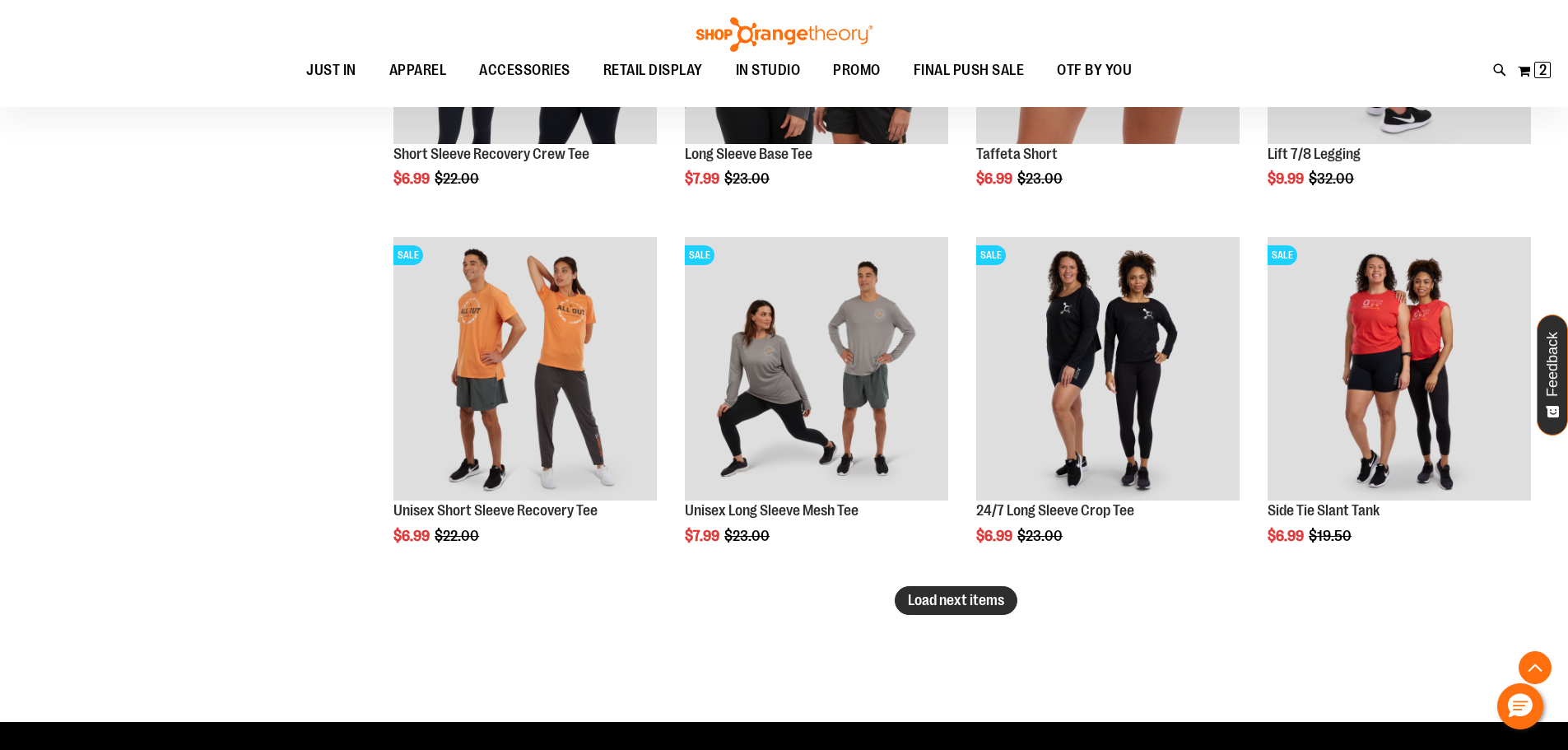
click at [980, 607] on span "Load next items" at bounding box center [957, 600] width 97 height 17
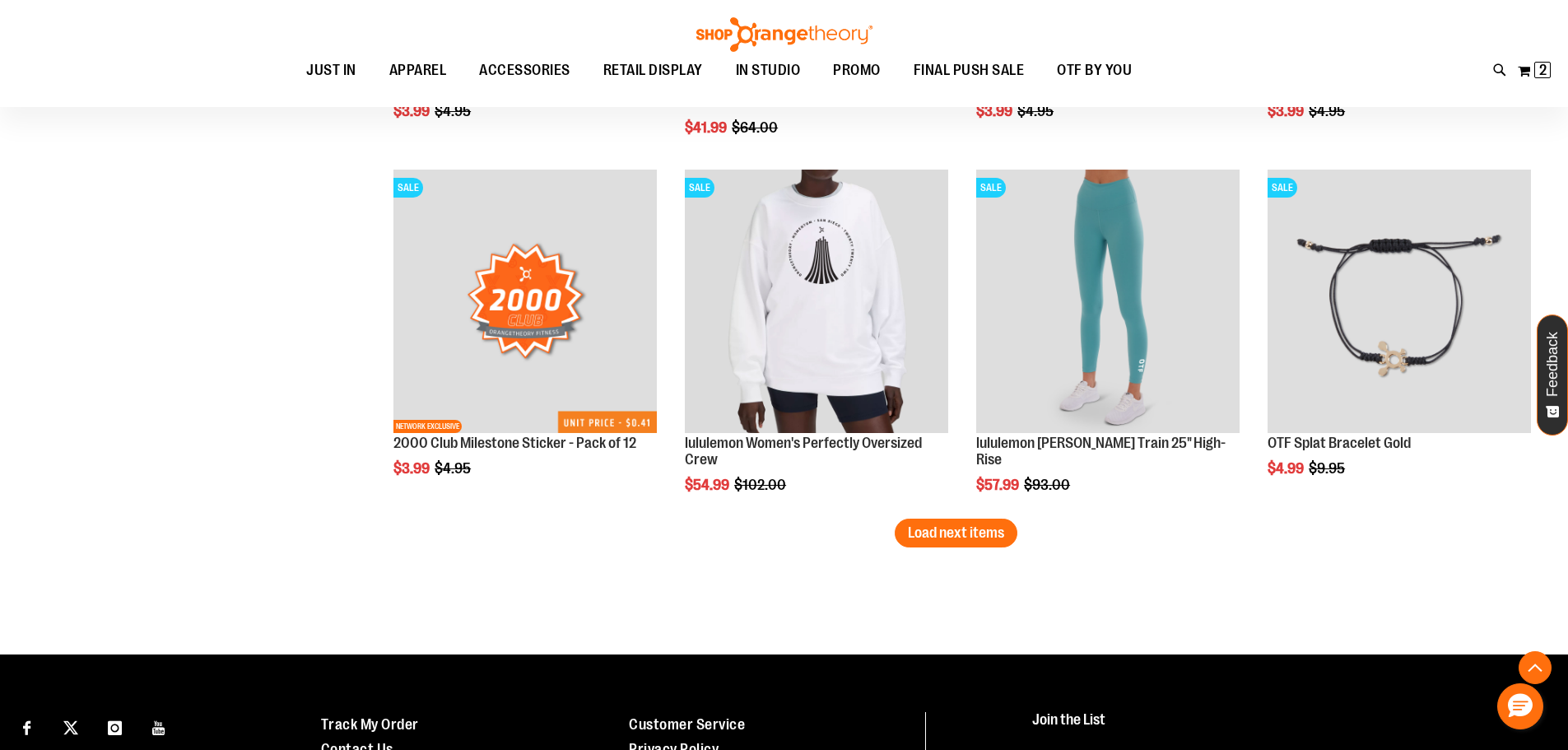
scroll to position [7358, 0]
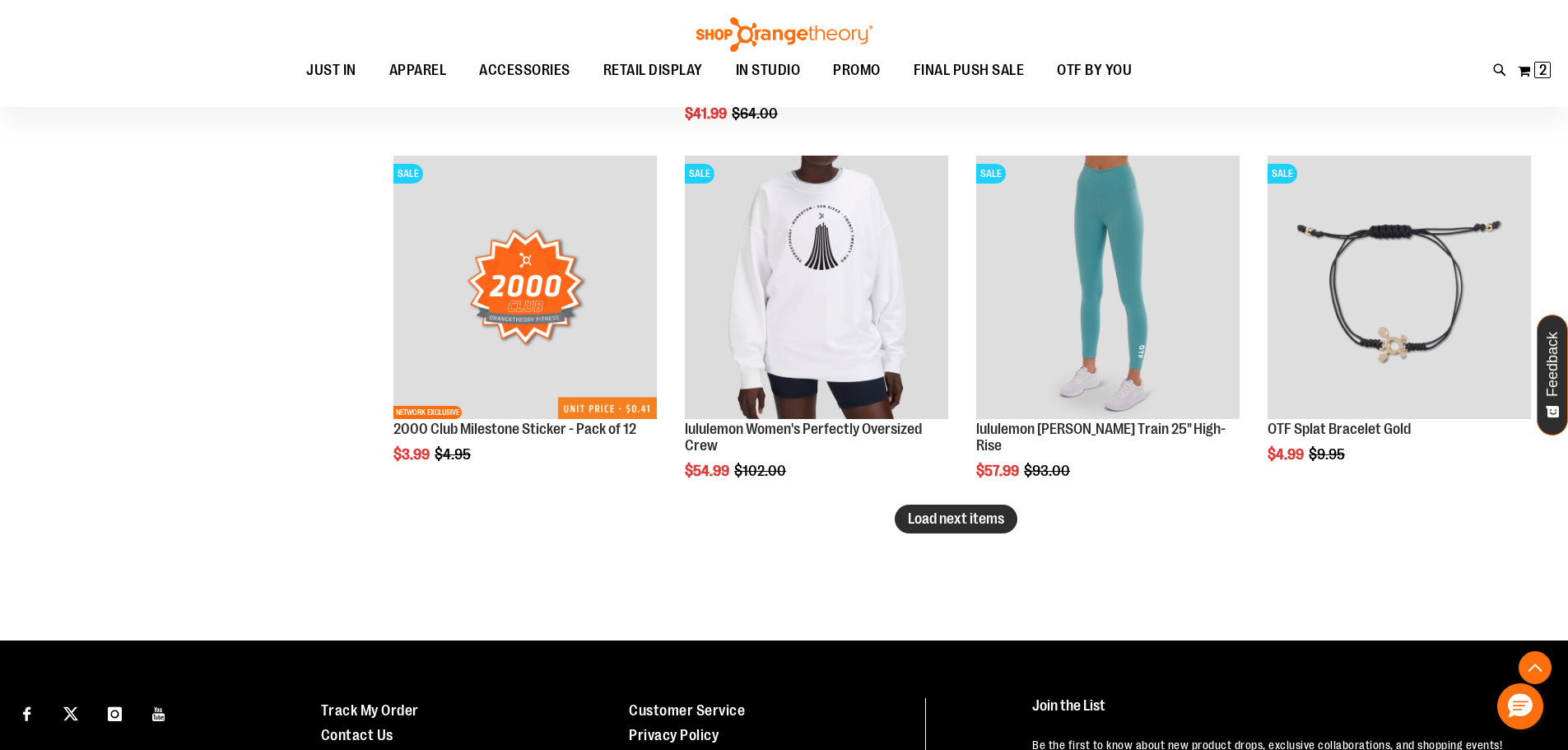
click at [983, 520] on span "Load next items" at bounding box center [957, 518] width 97 height 17
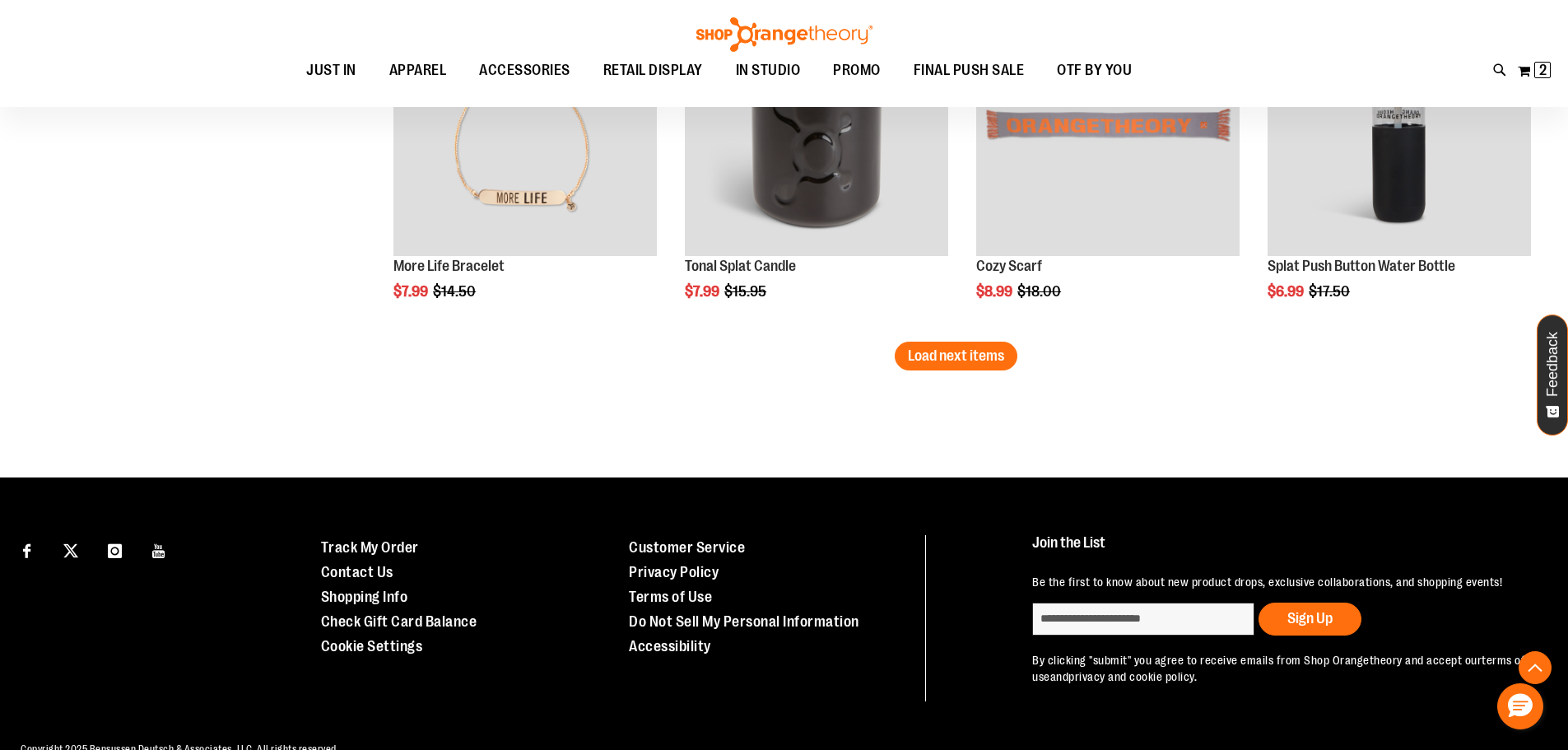
scroll to position [8593, 0]
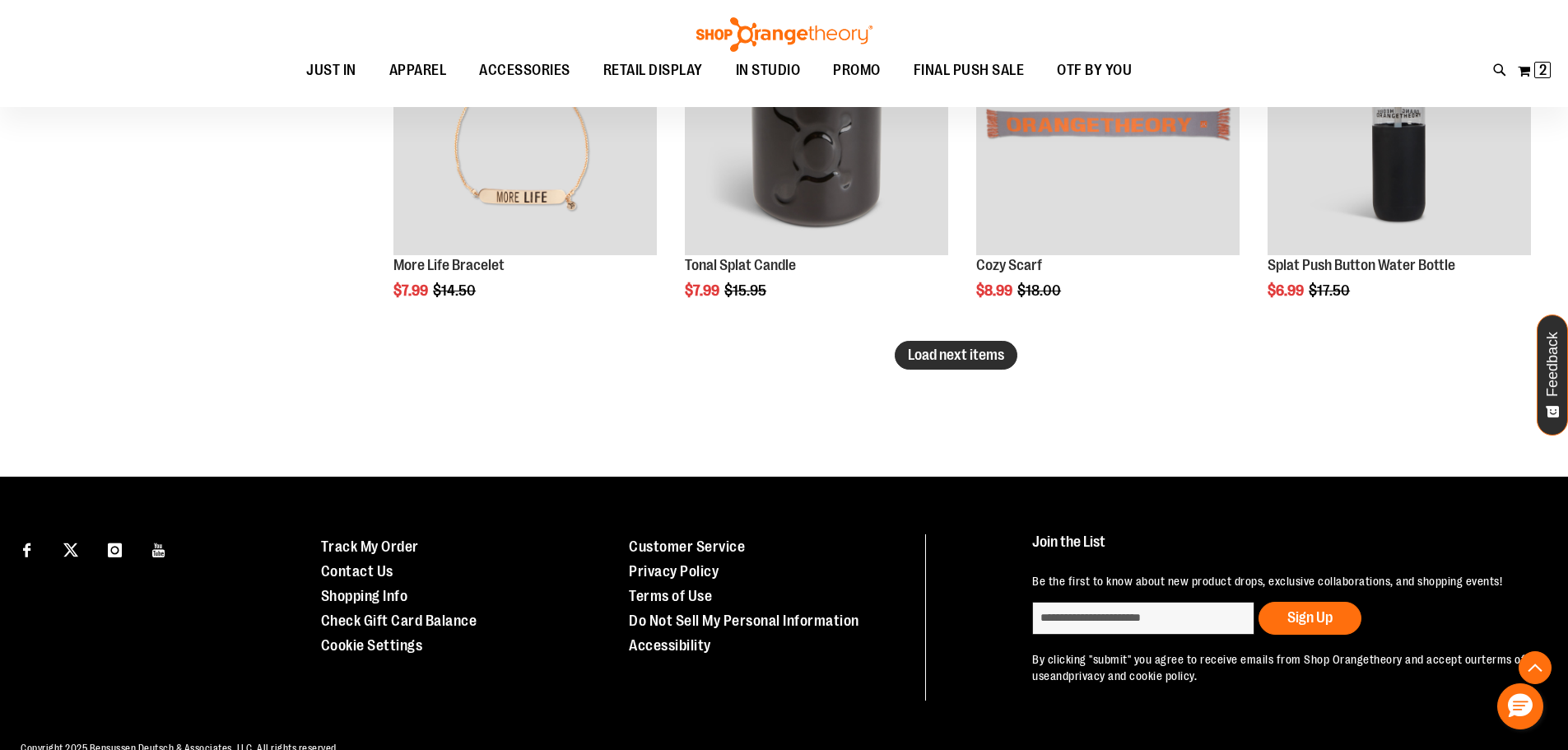
click at [990, 360] on span "Load next items" at bounding box center [957, 354] width 97 height 17
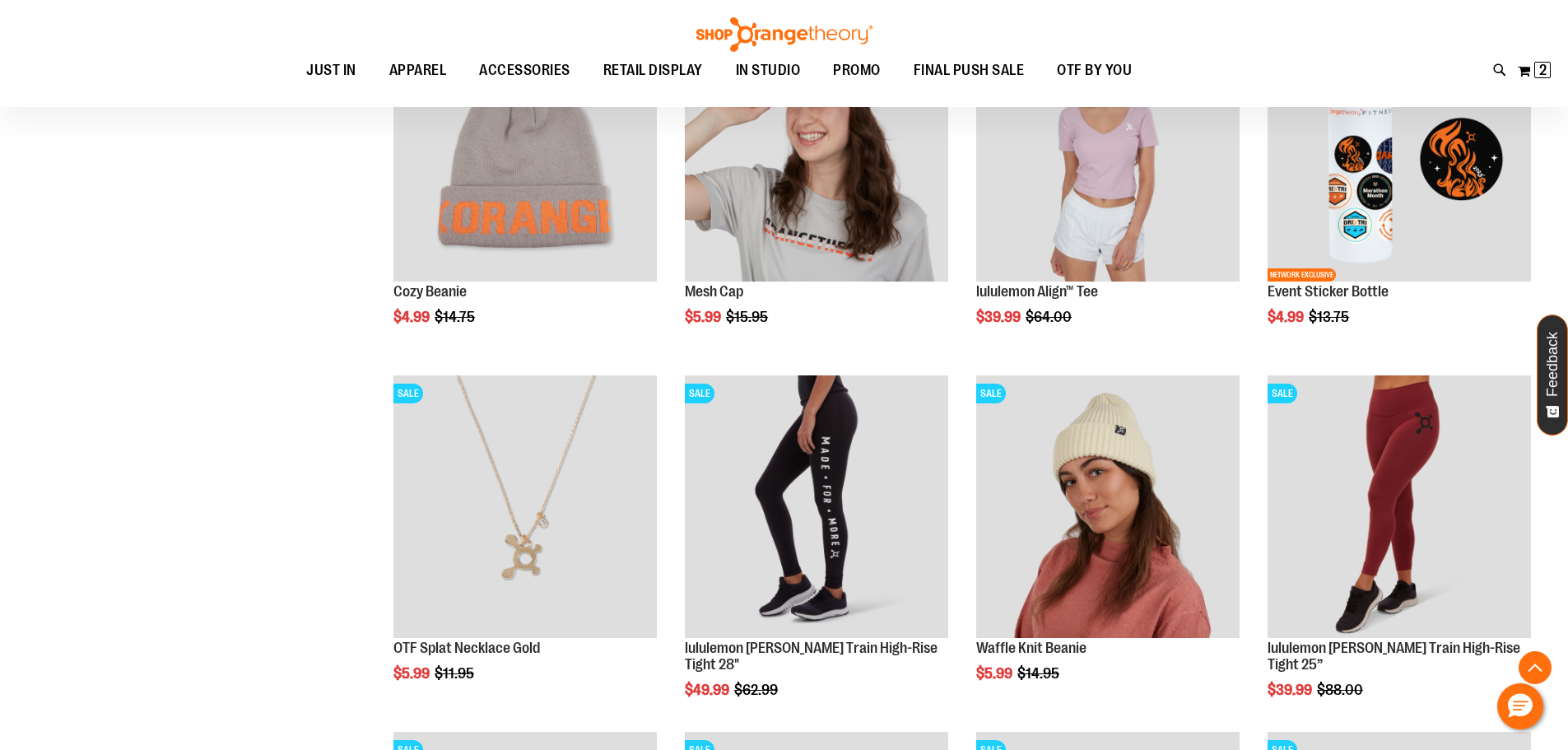
scroll to position [7851, 0]
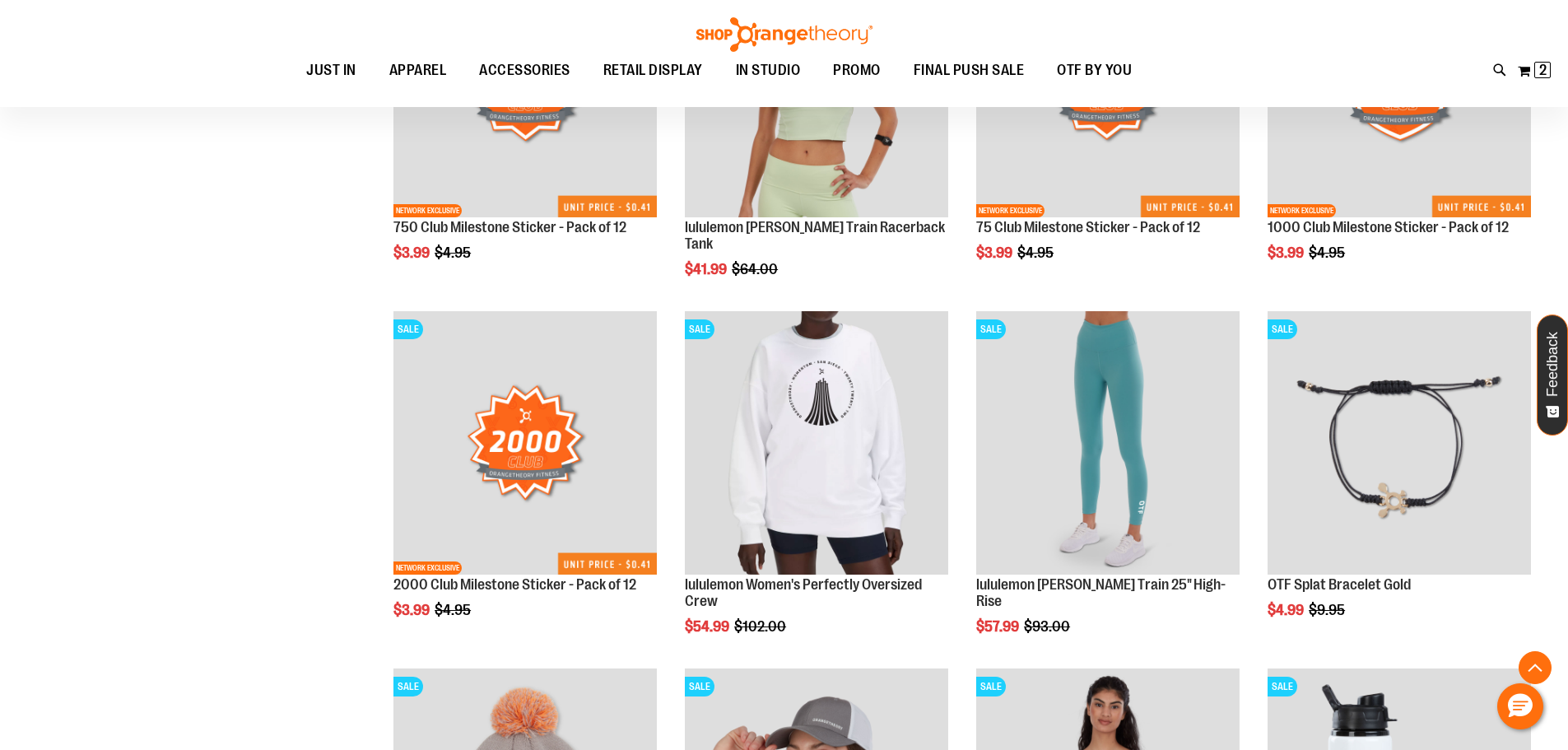
scroll to position [7194, 0]
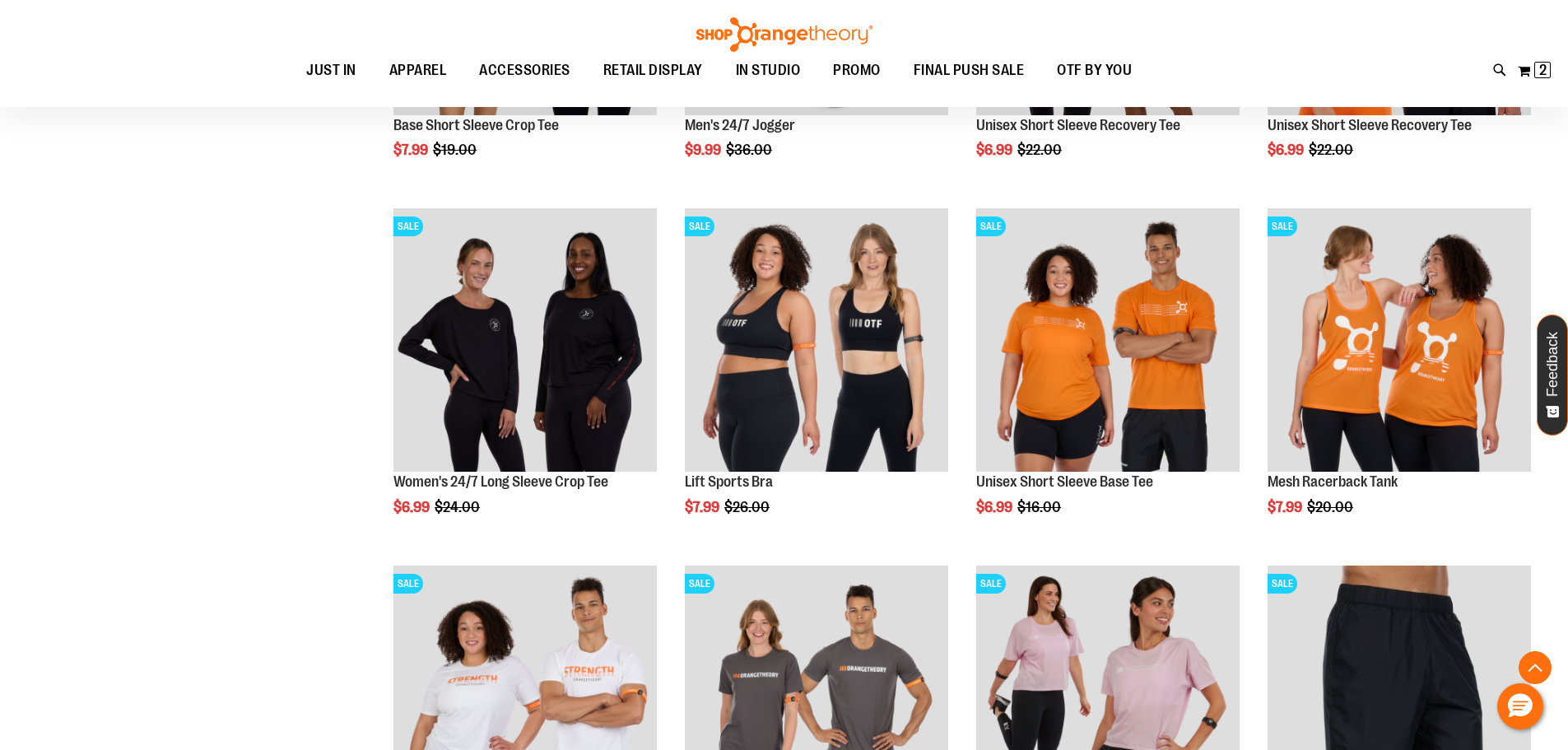
scroll to position [5136, 0]
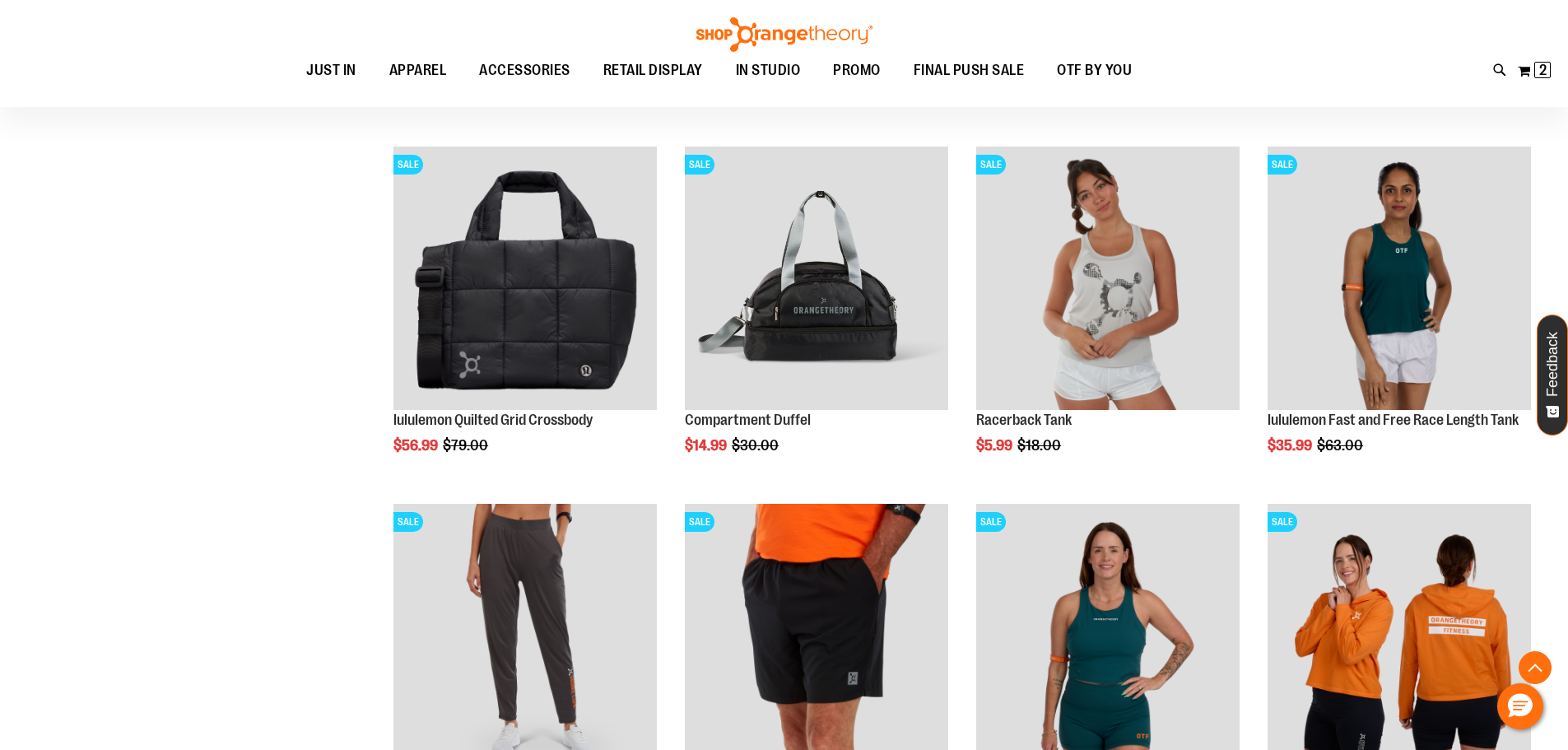
scroll to position [4149, 0]
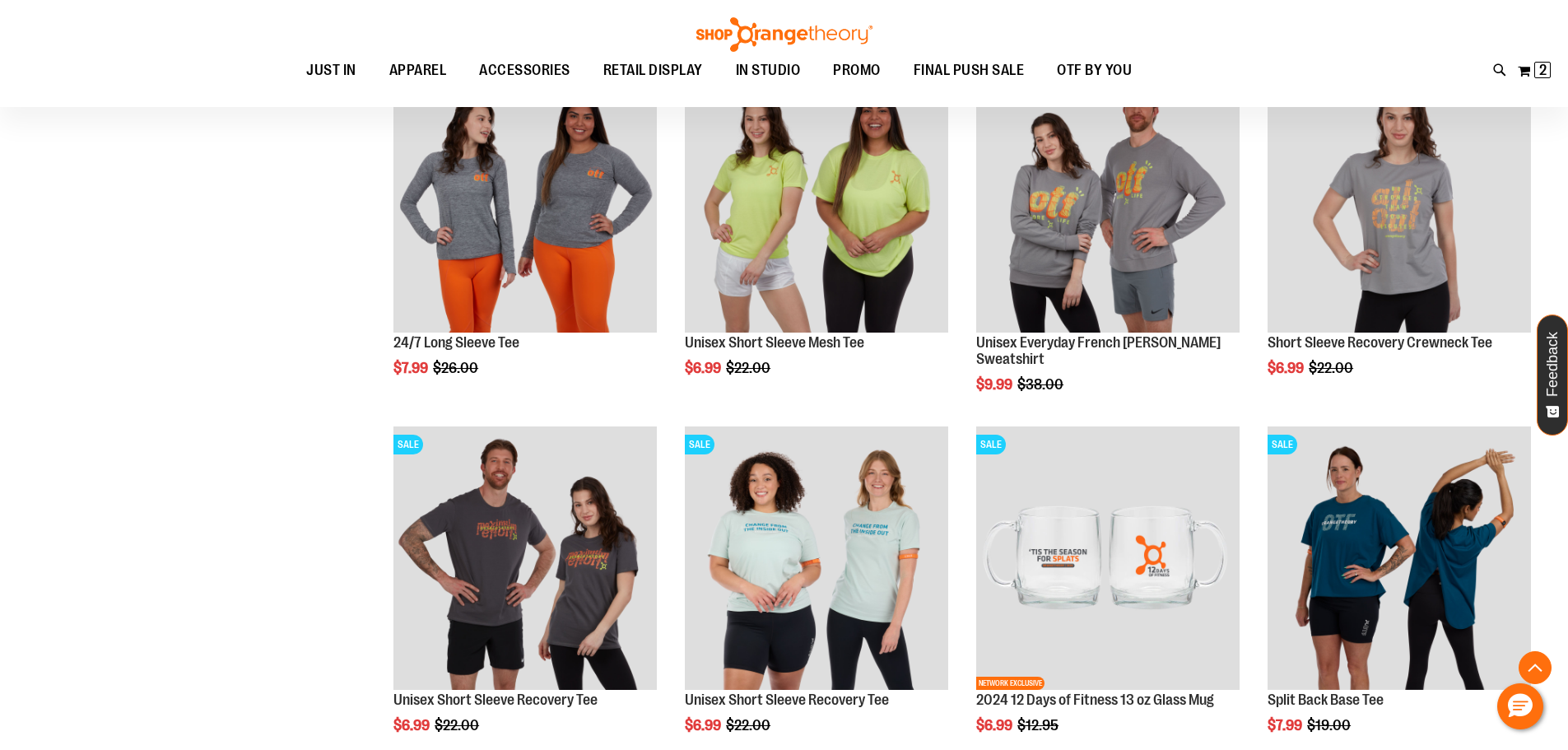
scroll to position [3161, 0]
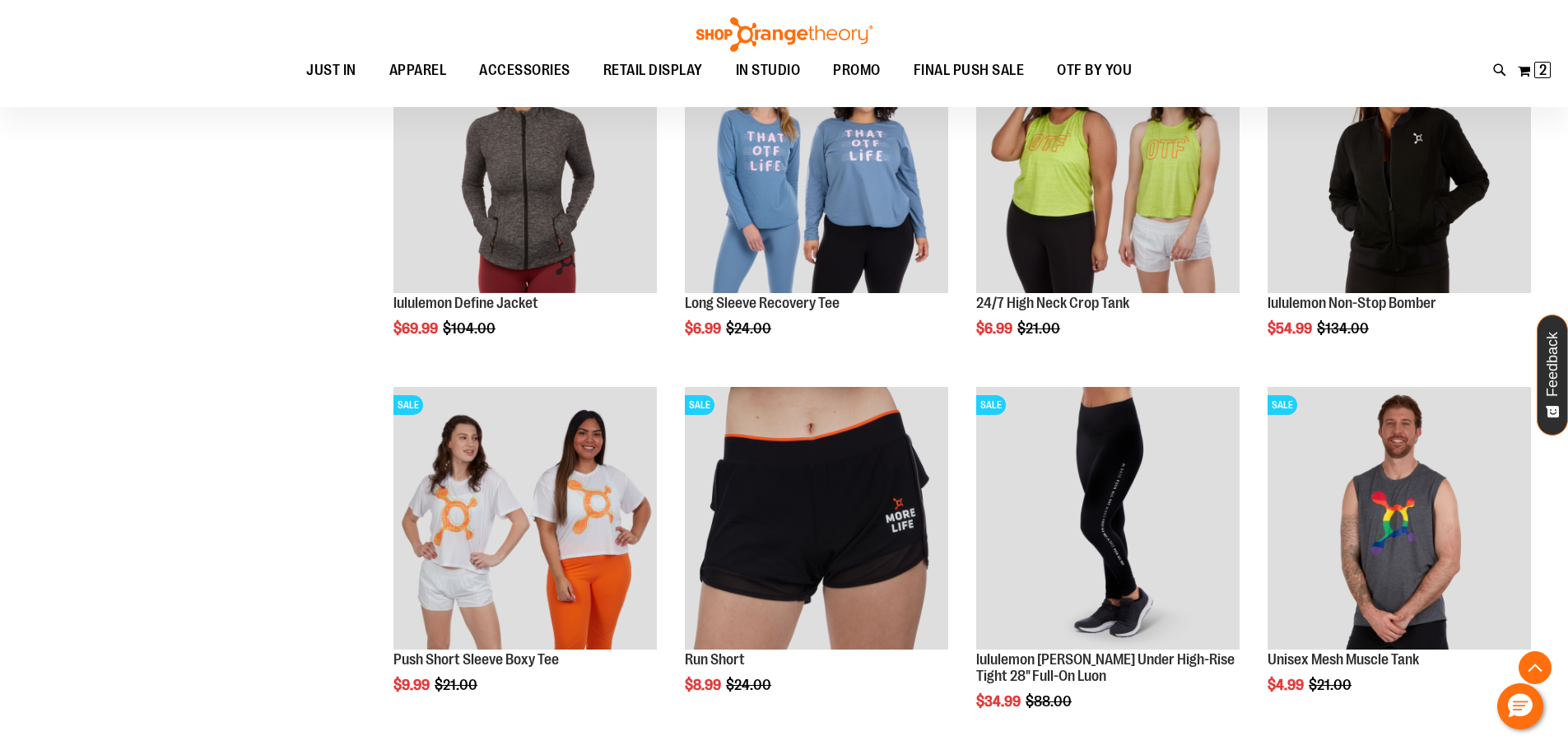
scroll to position [1762, 0]
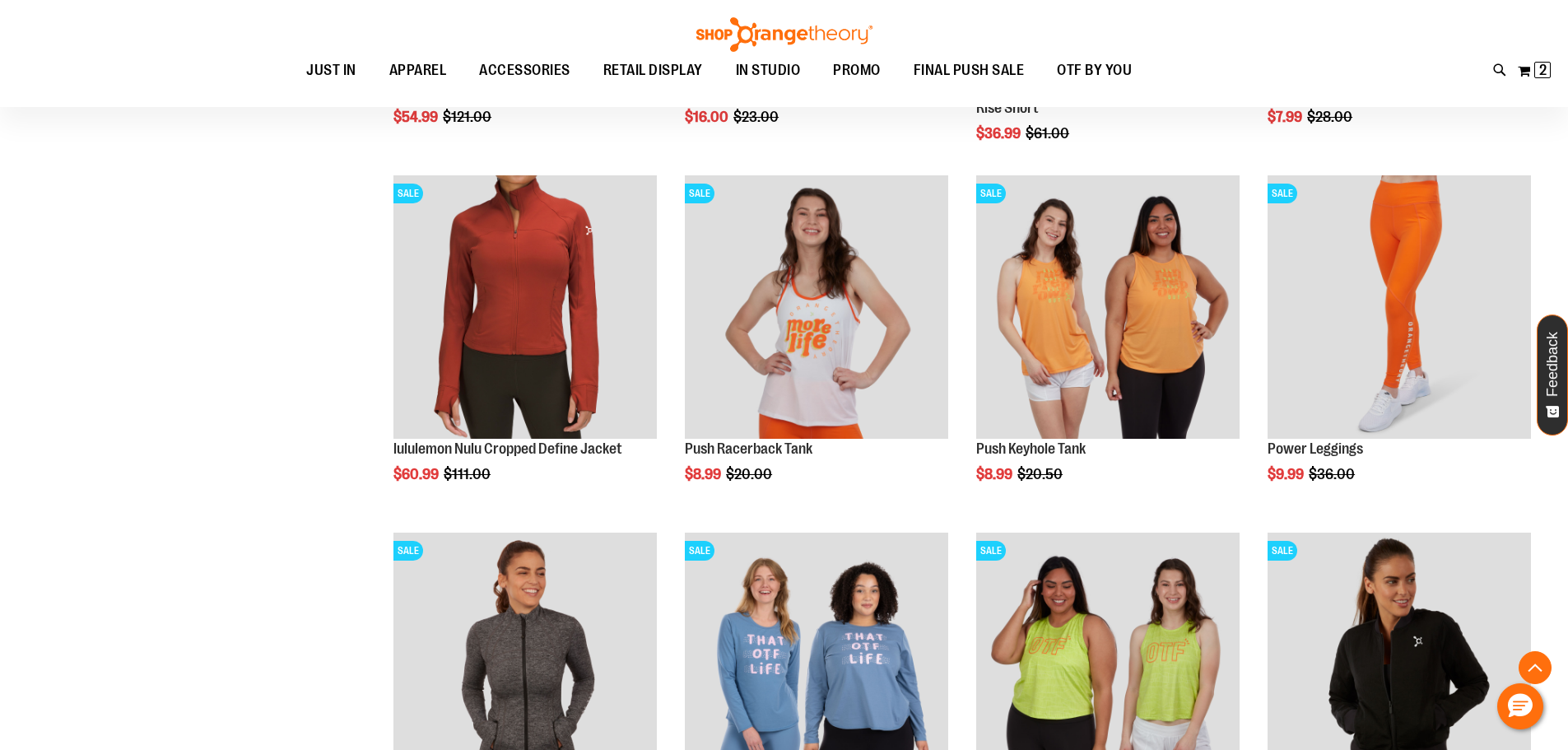
scroll to position [1268, 0]
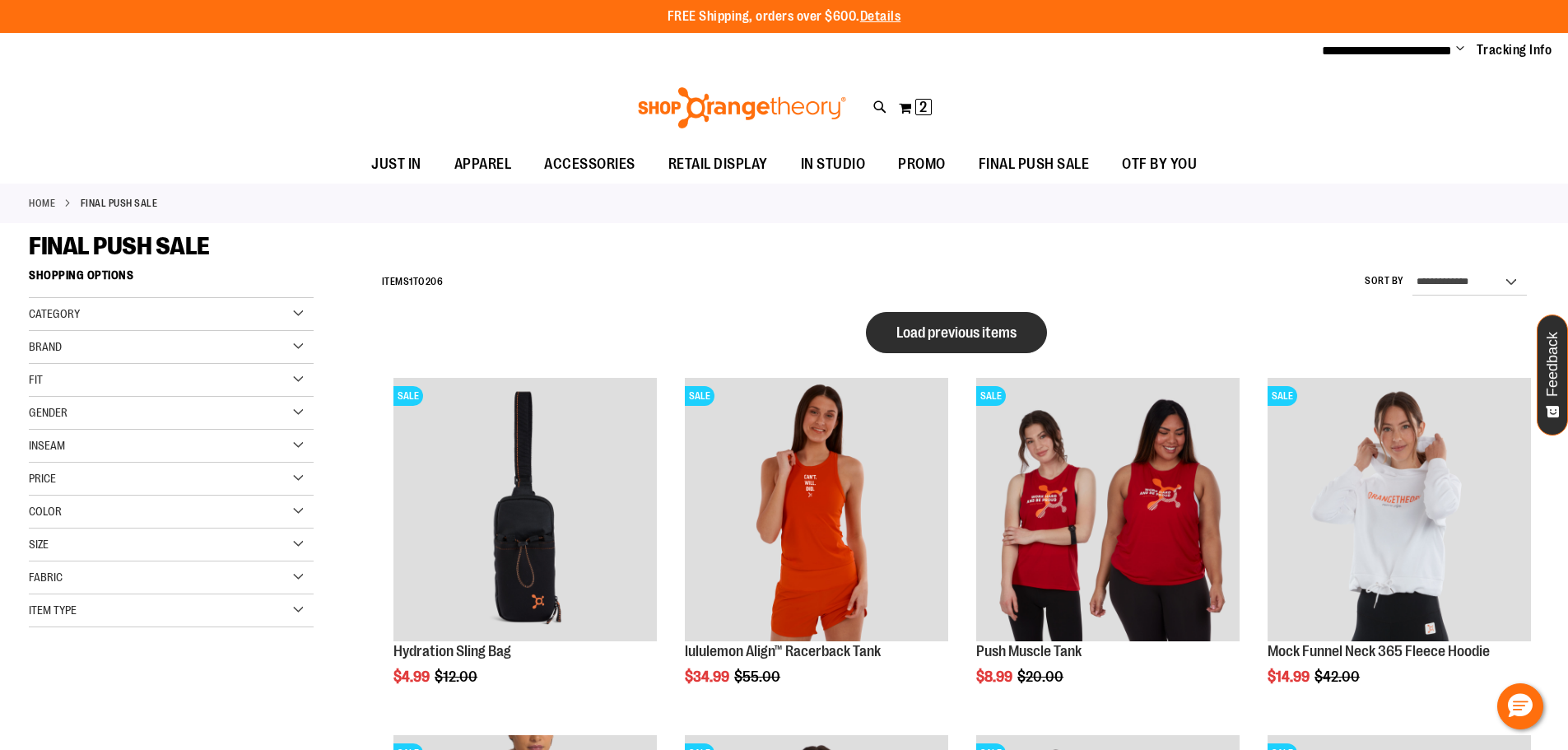
click at [946, 325] on span "Load previous items" at bounding box center [956, 332] width 120 height 17
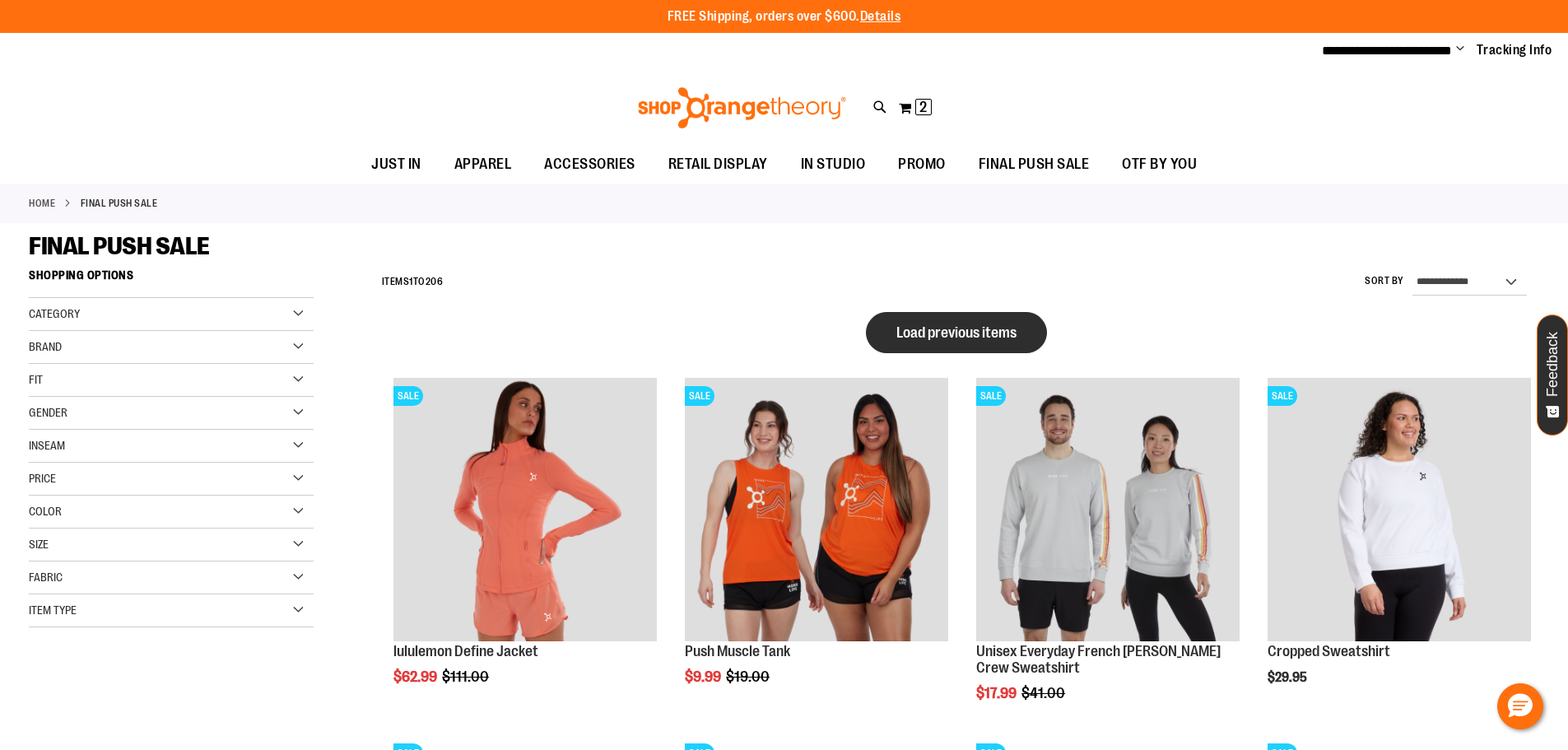
click at [965, 339] on span "Load previous items" at bounding box center [956, 332] width 120 height 17
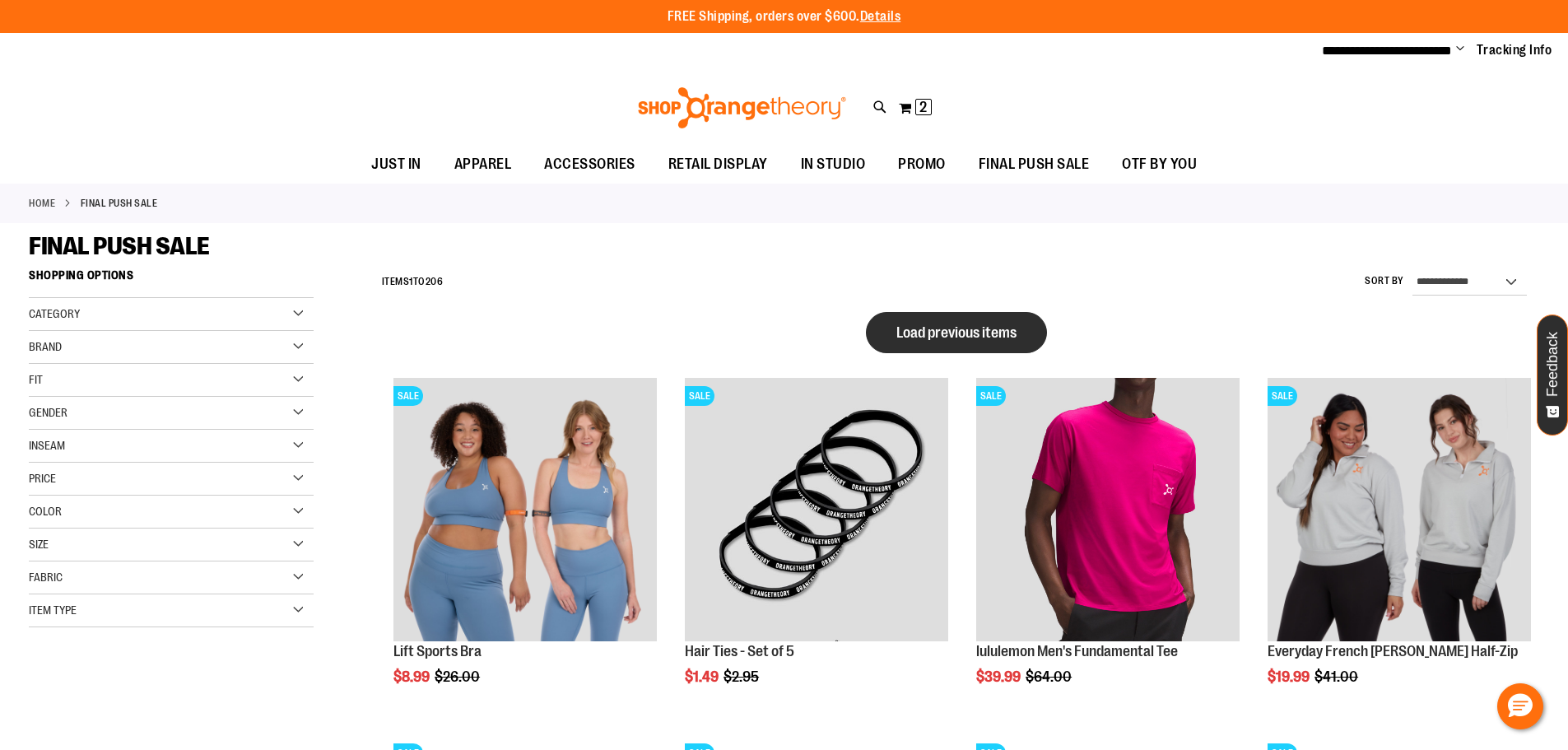
click at [936, 327] on span "Load previous items" at bounding box center [956, 332] width 120 height 17
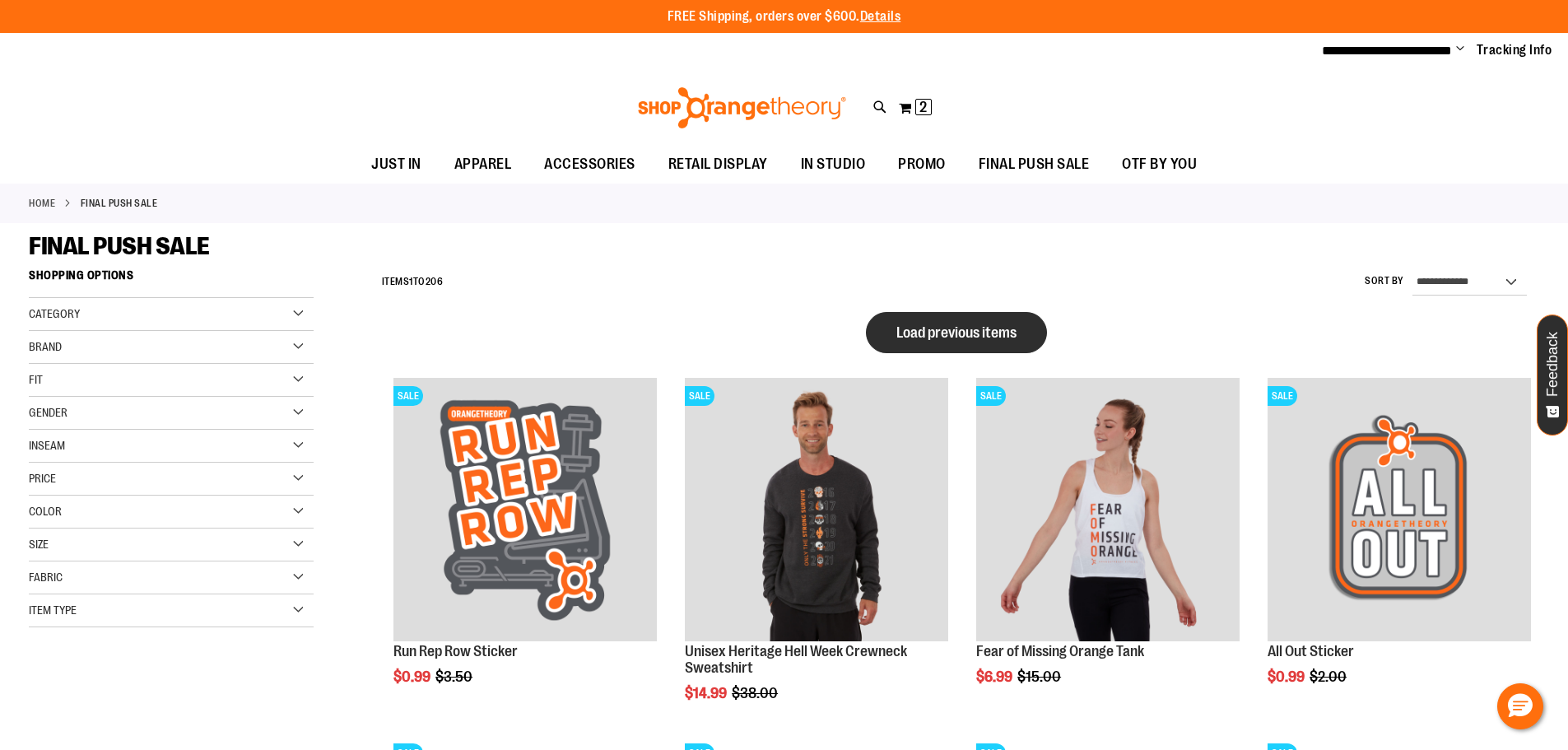
click at [947, 343] on button "Load previous items" at bounding box center [957, 332] width 181 height 41
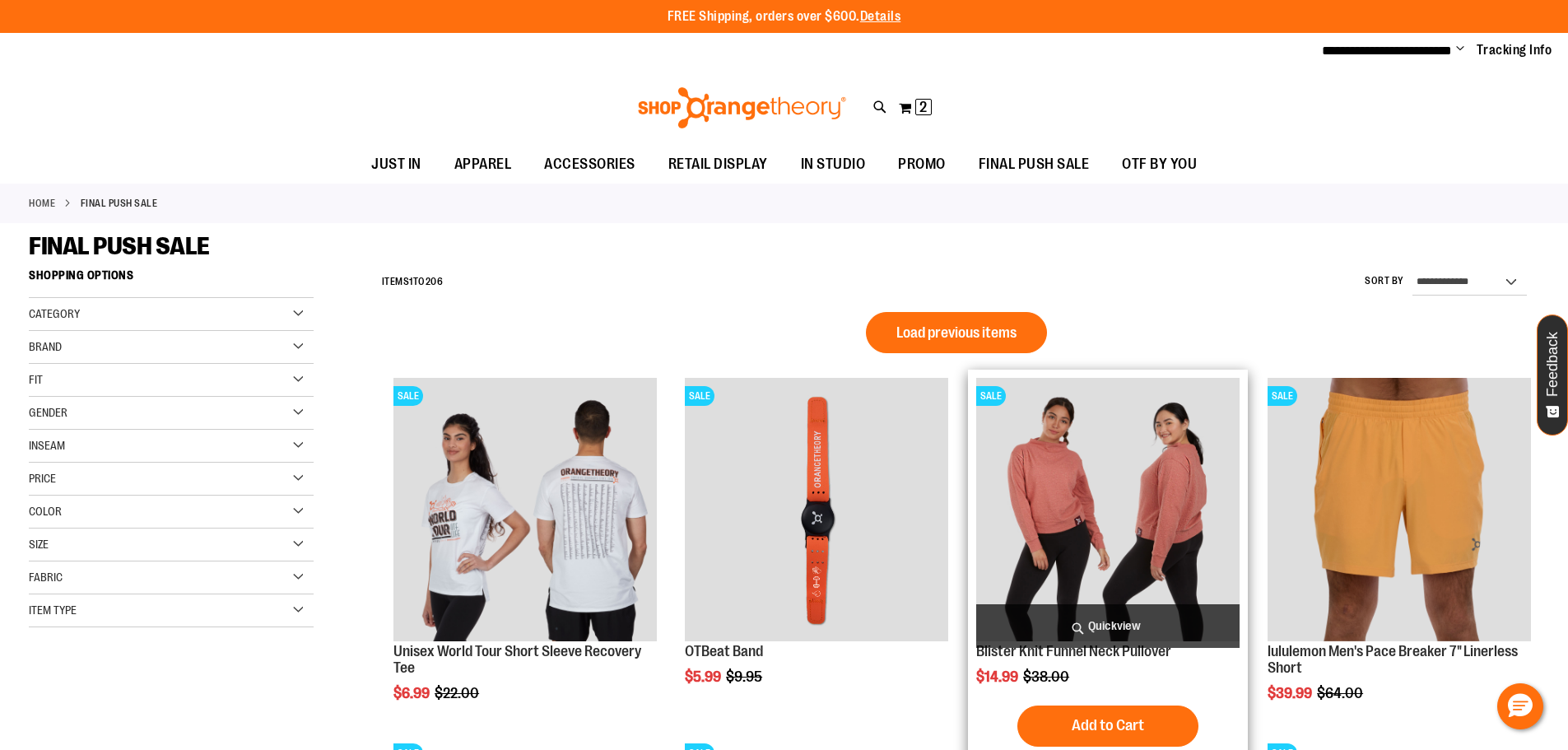
drag, startPoint x: 972, startPoint y: 332, endPoint x: 993, endPoint y: 334, distance: 21.1
click at [973, 331] on span "Load previous items" at bounding box center [956, 332] width 120 height 17
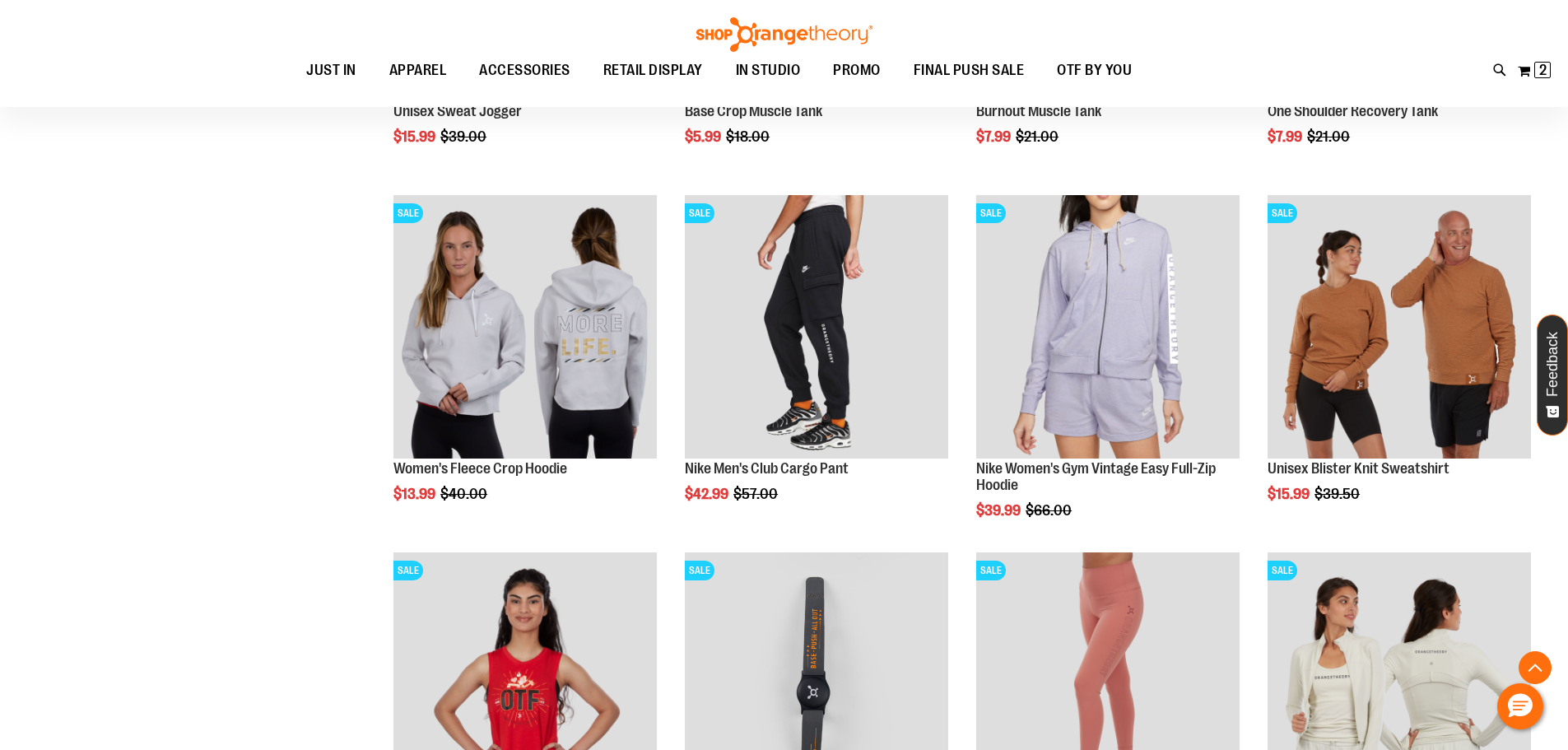
scroll to position [575, 0]
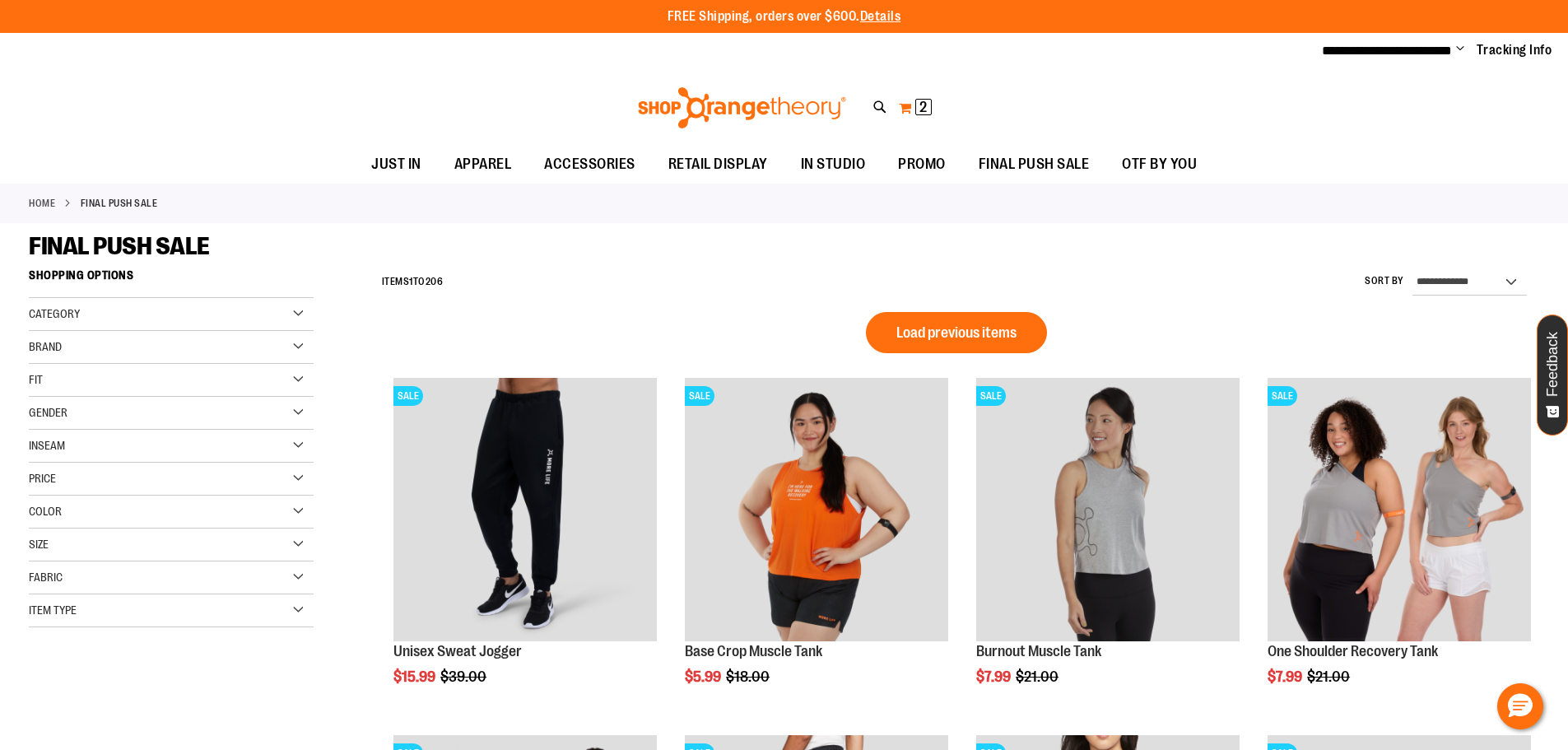
click at [924, 108] on span "2" at bounding box center [923, 106] width 7 height 17
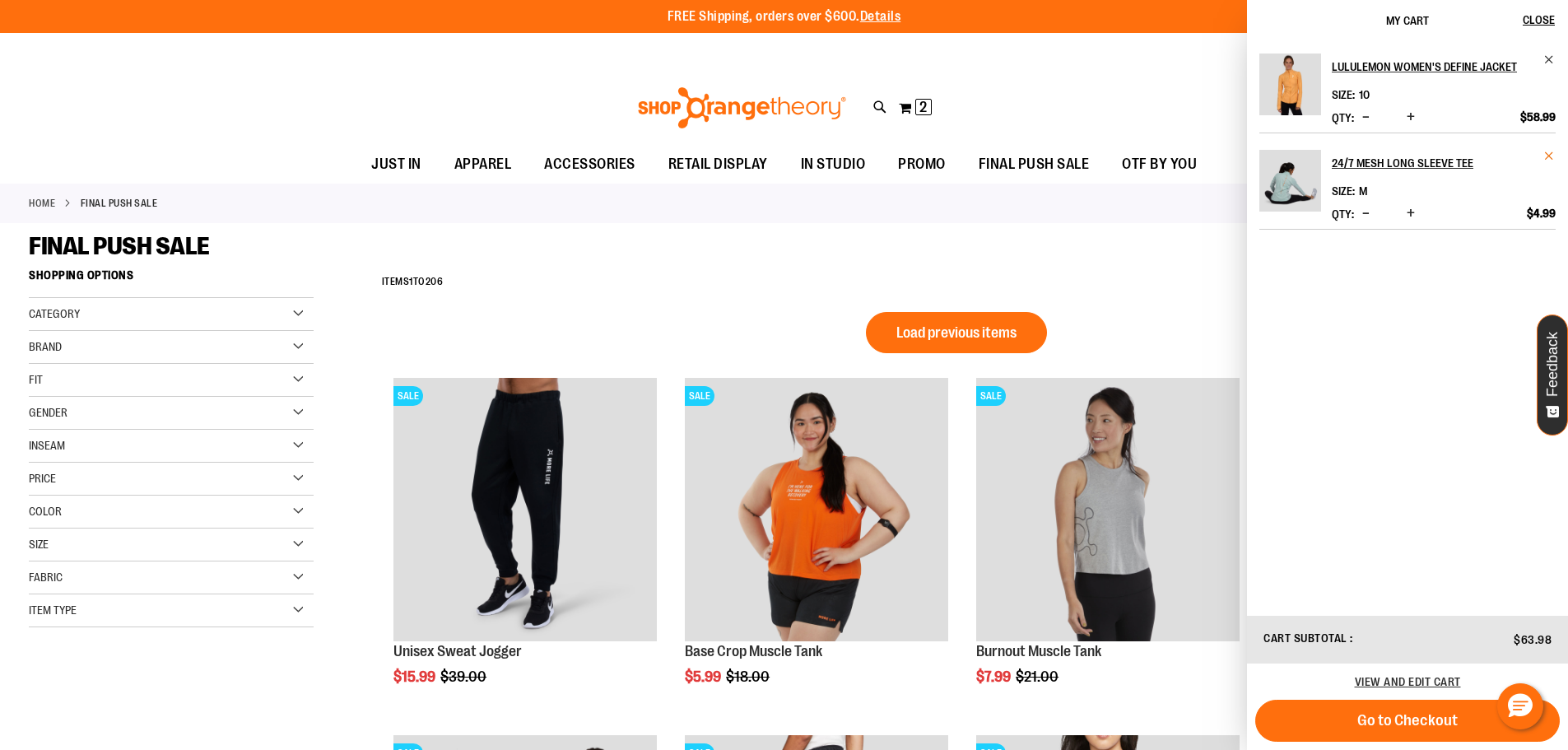
click at [1549, 154] on span "Remove item" at bounding box center [1550, 156] width 12 height 12
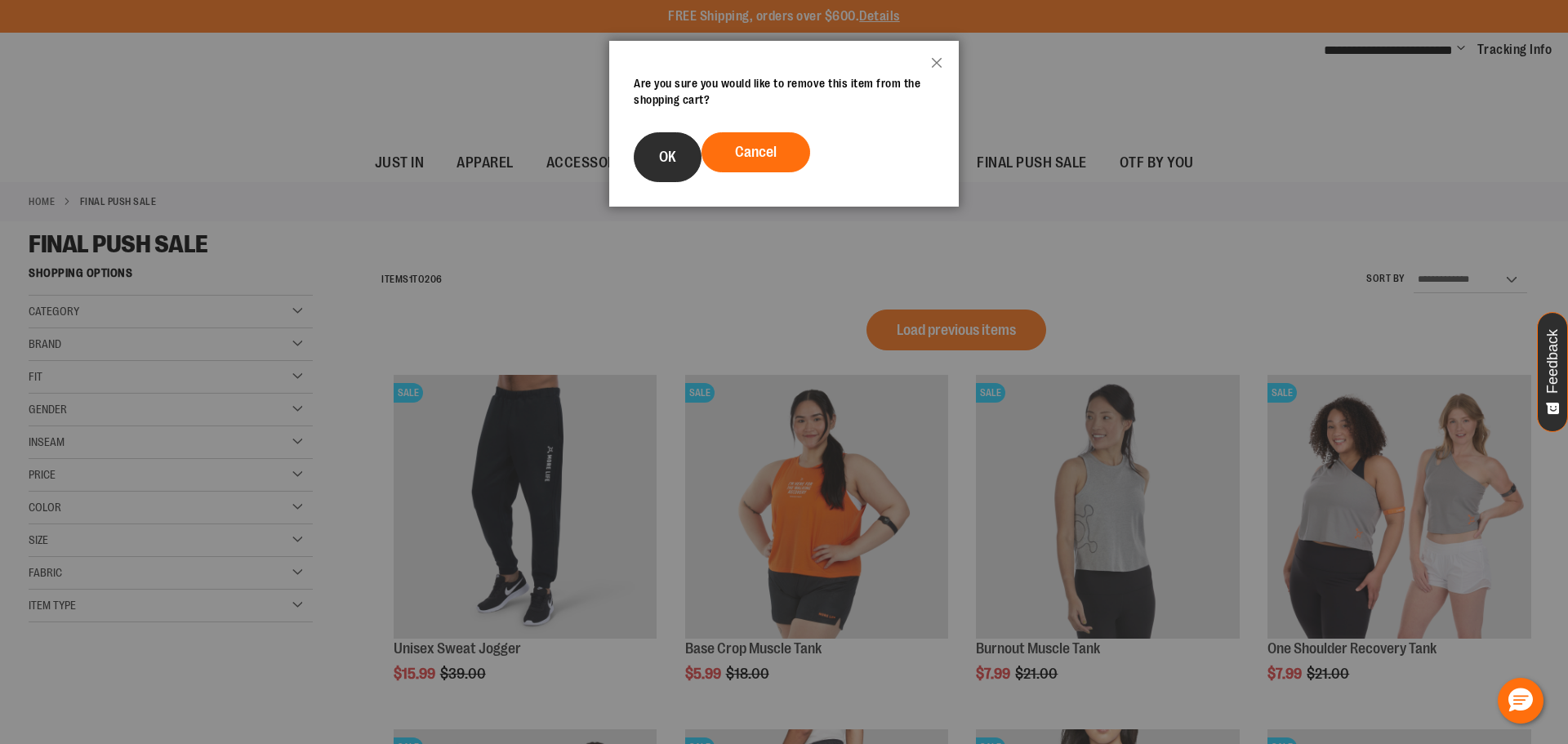
click at [669, 166] on button "OK" at bounding box center [668, 157] width 68 height 50
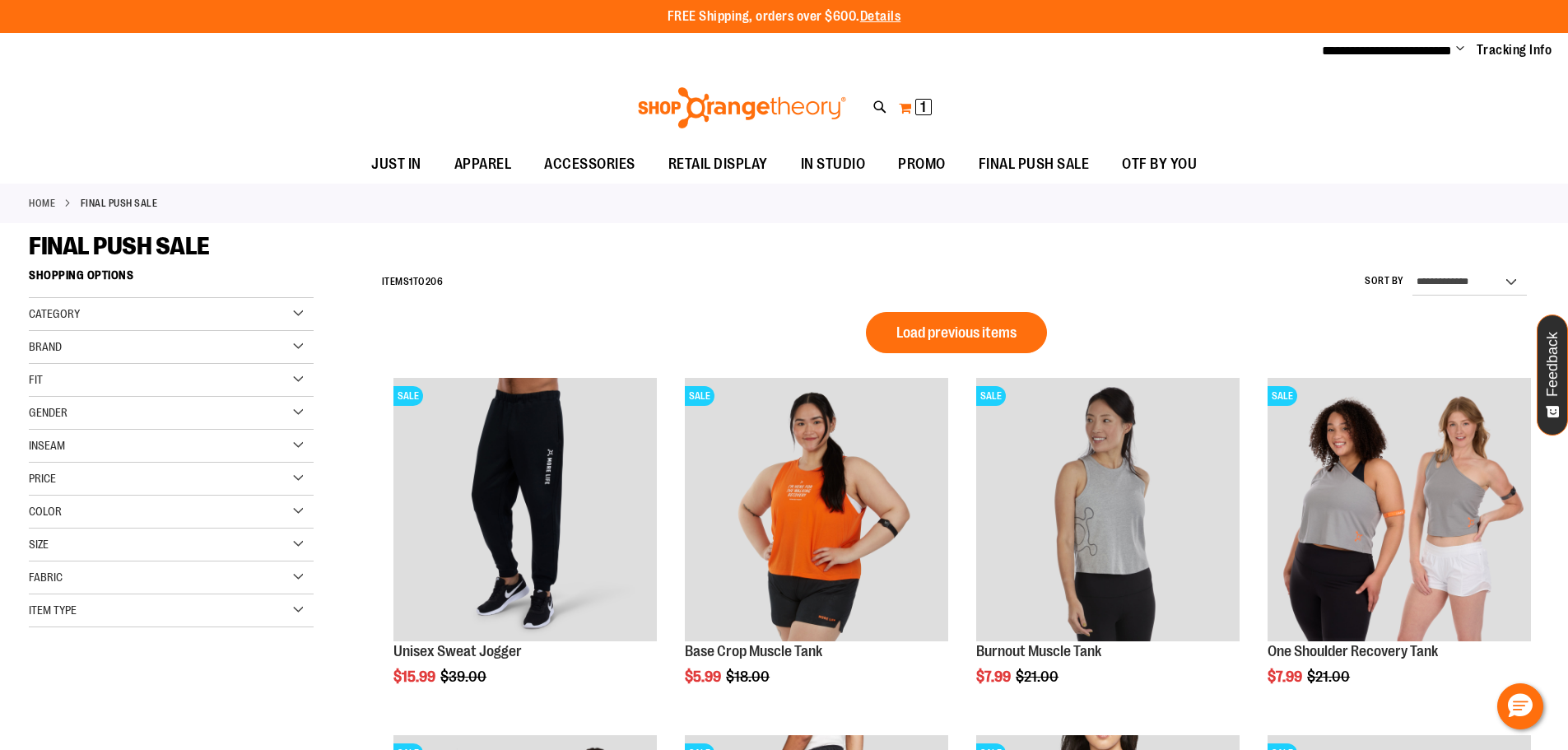
click at [921, 110] on span "1" at bounding box center [923, 106] width 6 height 17
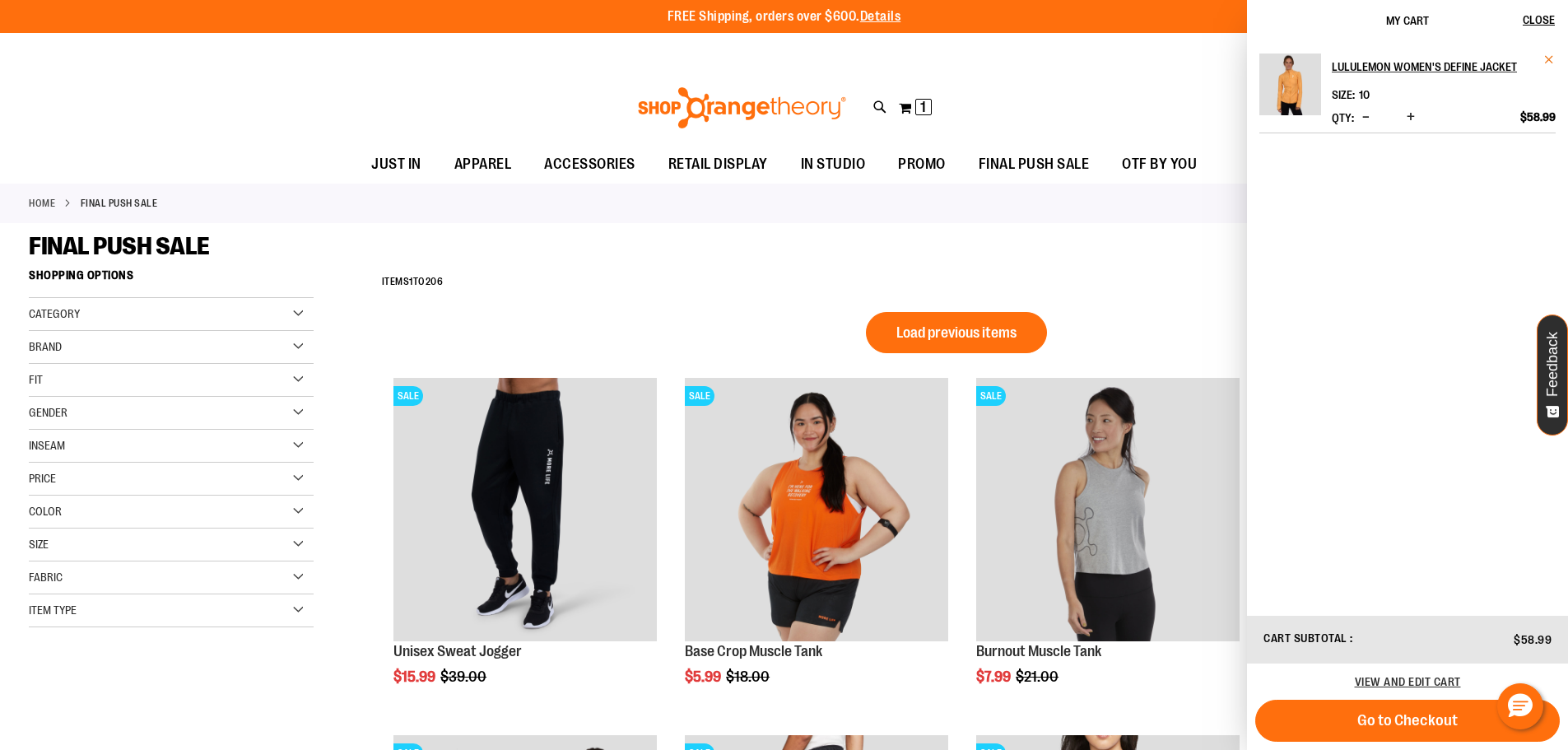
click at [1546, 61] on span "Remove item" at bounding box center [1550, 60] width 12 height 12
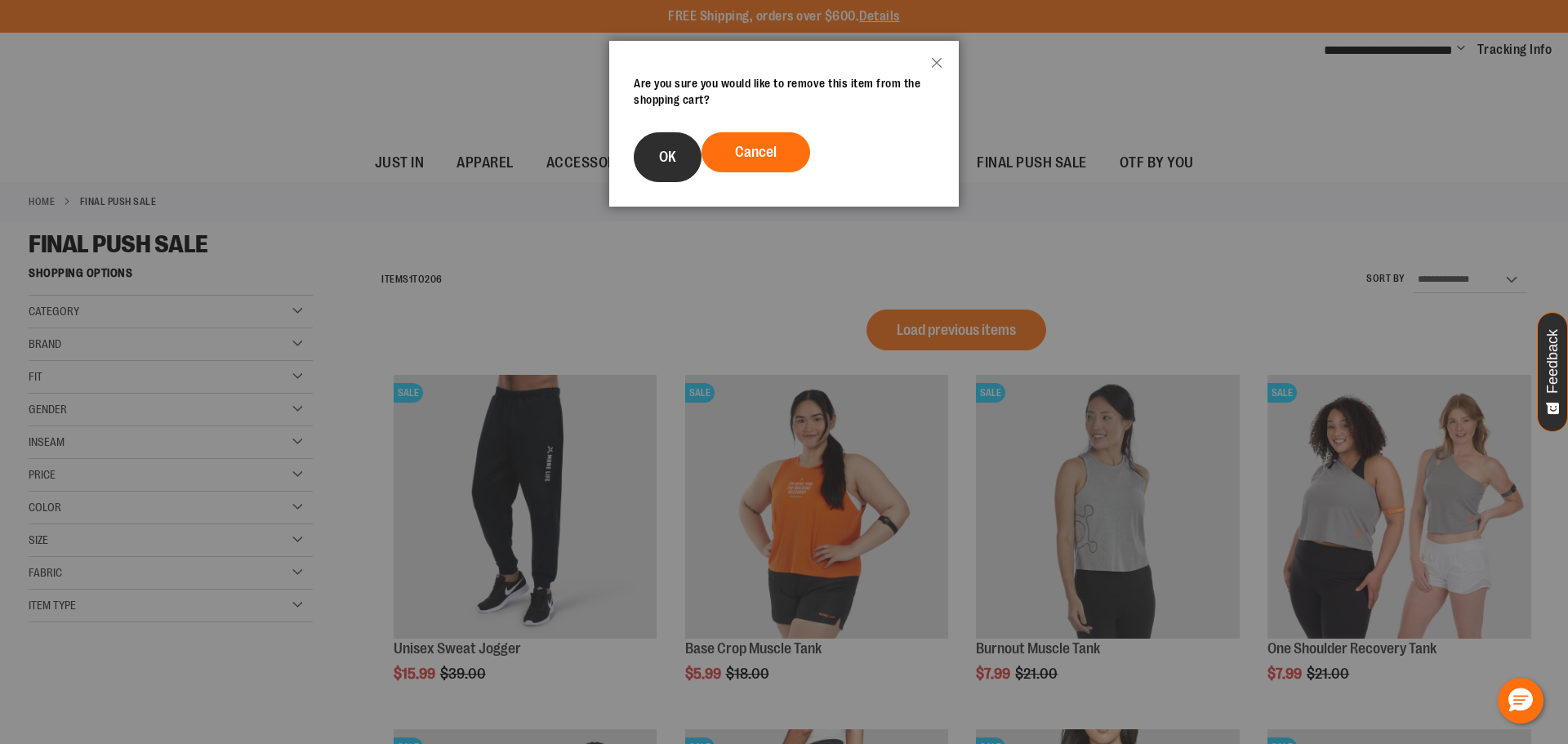
click at [655, 167] on button "OK" at bounding box center [668, 157] width 68 height 50
